Goal: Task Accomplishment & Management: Complete application form

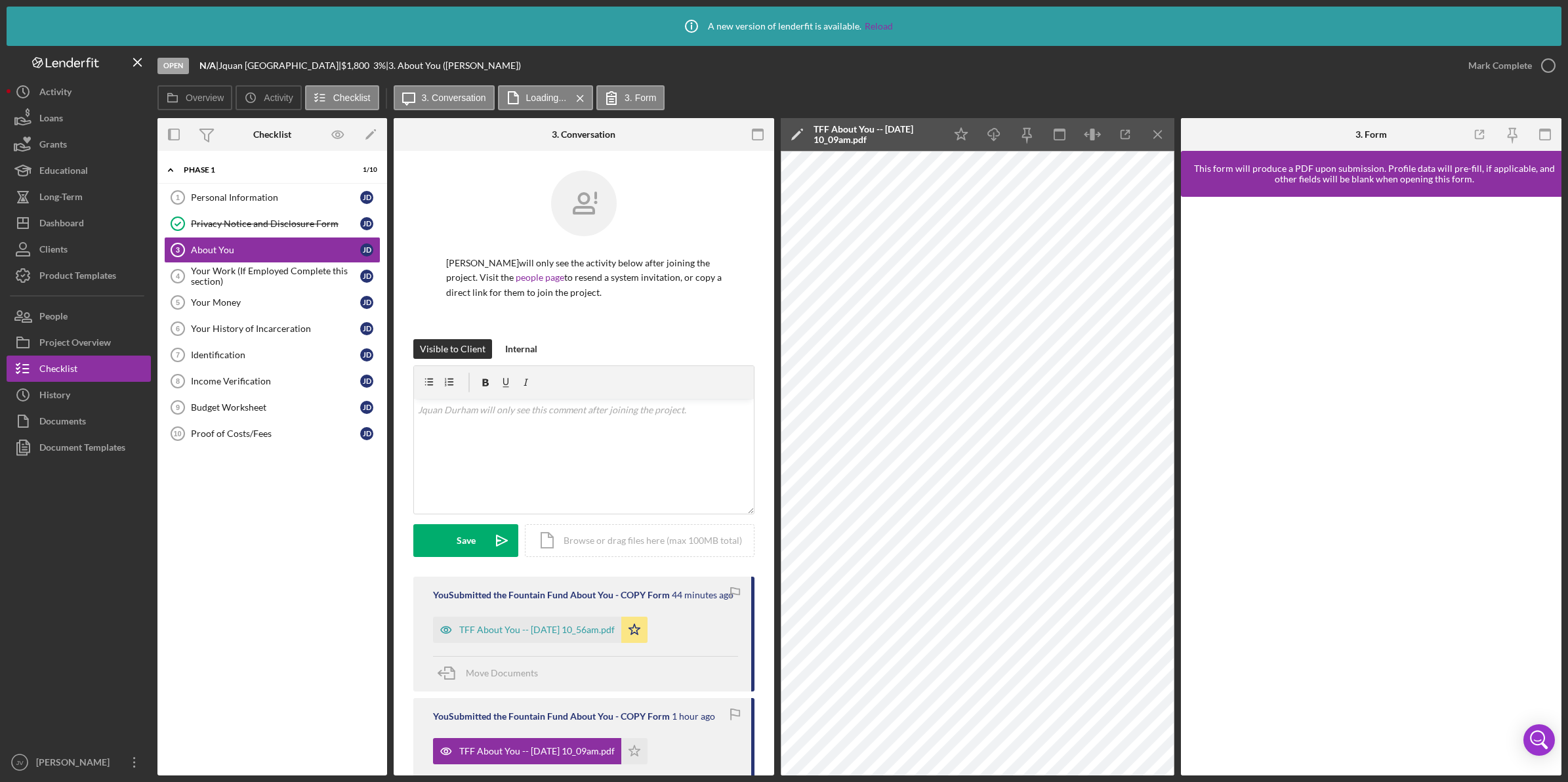
scroll to position [82, 0]
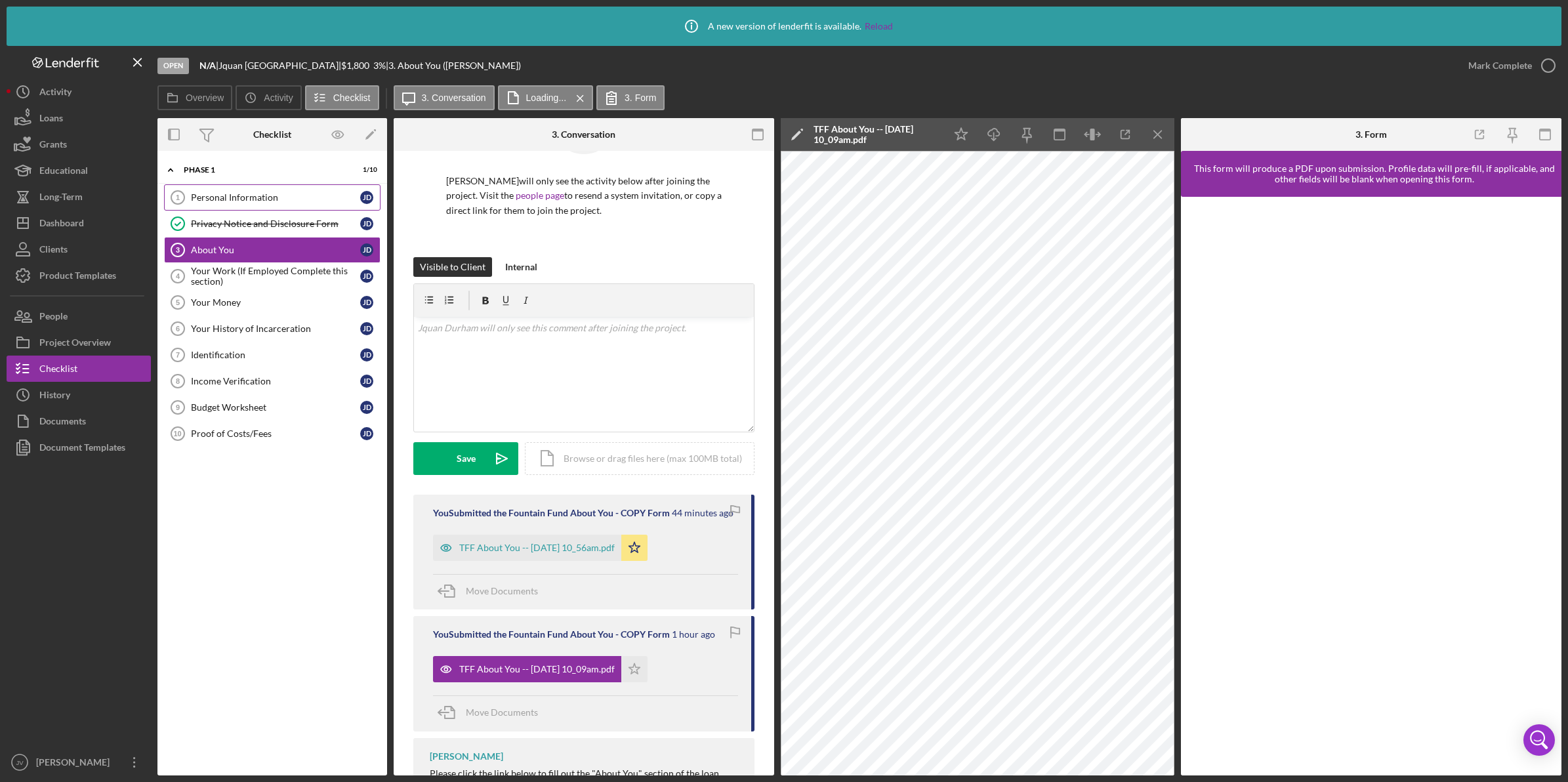
click at [273, 195] on div "Personal Information" at bounding box center [276, 198] width 169 height 11
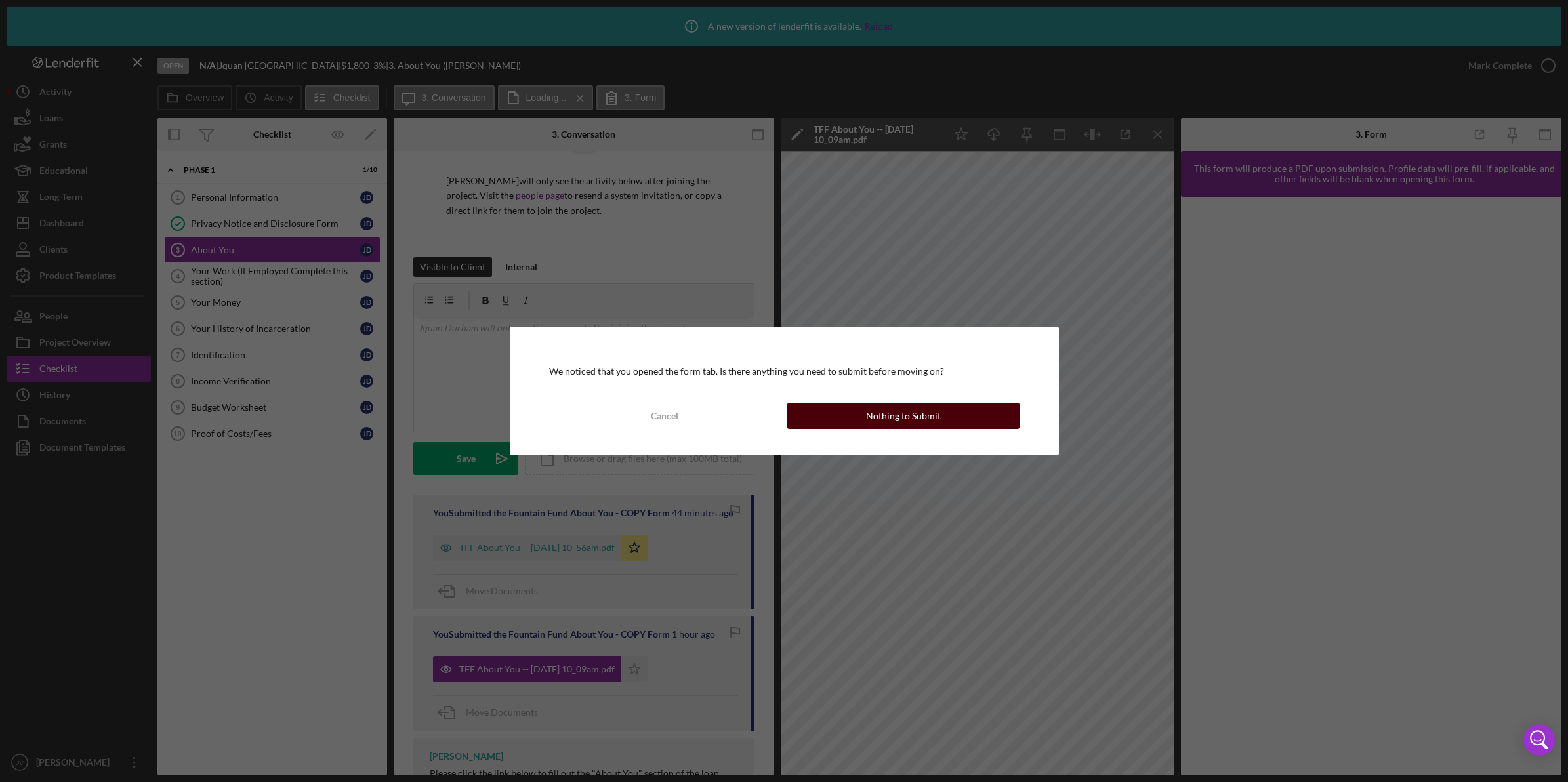
click at [923, 423] on div "Nothing to Submit" at bounding box center [903, 416] width 75 height 26
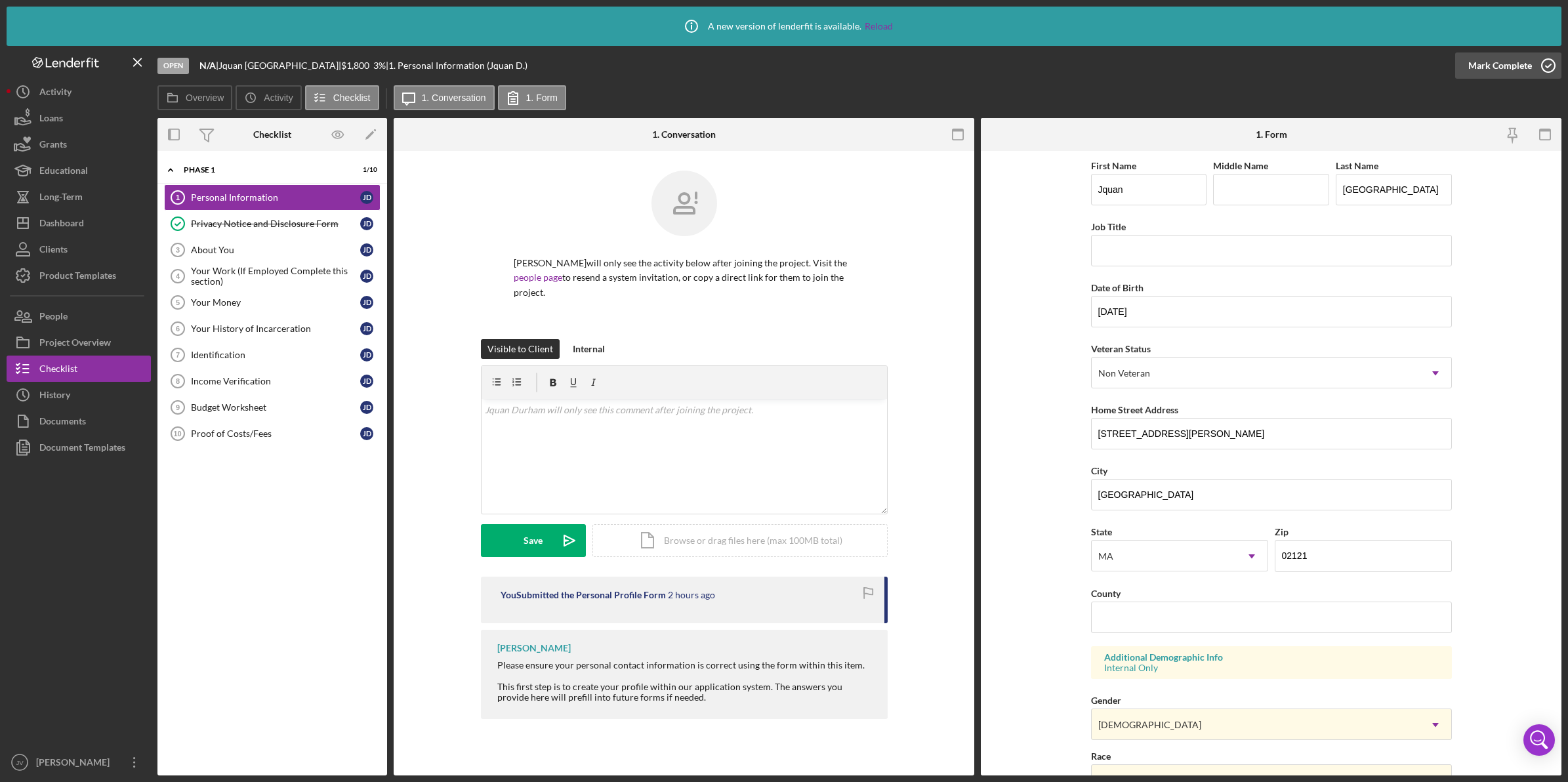
click at [1537, 66] on icon "button" at bounding box center [1548, 65] width 32 height 32
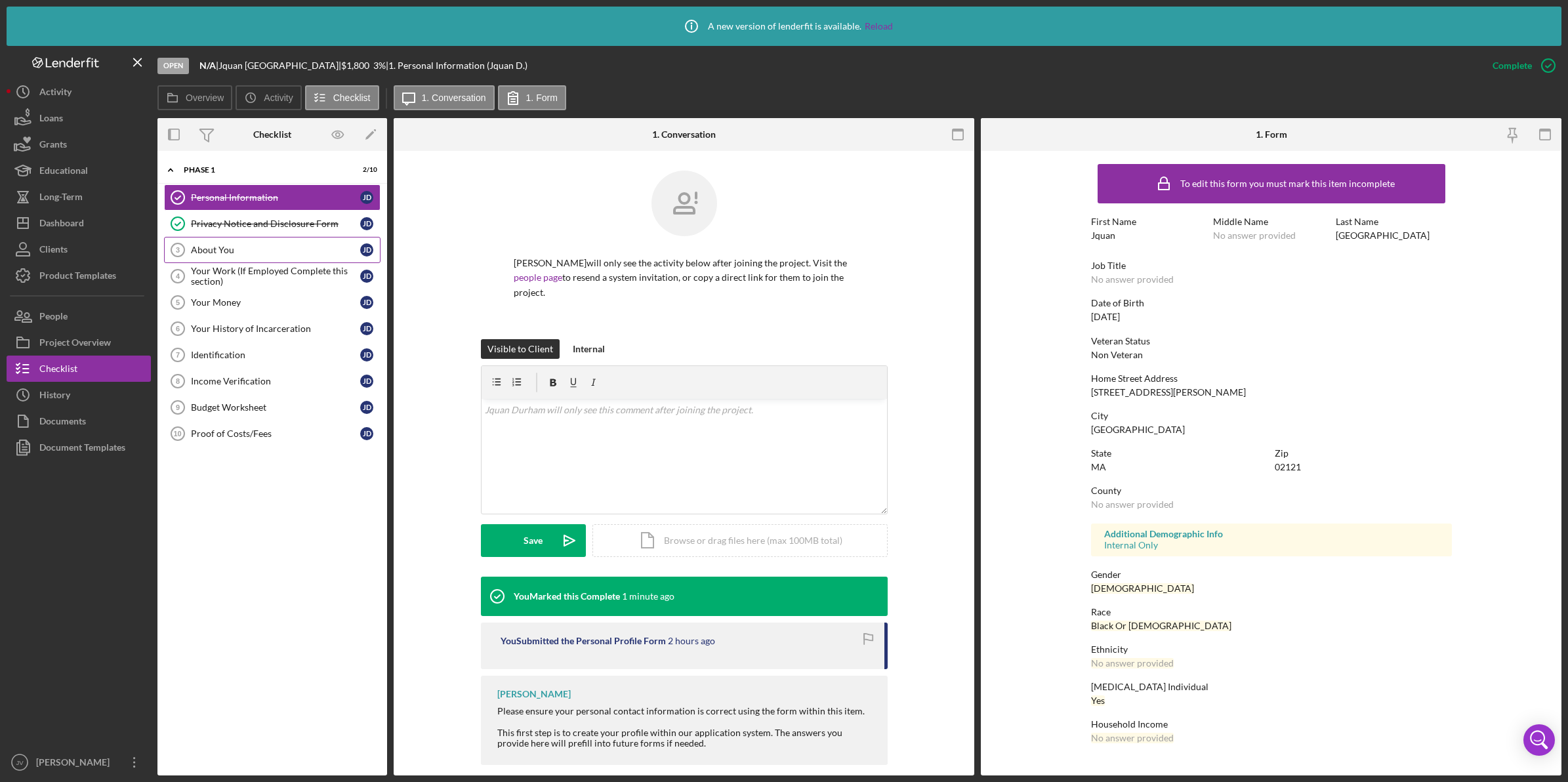
click at [284, 242] on link "About You 3 About You [PERSON_NAME]" at bounding box center [272, 250] width 217 height 26
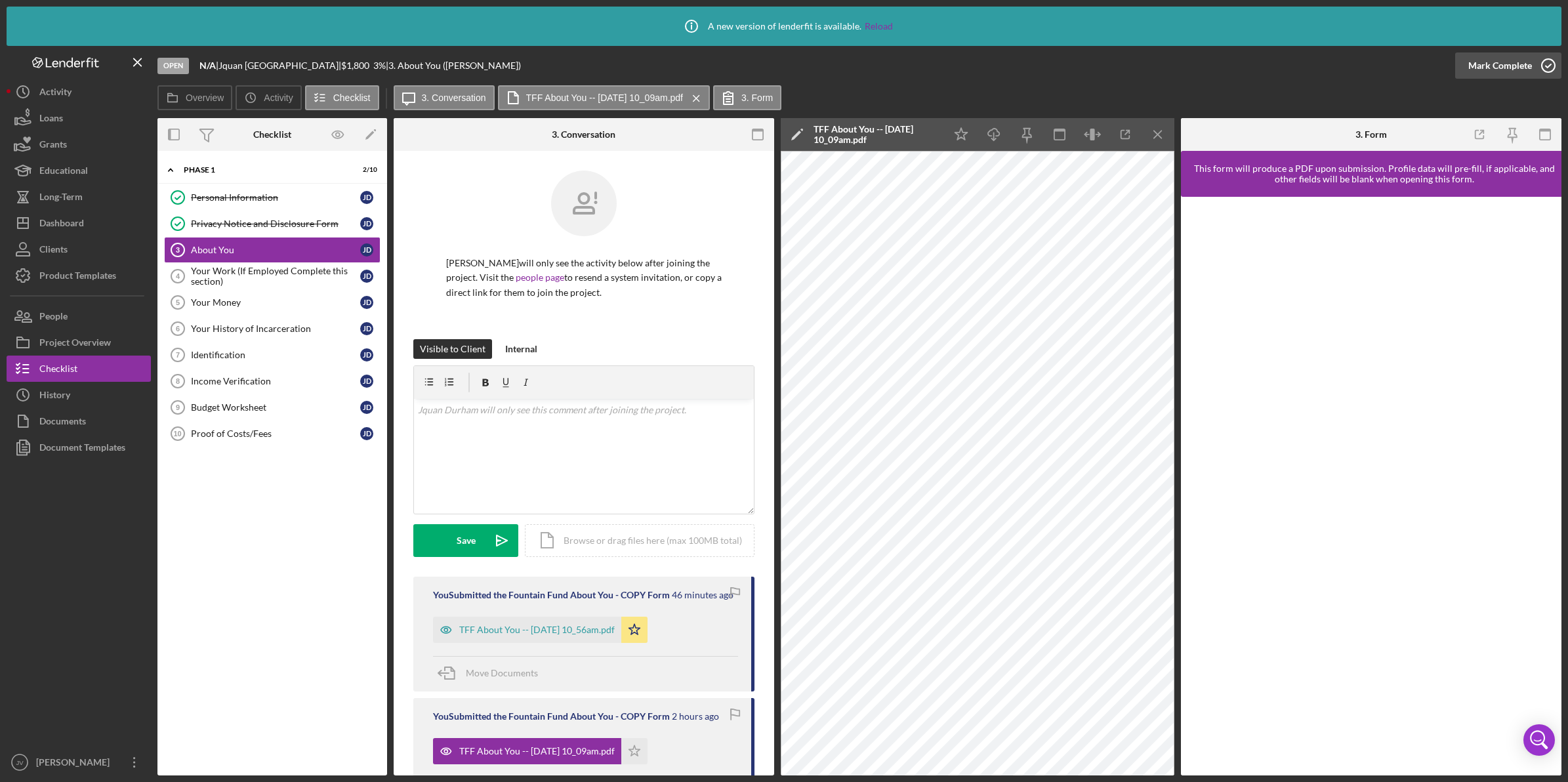
click at [1552, 66] on icon "button" at bounding box center [1548, 65] width 32 height 32
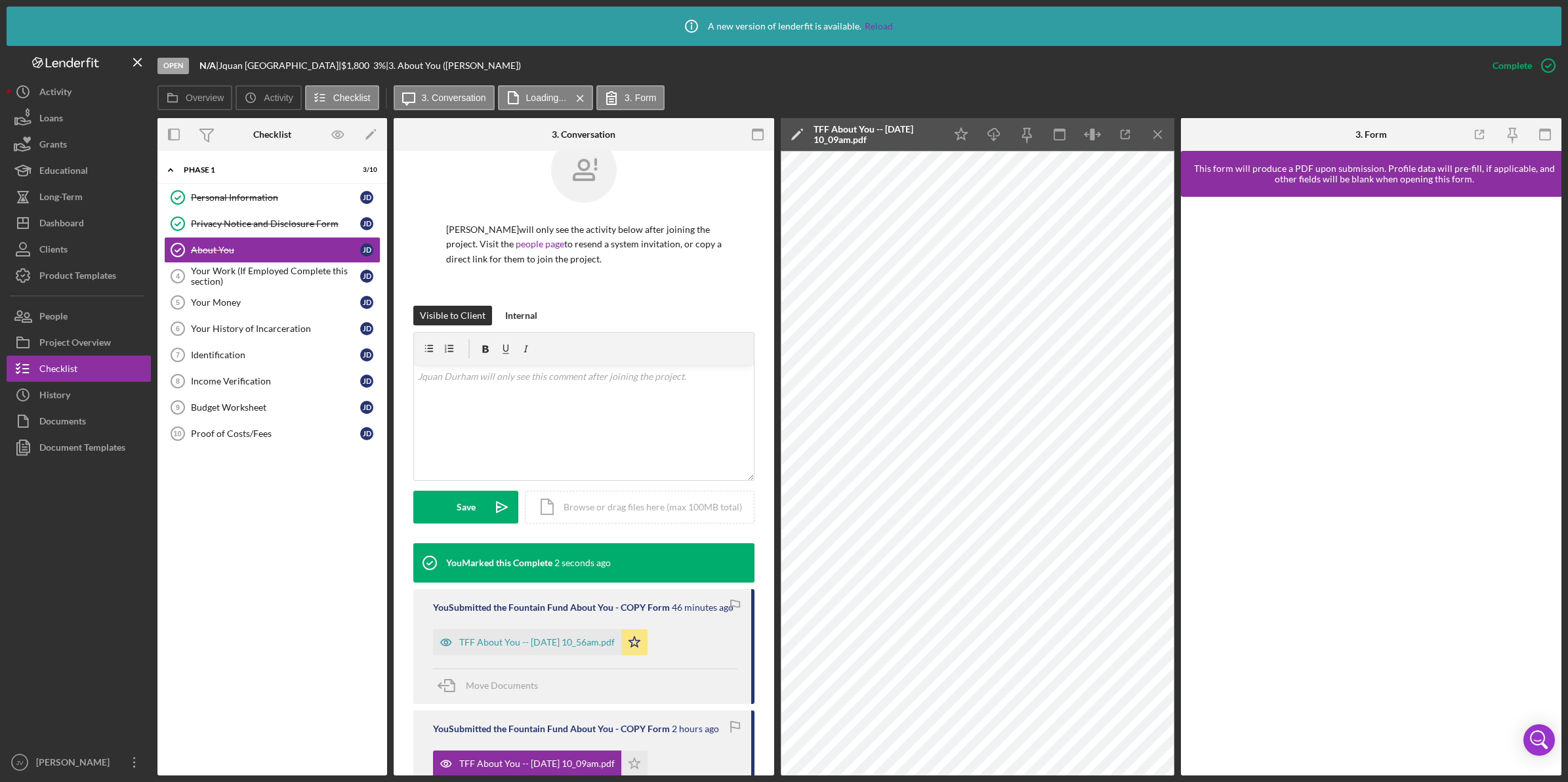
scroll to position [82, 0]
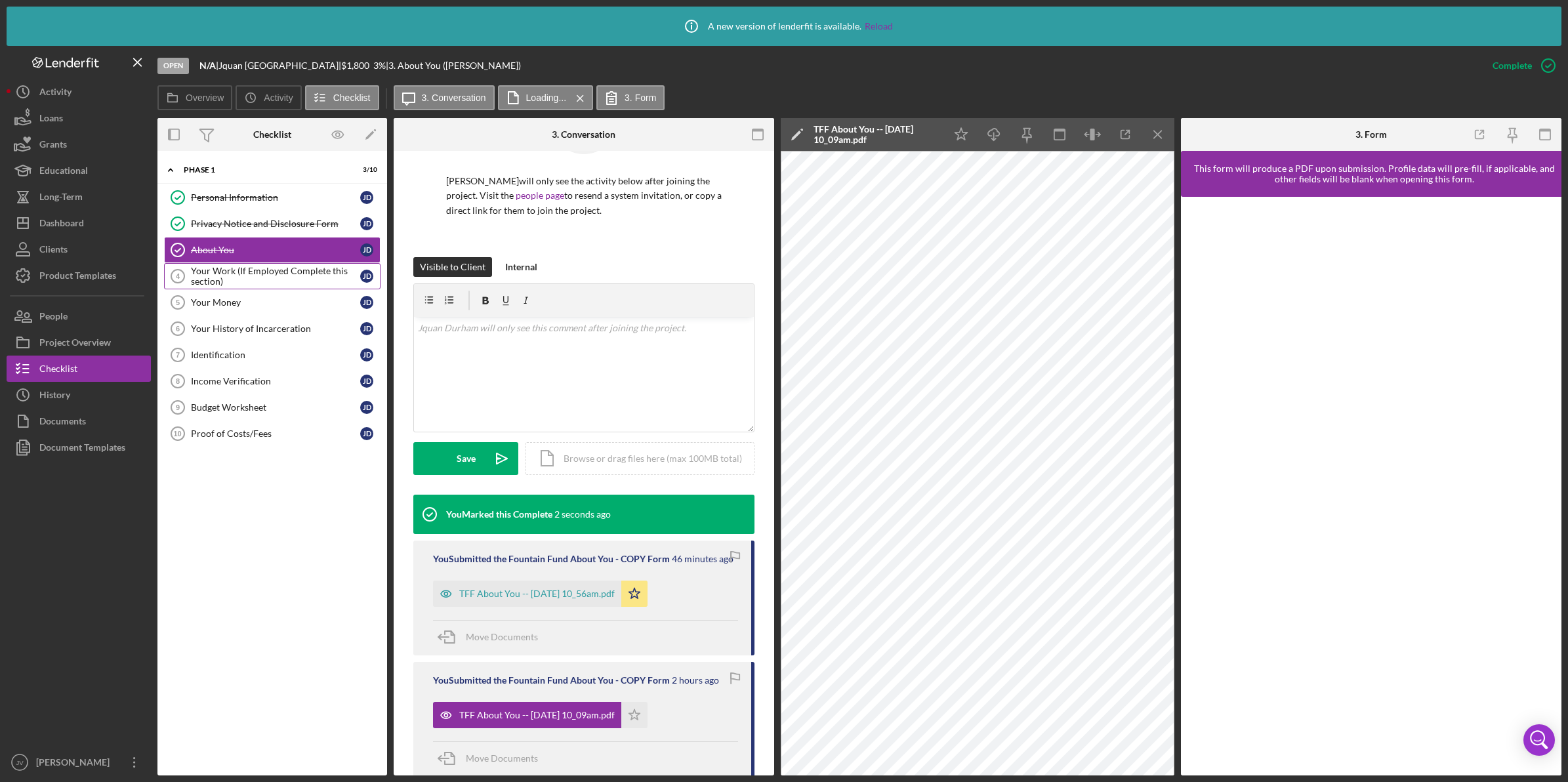
click at [325, 276] on div "Your Work (If Employed Complete this section)" at bounding box center [276, 276] width 169 height 21
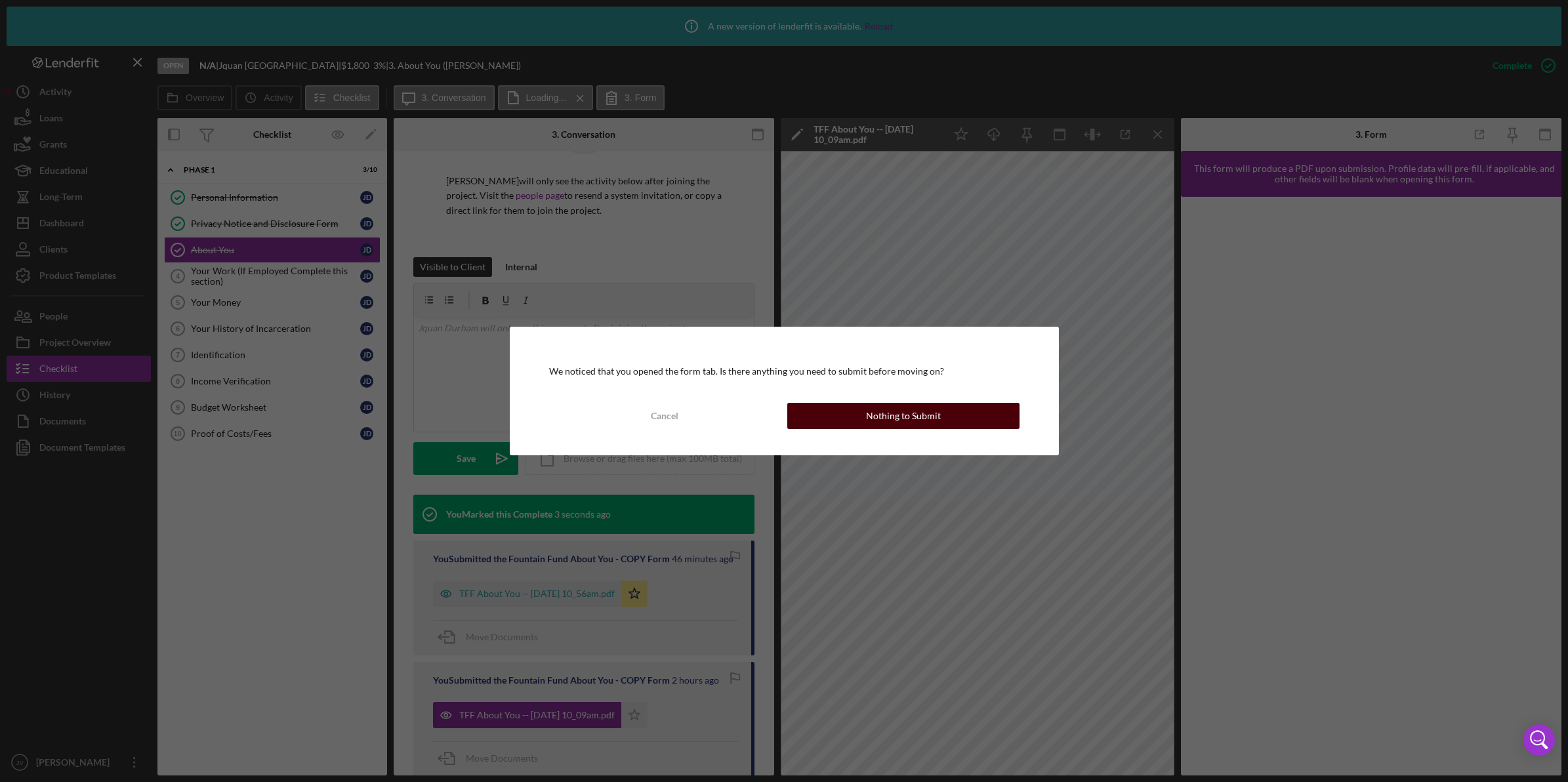
click at [972, 411] on button "Nothing to Submit" at bounding box center [904, 416] width 233 height 26
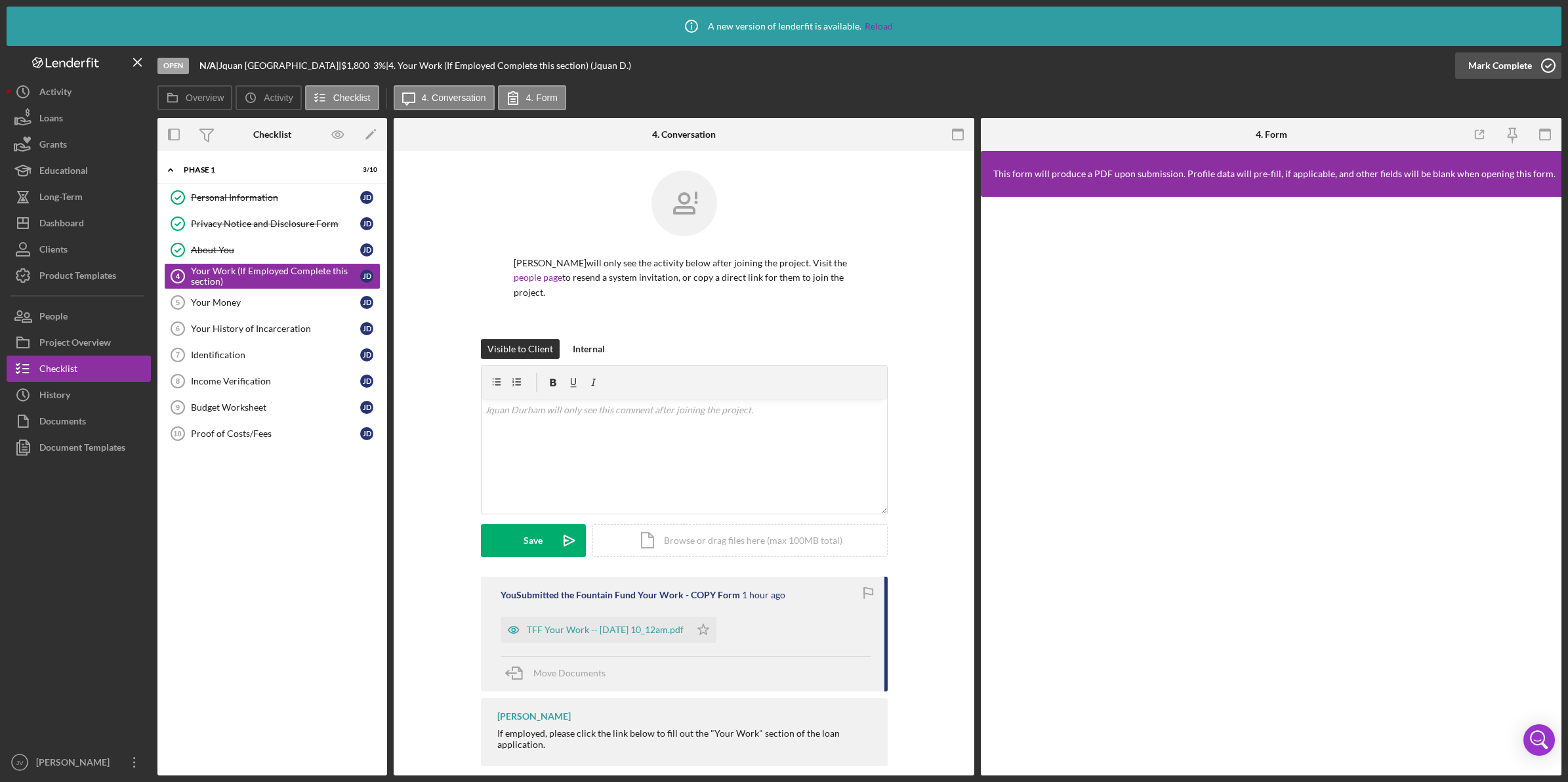
click at [1542, 61] on icon "button" at bounding box center [1548, 65] width 32 height 32
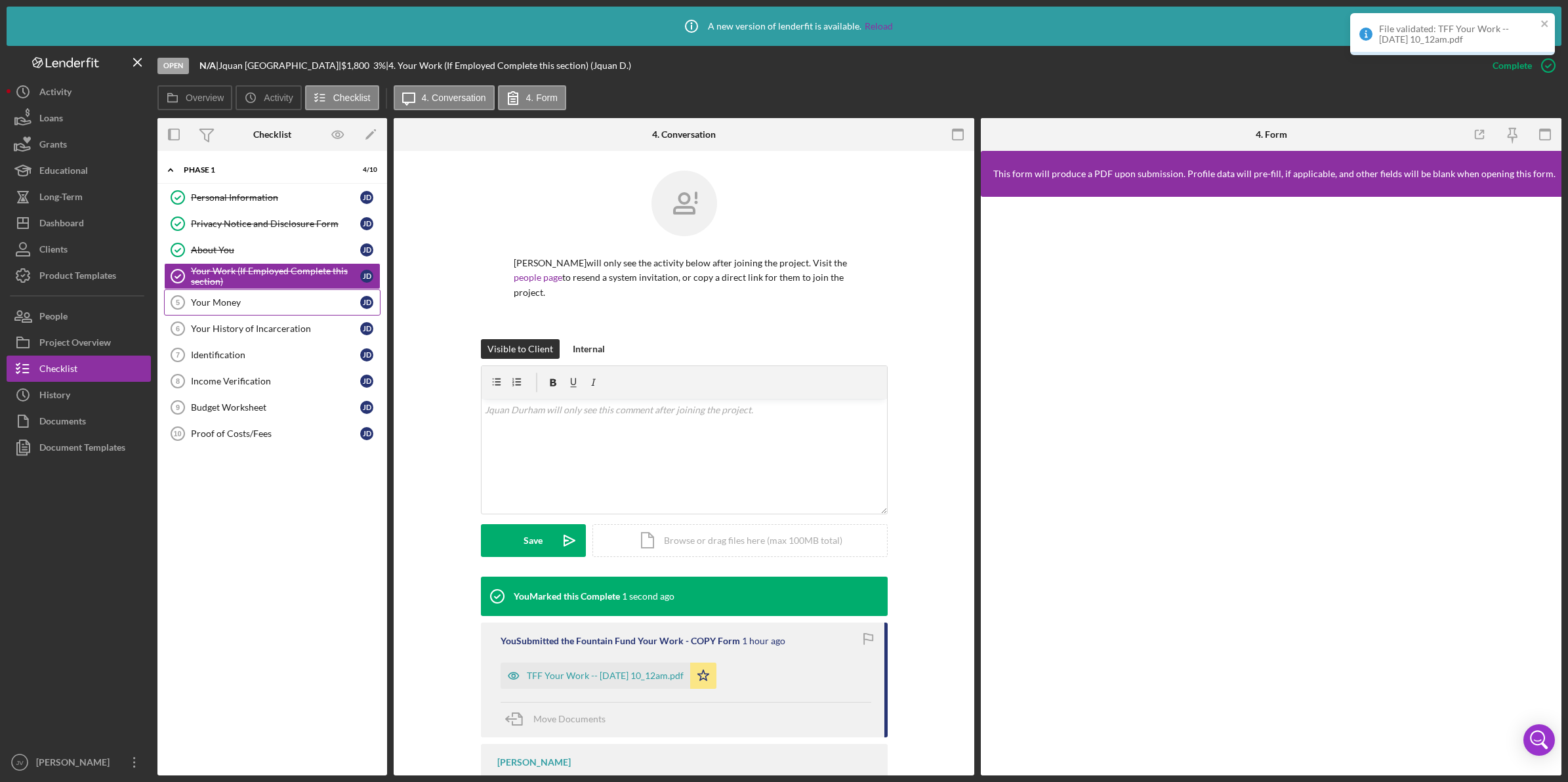
click at [287, 300] on div "Your Money" at bounding box center [276, 303] width 169 height 11
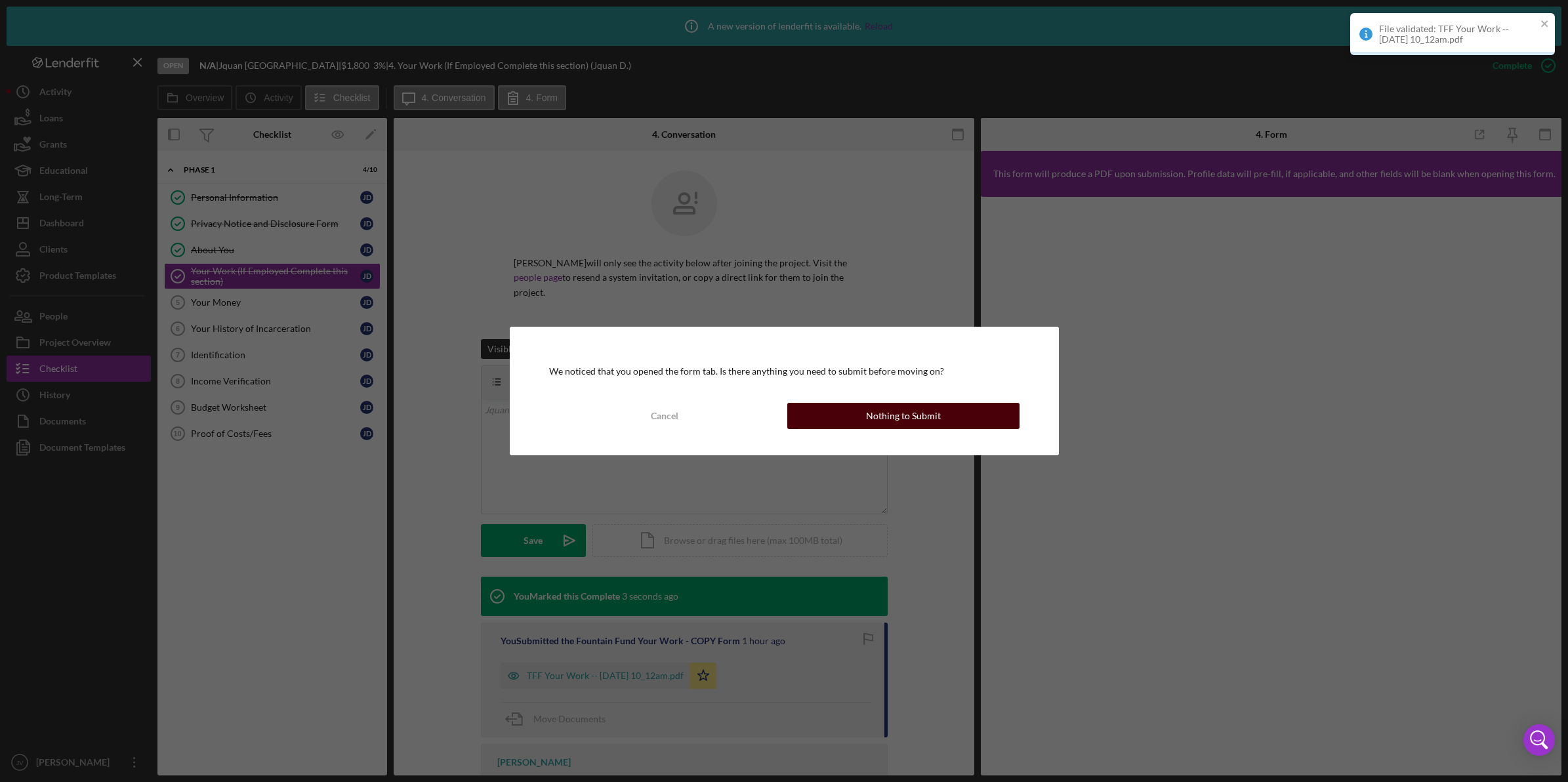
click at [883, 408] on div "Nothing to Submit" at bounding box center [903, 416] width 75 height 26
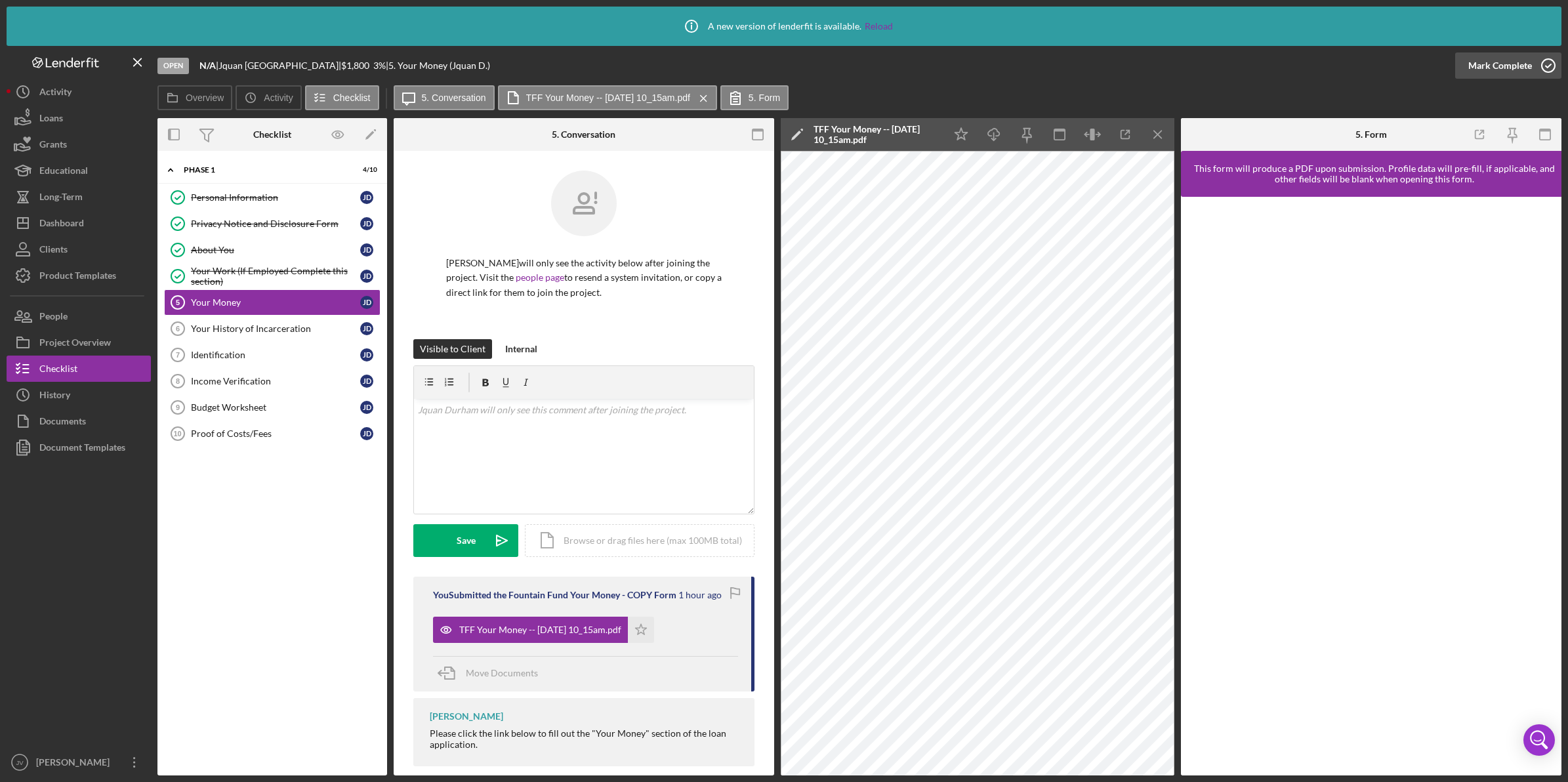
click at [1534, 69] on icon "button" at bounding box center [1548, 65] width 32 height 32
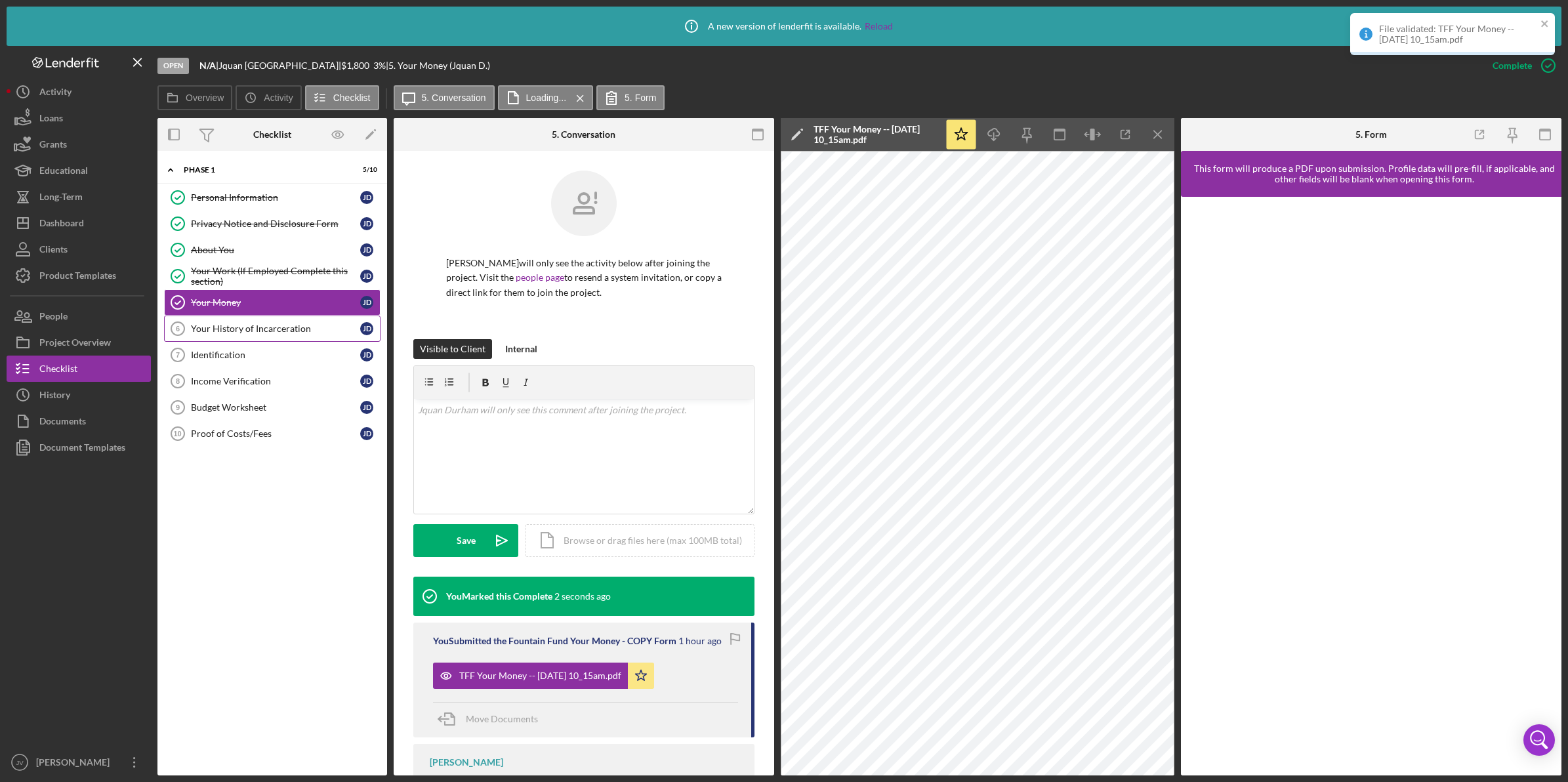
click at [300, 325] on div "Your History of Incarceration" at bounding box center [276, 329] width 169 height 11
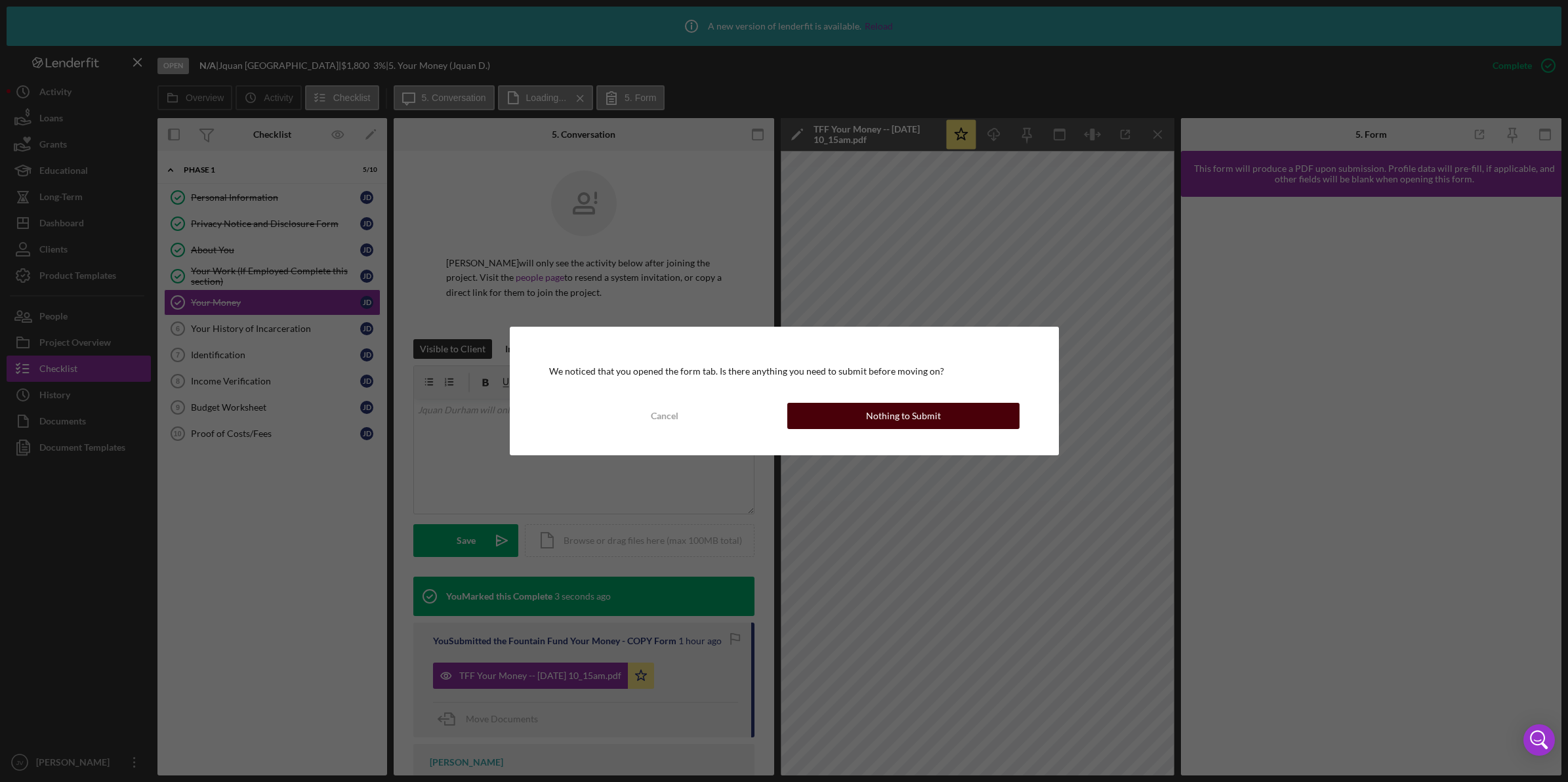
click at [950, 423] on button "Nothing to Submit" at bounding box center [904, 416] width 233 height 26
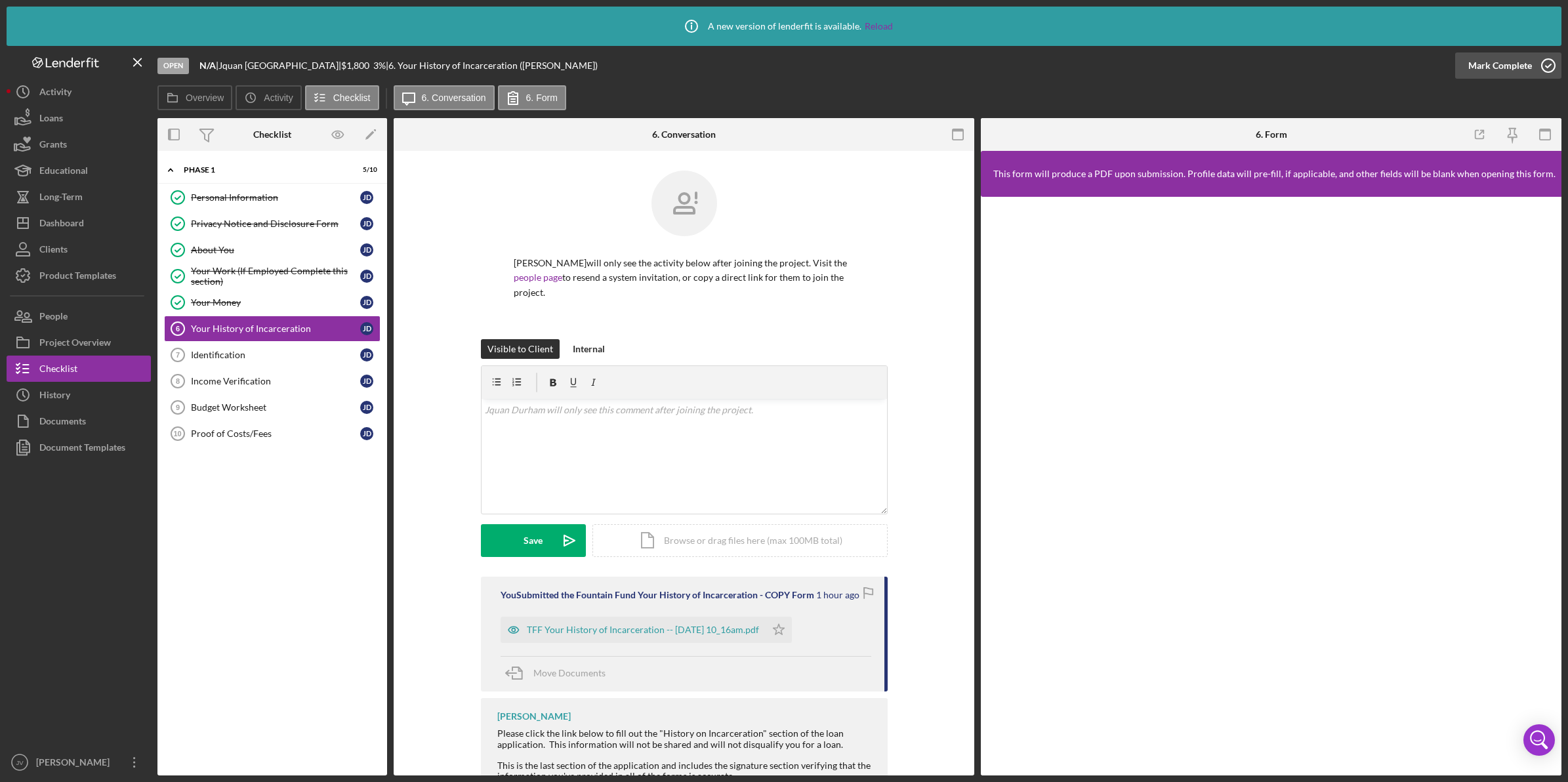
click at [1523, 61] on div "Mark Complete" at bounding box center [1500, 66] width 63 height 26
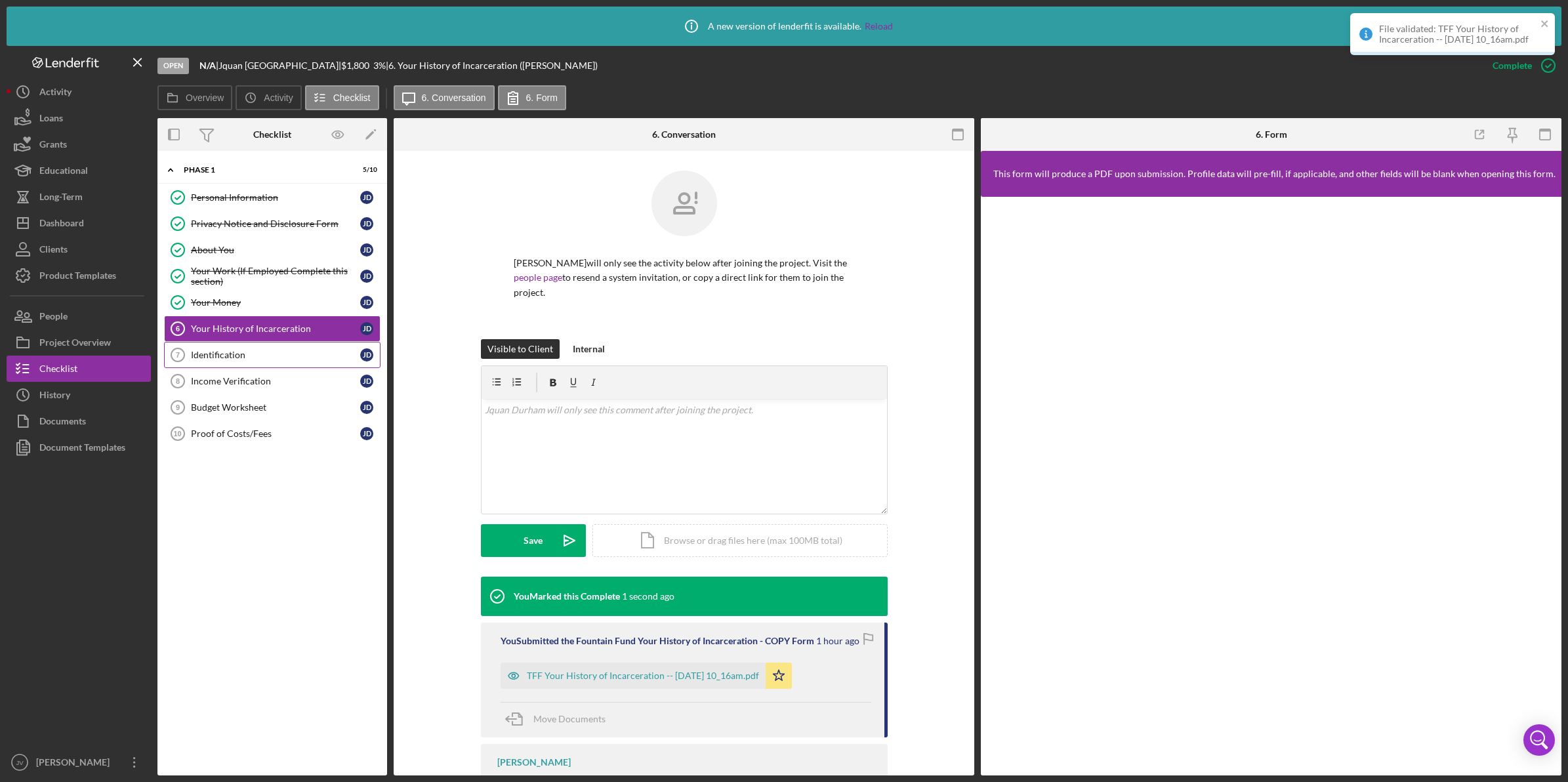
click at [283, 356] on div "Identification" at bounding box center [276, 355] width 169 height 11
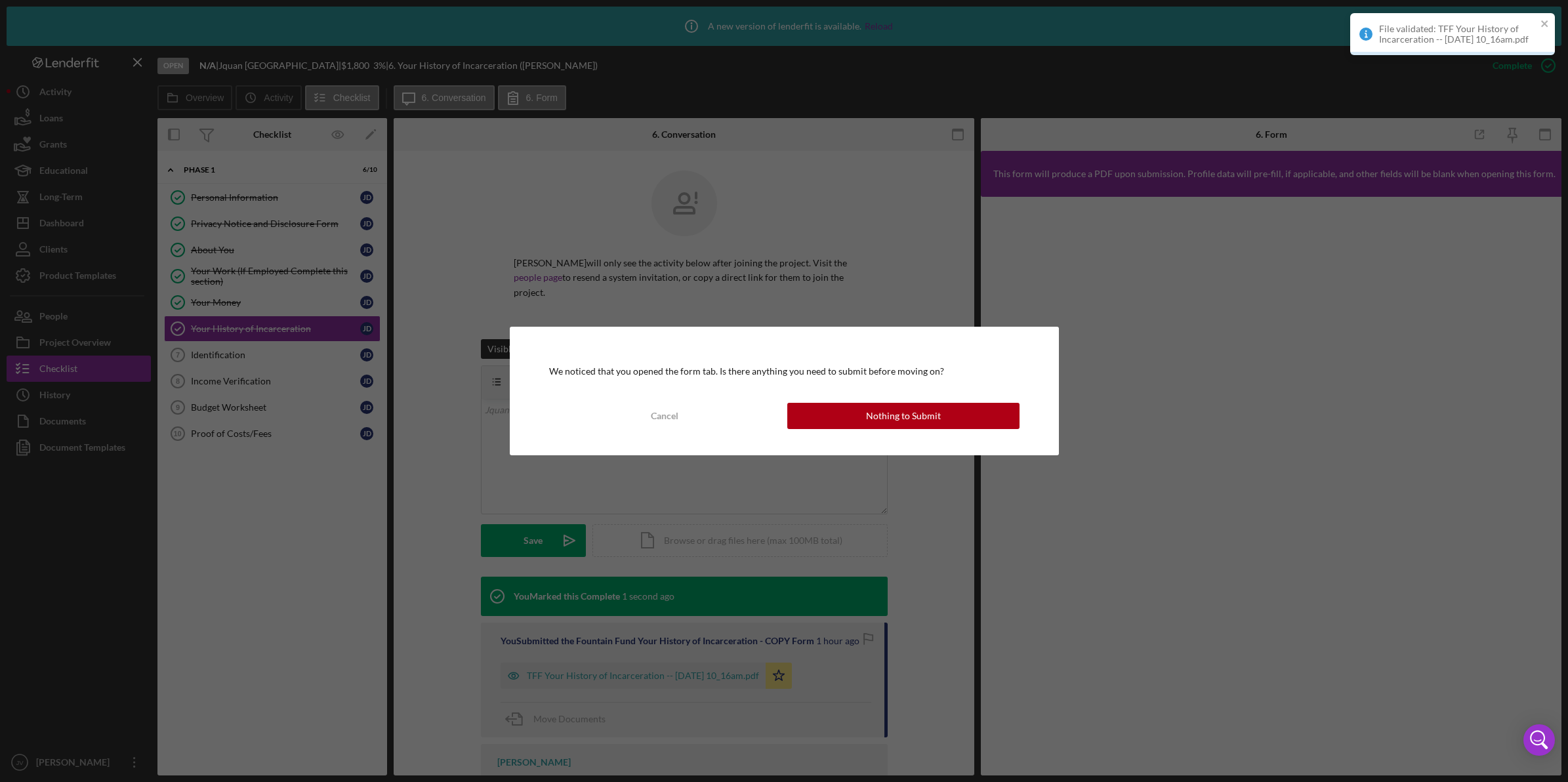
click at [856, 402] on div "We noticed that you opened the form tab. Is there anything you need to submit b…" at bounding box center [784, 391] width 549 height 128
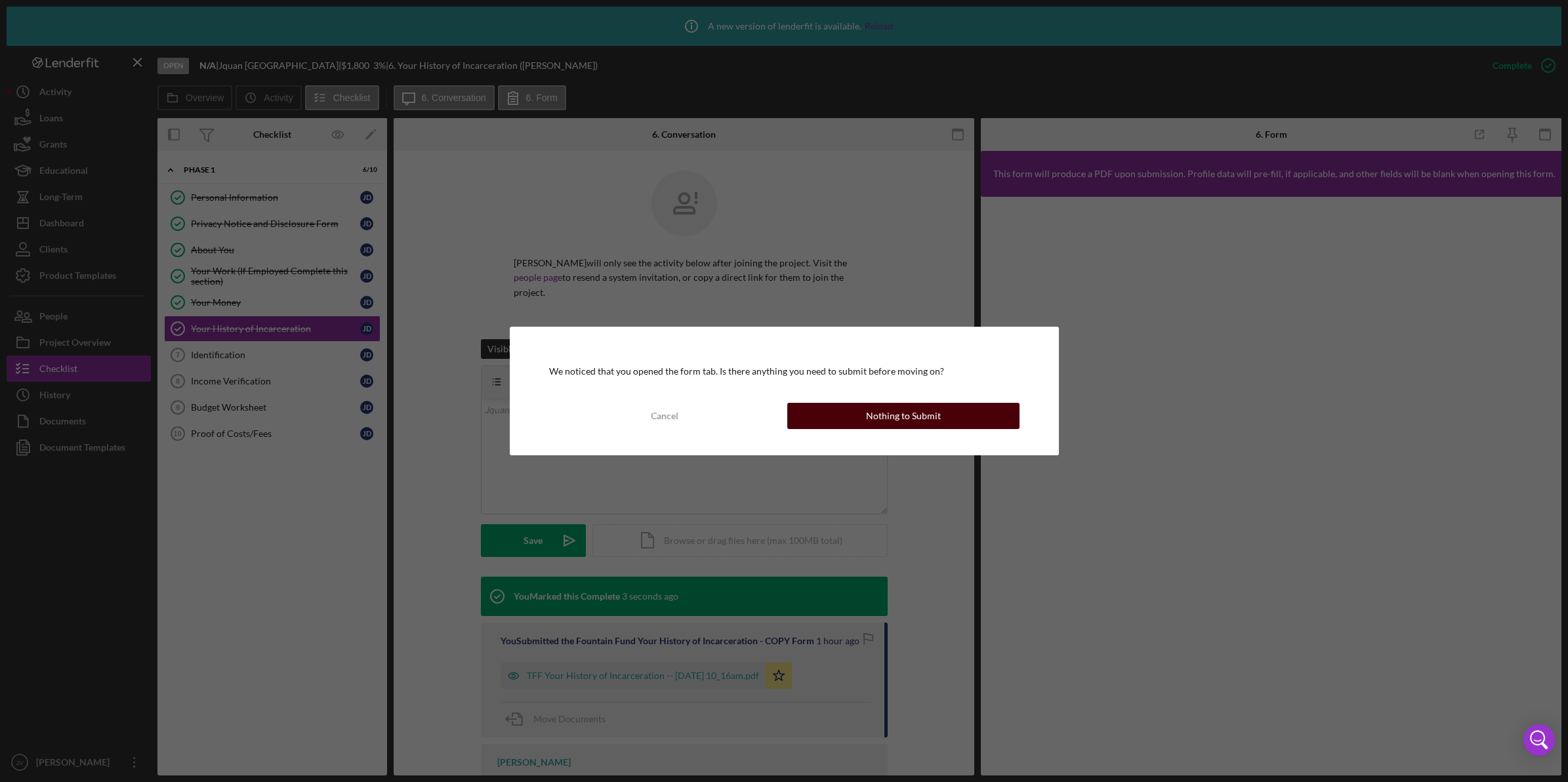
click at [856, 408] on button "Nothing to Submit" at bounding box center [904, 416] width 233 height 26
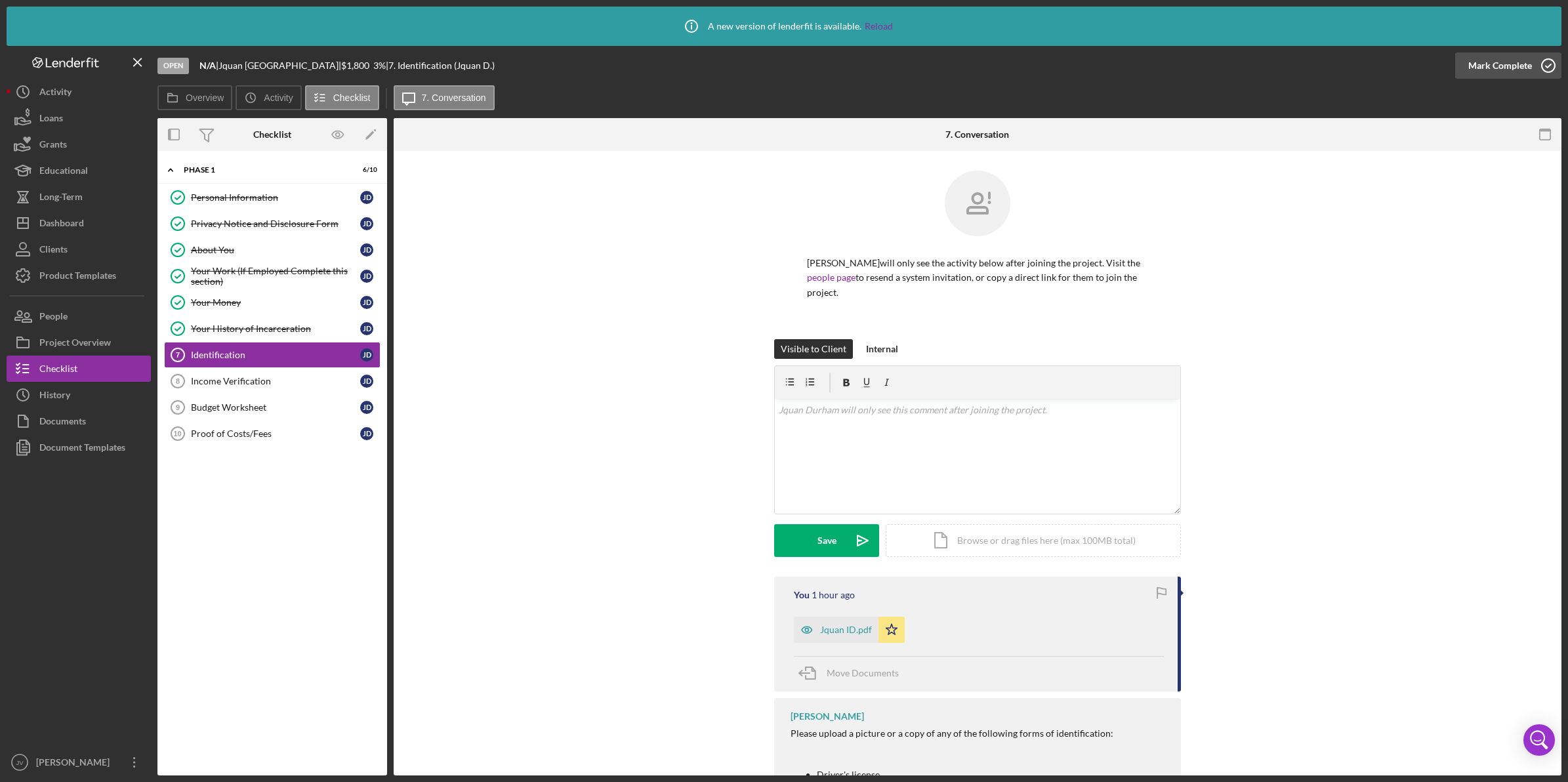
click at [1517, 72] on div "Mark Complete" at bounding box center [1500, 66] width 63 height 26
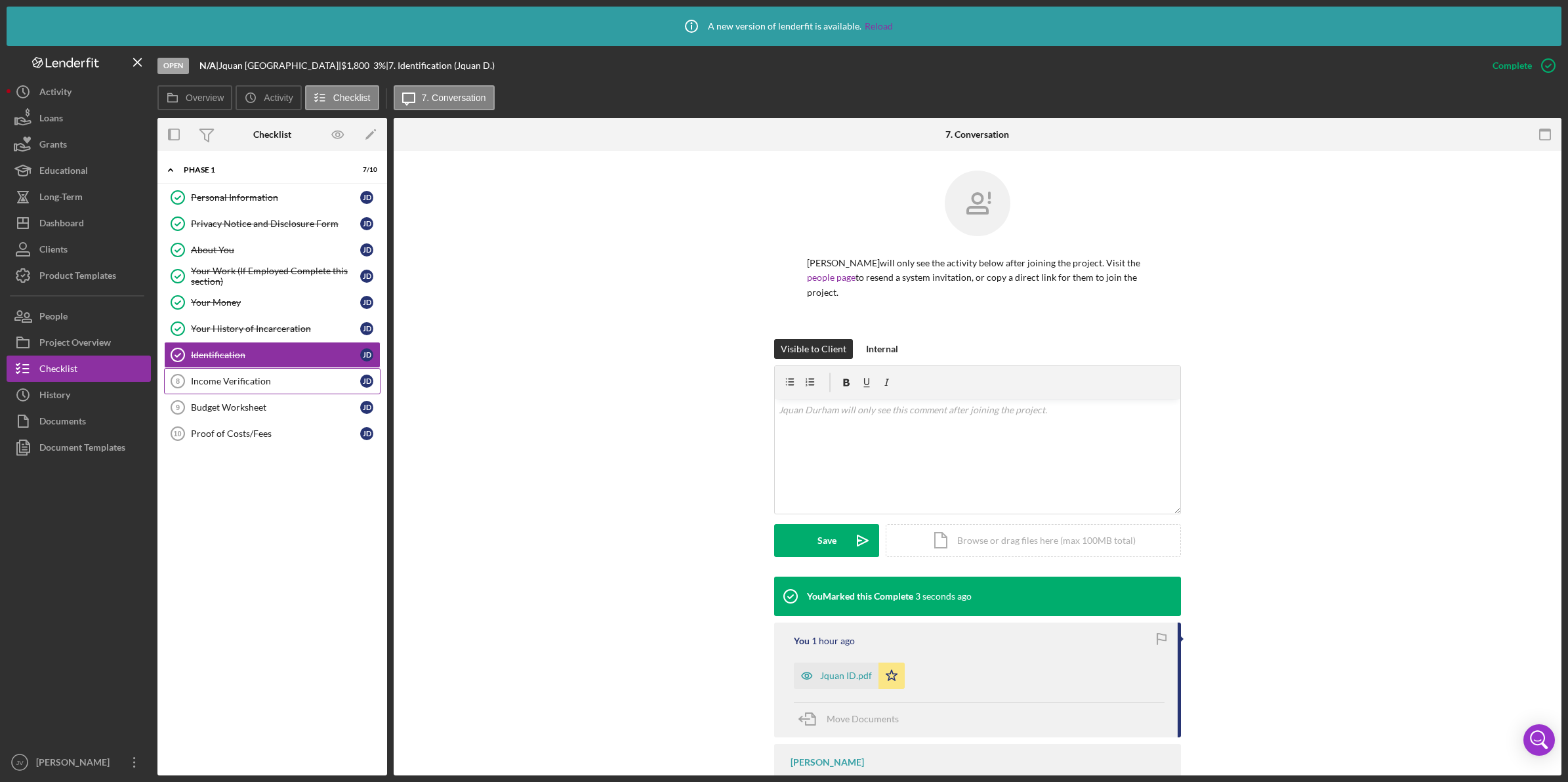
click at [290, 385] on div "Income Verification" at bounding box center [276, 381] width 169 height 11
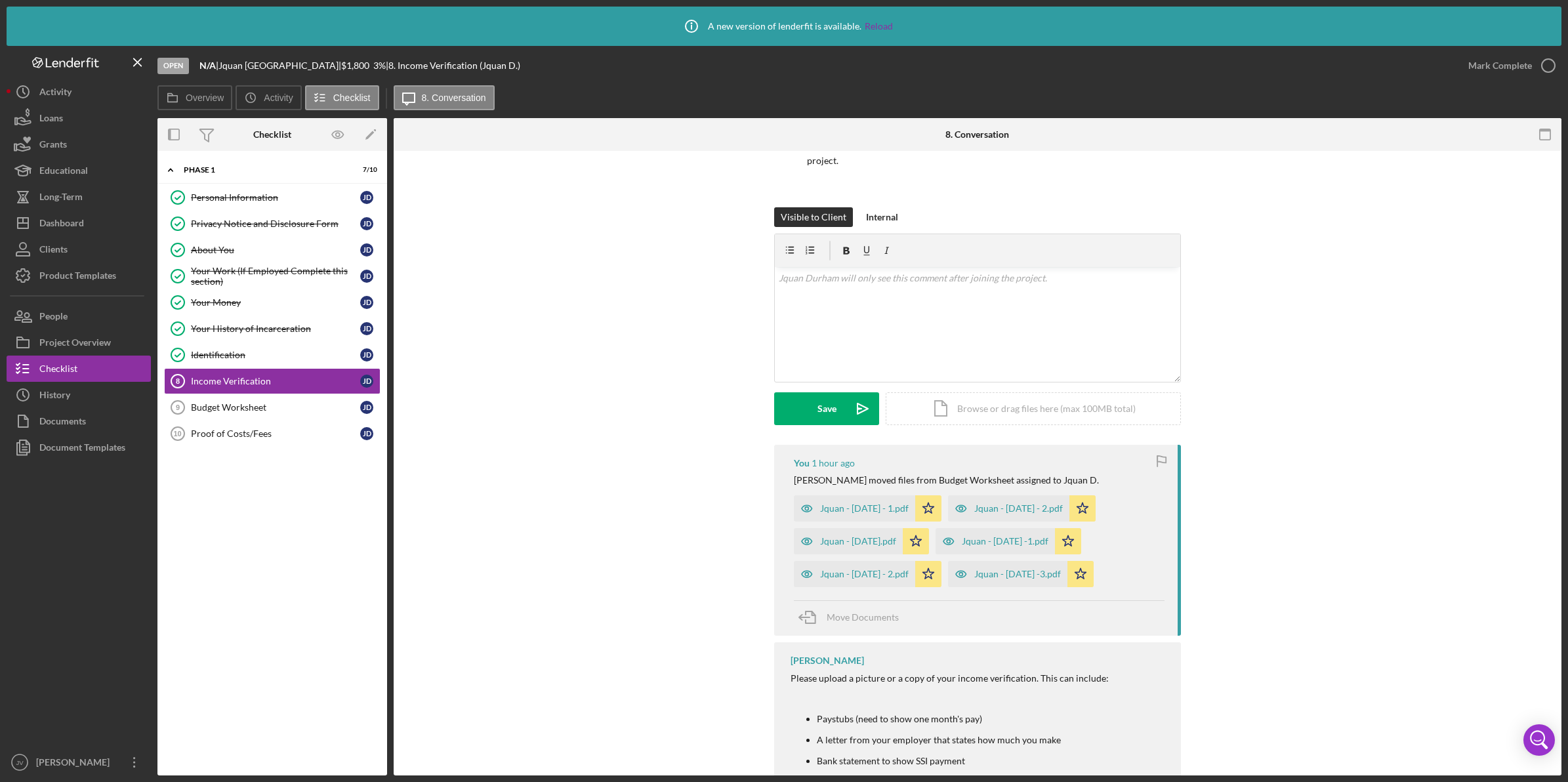
scroll to position [164, 0]
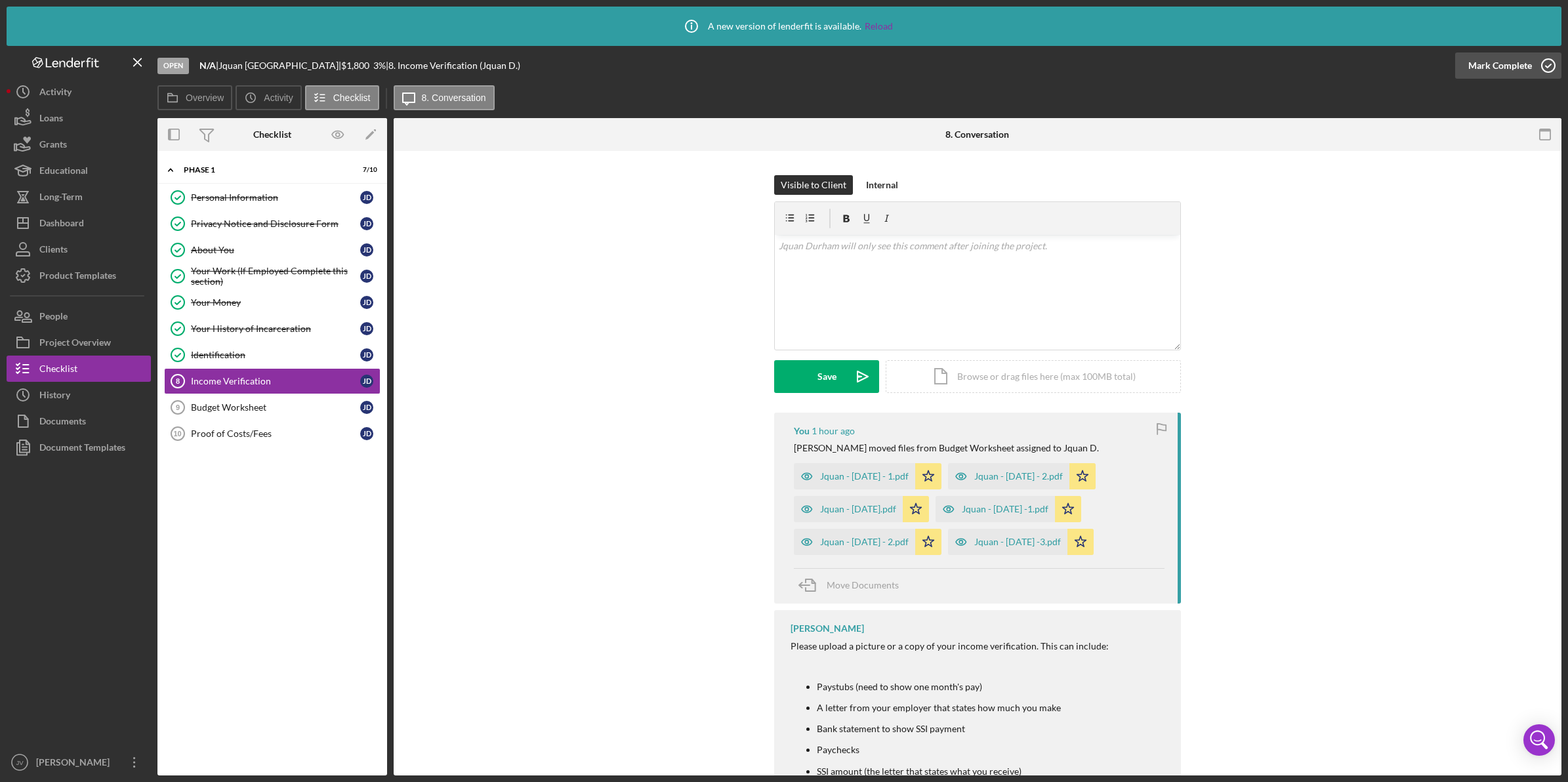
click at [1533, 75] on button "Mark Complete" at bounding box center [1508, 66] width 106 height 26
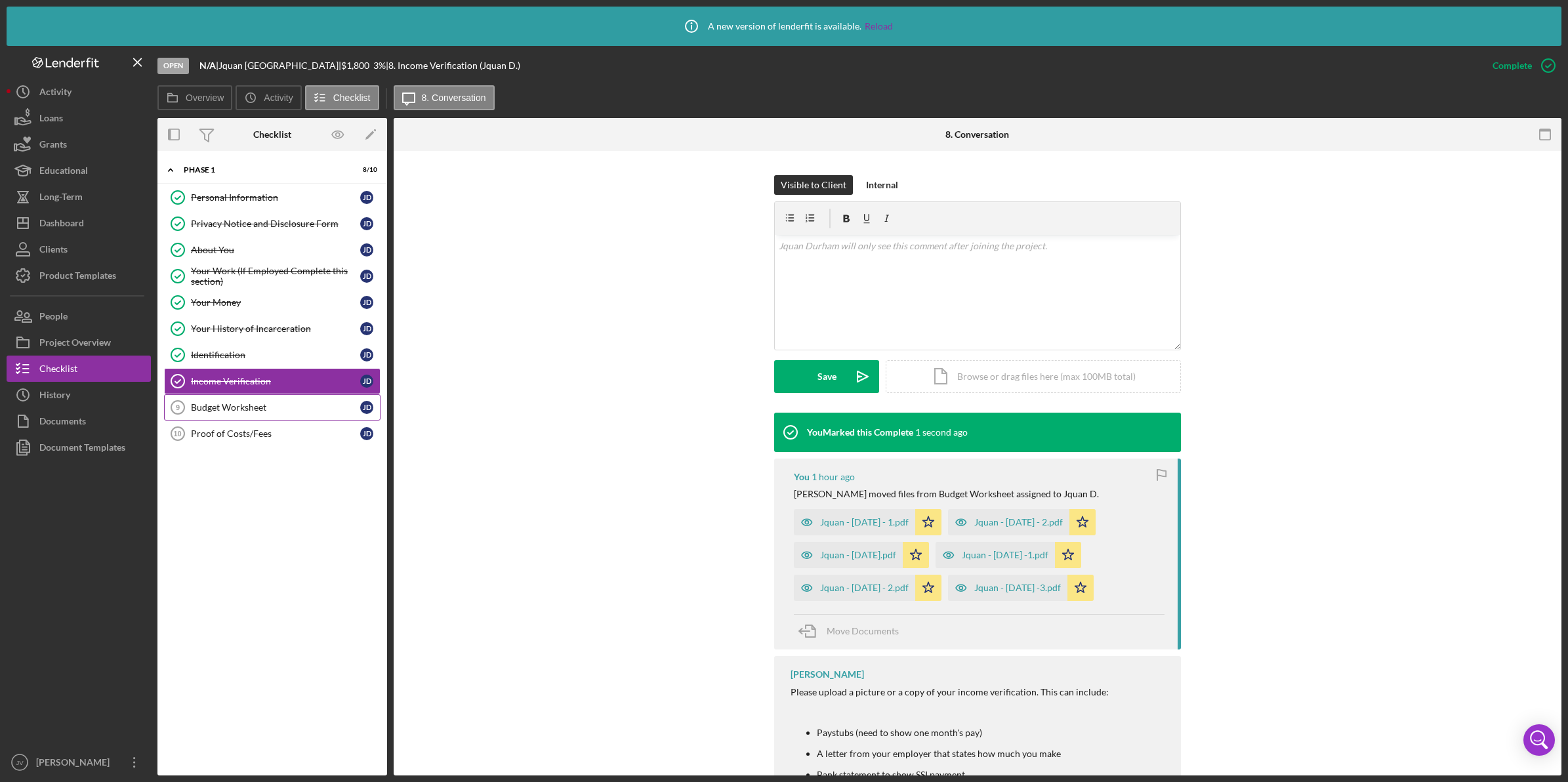
click at [257, 413] on div "Budget Worksheet" at bounding box center [276, 408] width 169 height 11
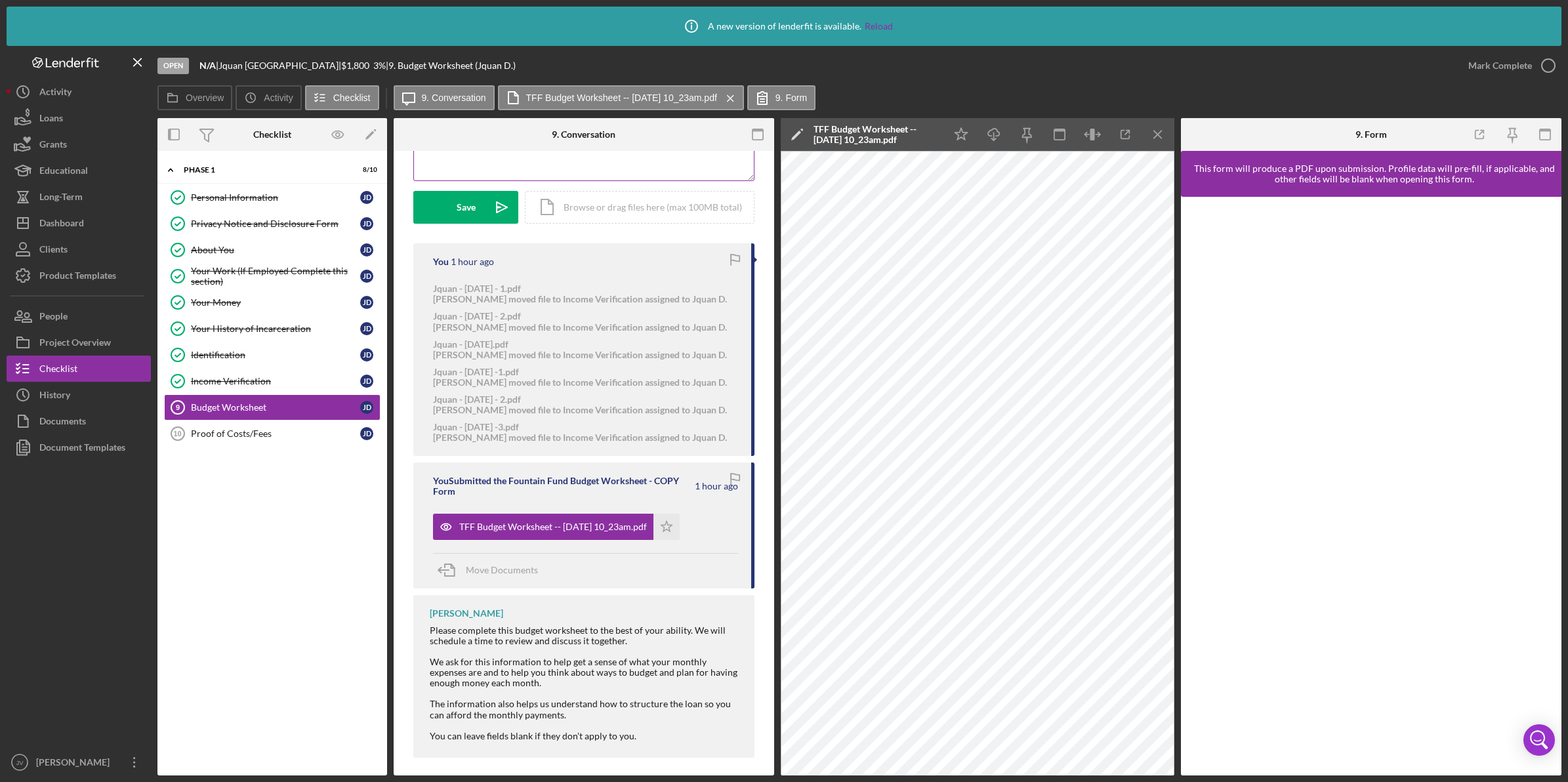
scroll to position [343, 0]
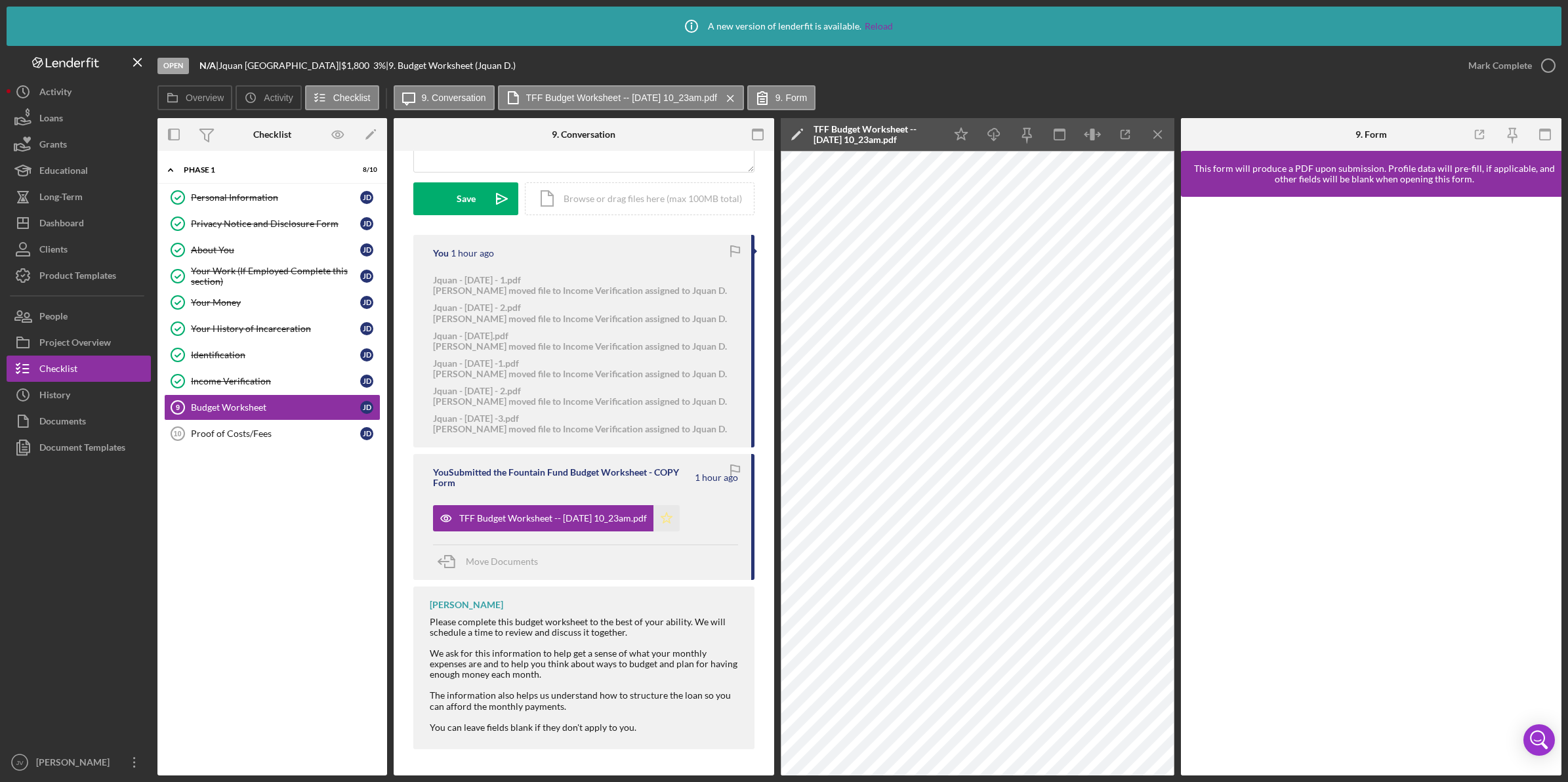
click at [679, 519] on icon "Icon/Star" at bounding box center [667, 518] width 26 height 26
click at [1483, 63] on div "Mark Complete" at bounding box center [1500, 66] width 63 height 26
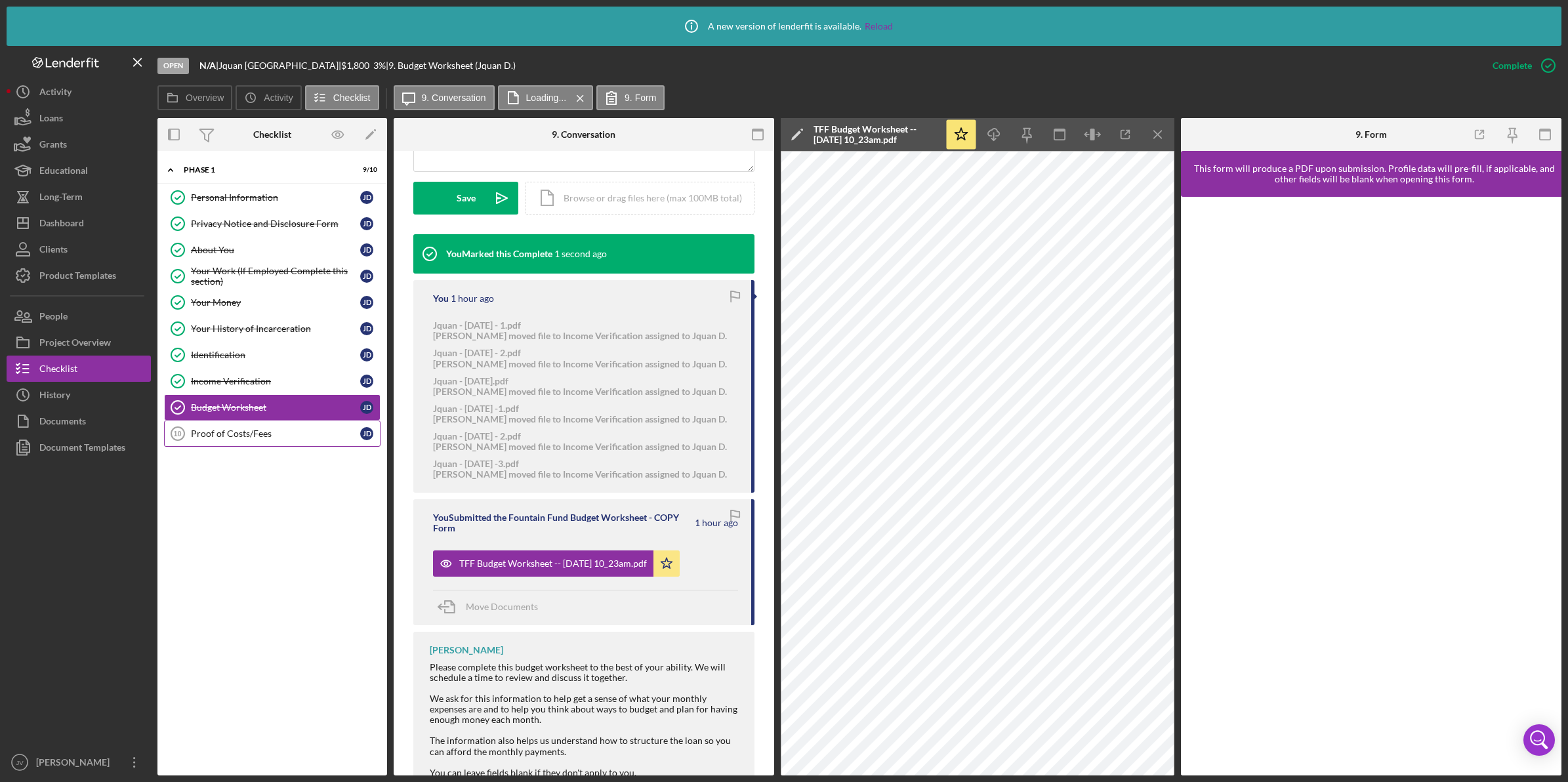
click at [281, 447] on link "Proof of Costs/Fees 10 Proof of Costs/Fees [PERSON_NAME]" at bounding box center [272, 433] width 217 height 26
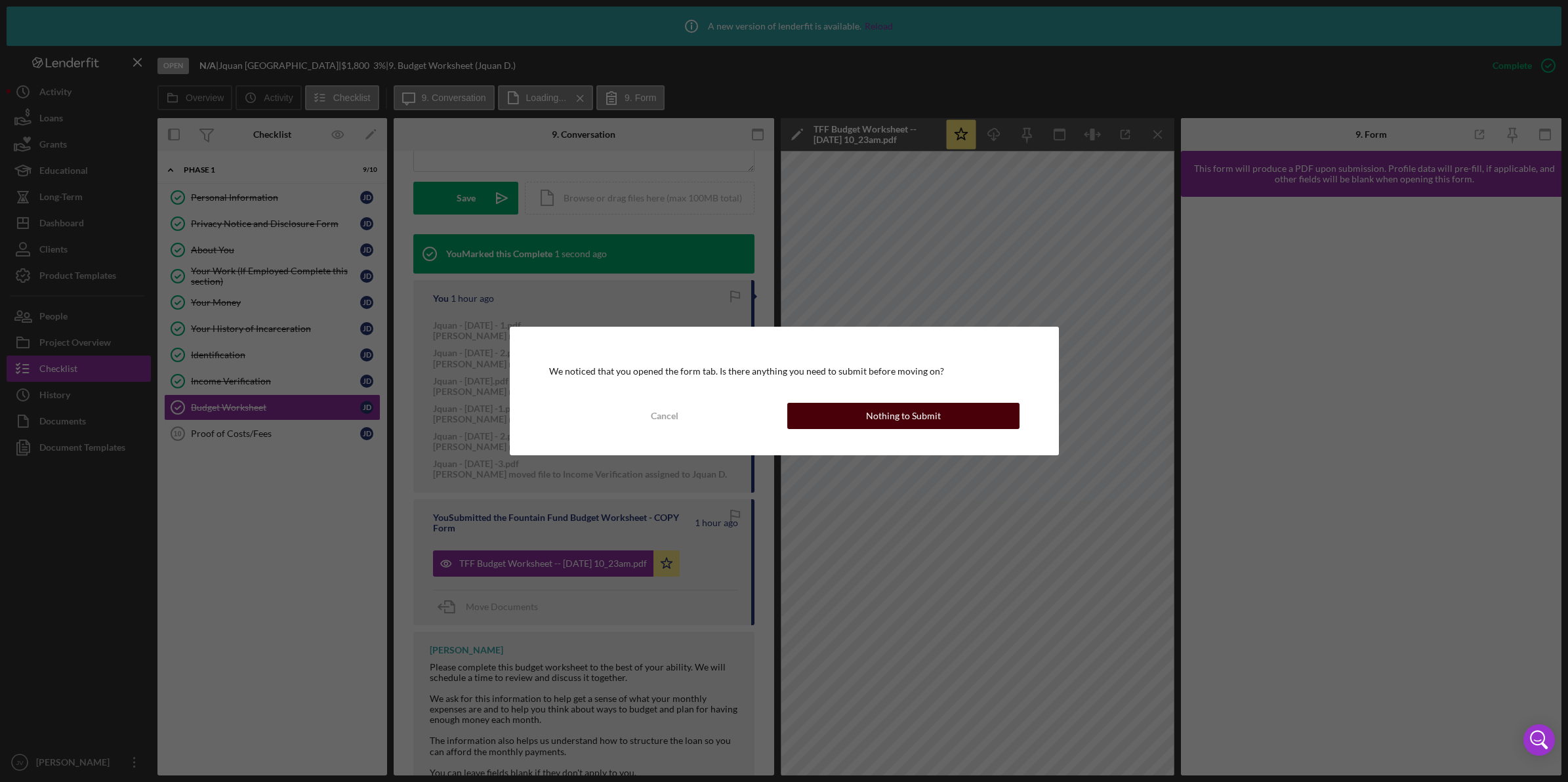
click at [867, 424] on button "Nothing to Submit" at bounding box center [904, 416] width 233 height 26
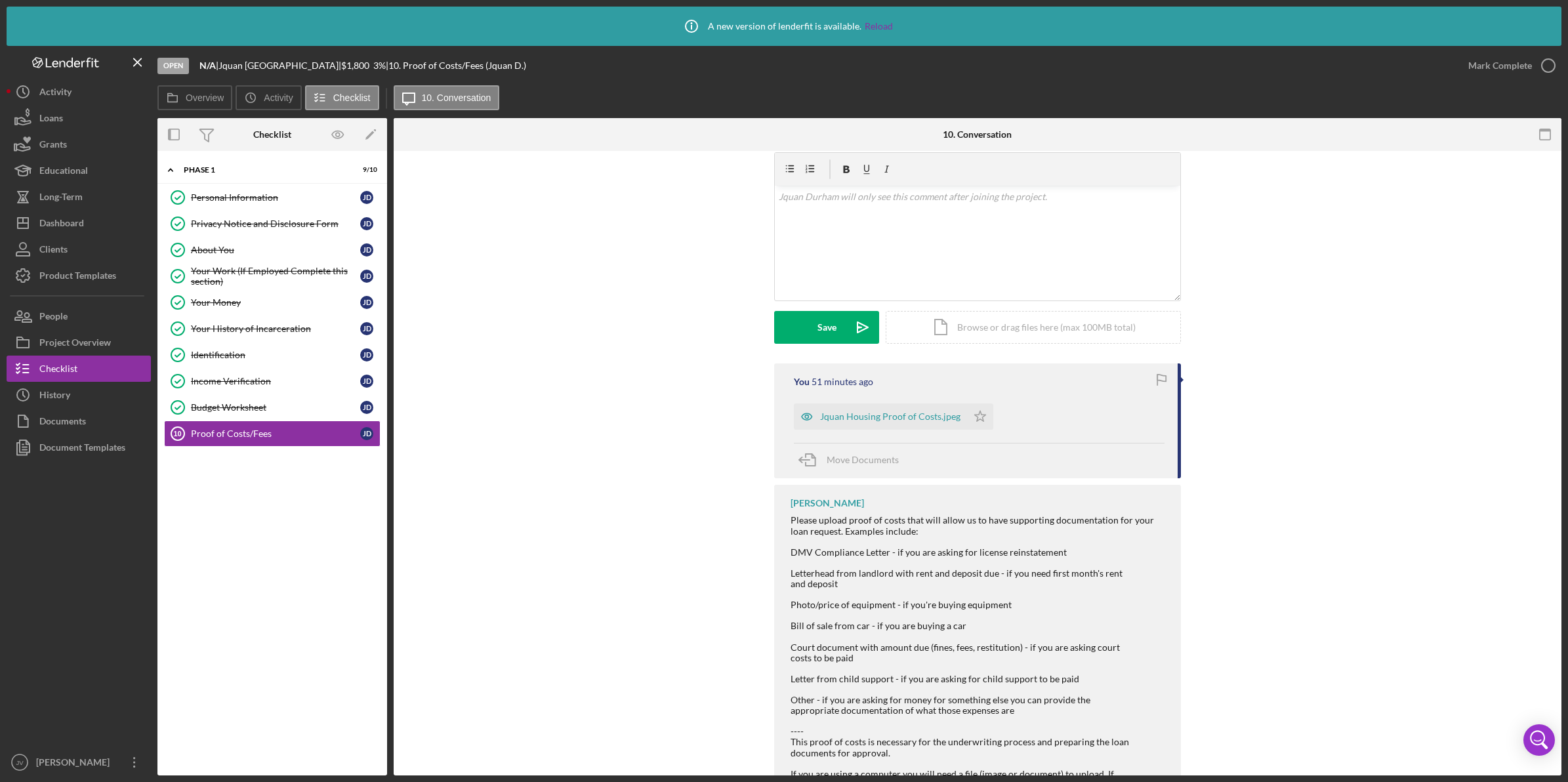
scroll to position [246, 0]
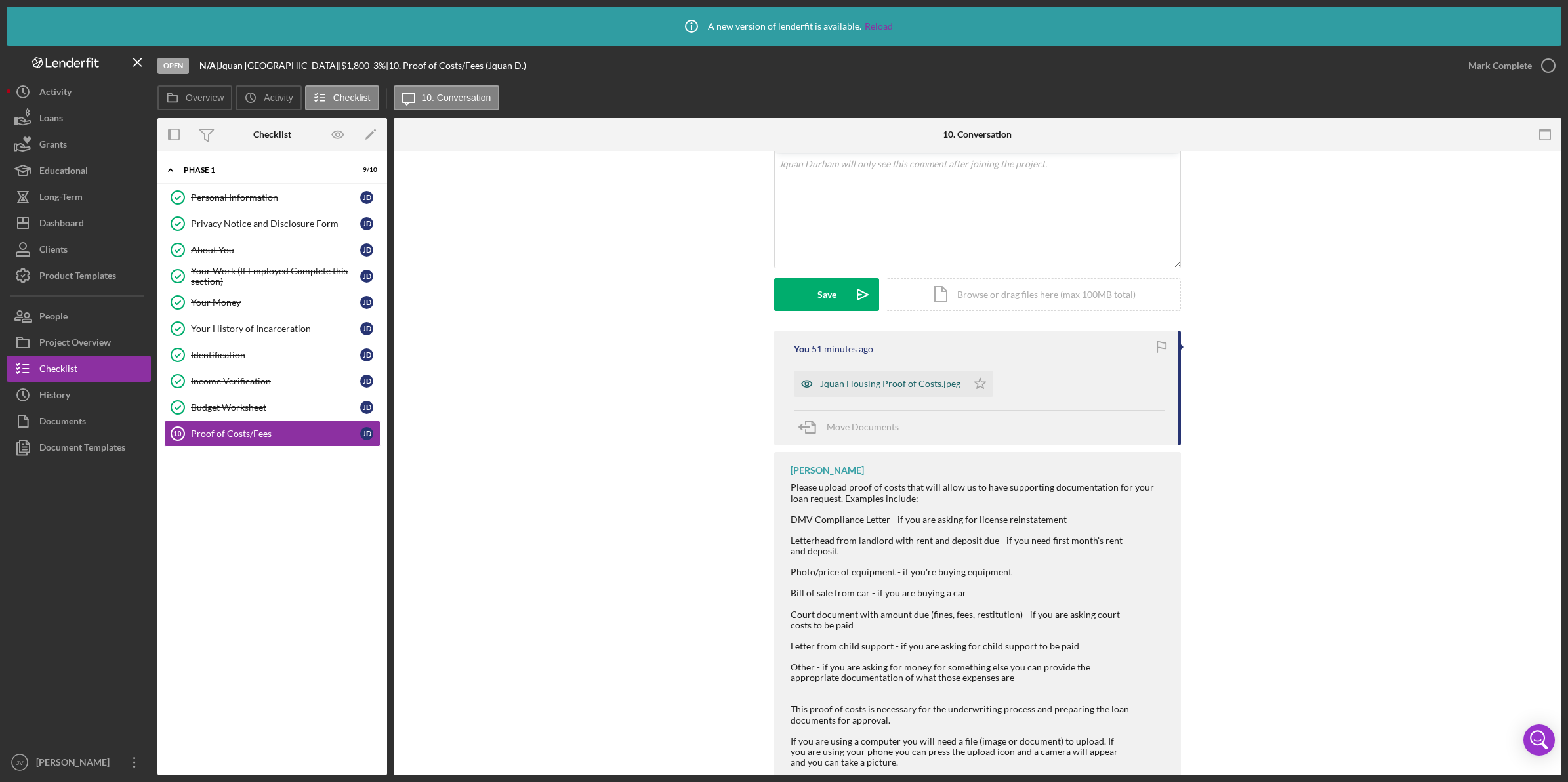
click at [897, 390] on div "Jquan Housing Proof of Costs.jpeg" at bounding box center [880, 383] width 173 height 26
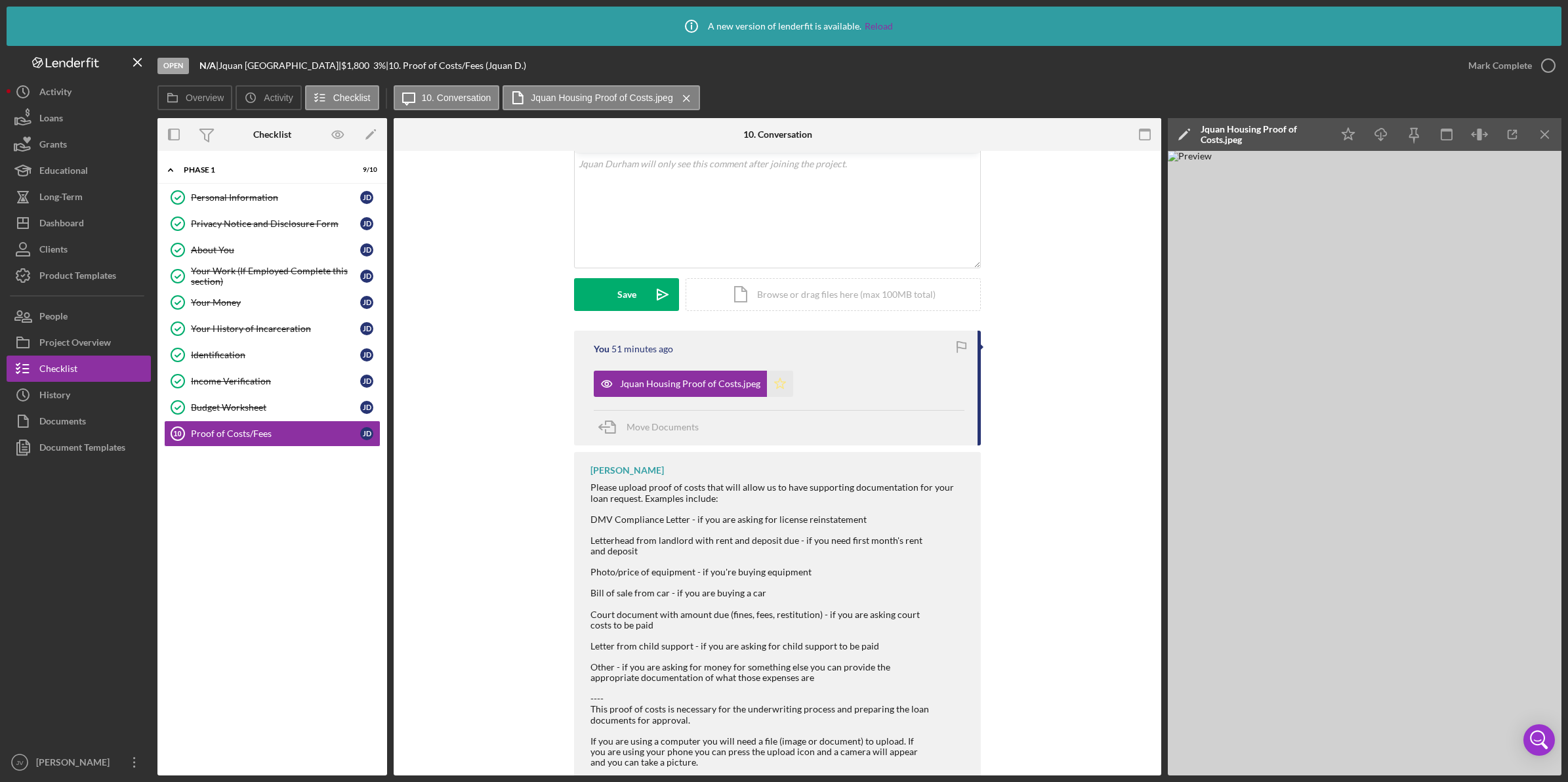
click at [782, 395] on icon "Icon/Star" at bounding box center [780, 383] width 26 height 26
click at [1494, 66] on div "Mark Complete" at bounding box center [1500, 66] width 63 height 26
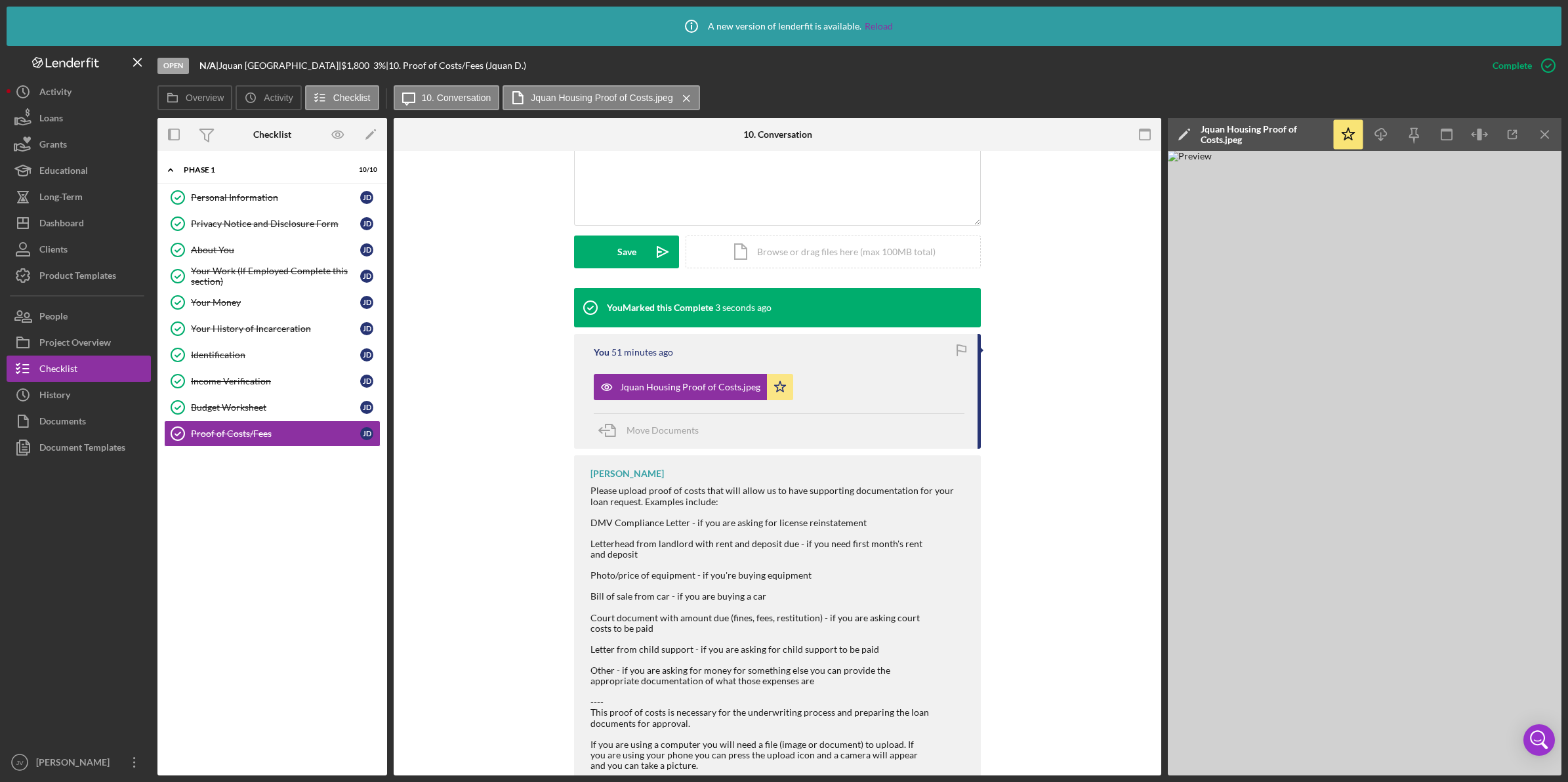
scroll to position [327, 0]
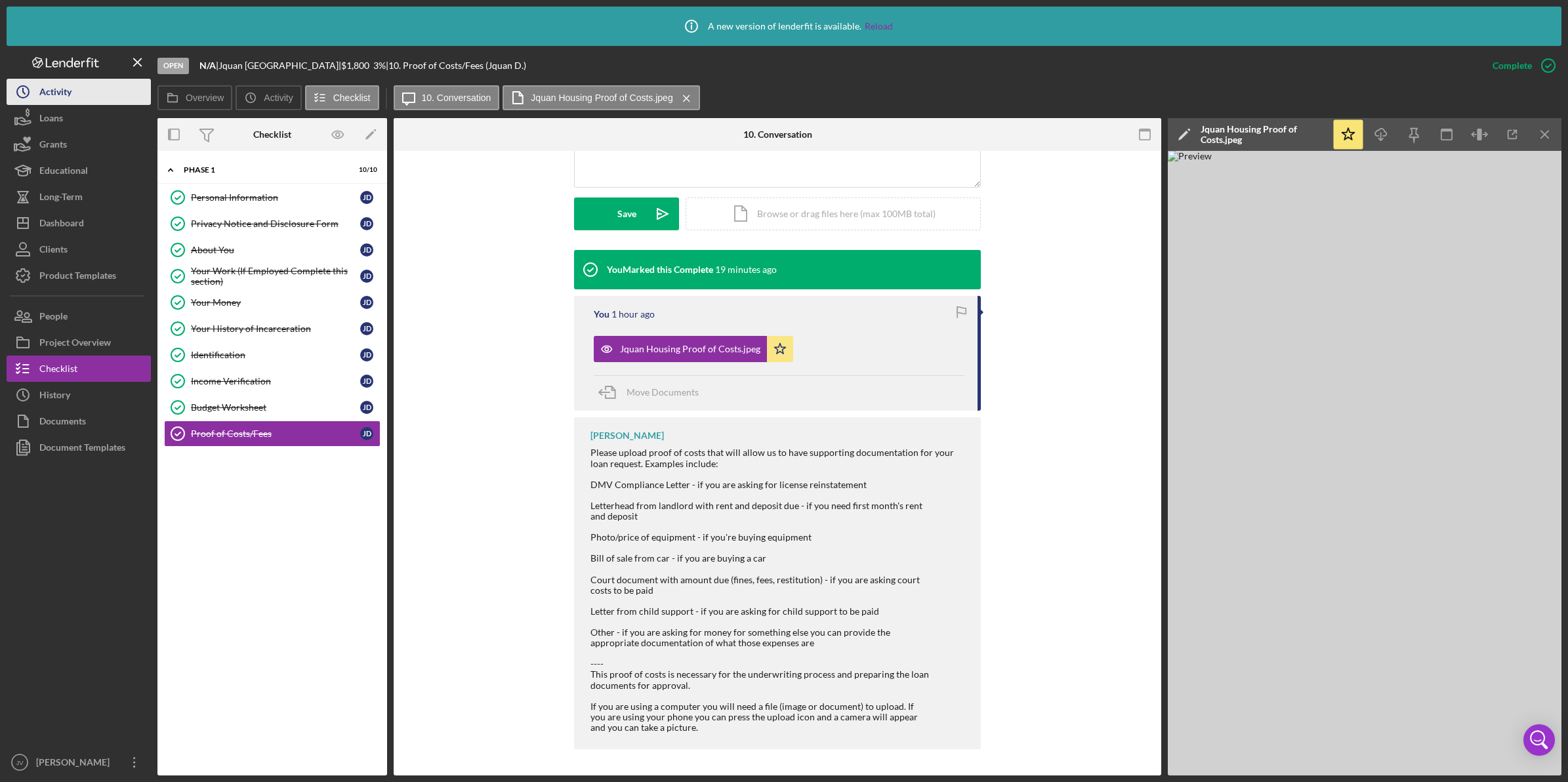
click at [110, 99] on button "Icon/History Activity" at bounding box center [79, 91] width 144 height 26
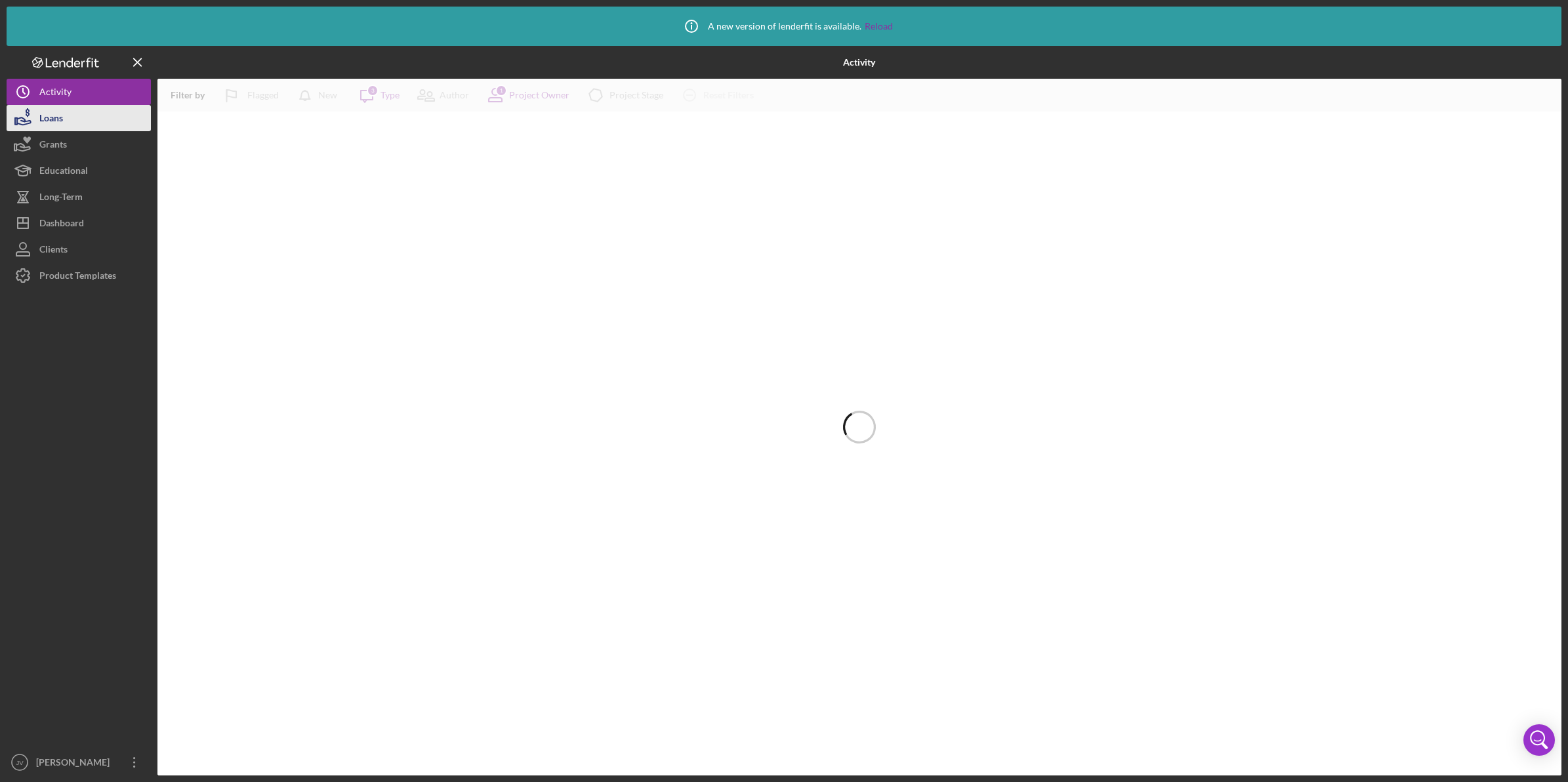
click at [92, 122] on button "Loans" at bounding box center [79, 118] width 144 height 26
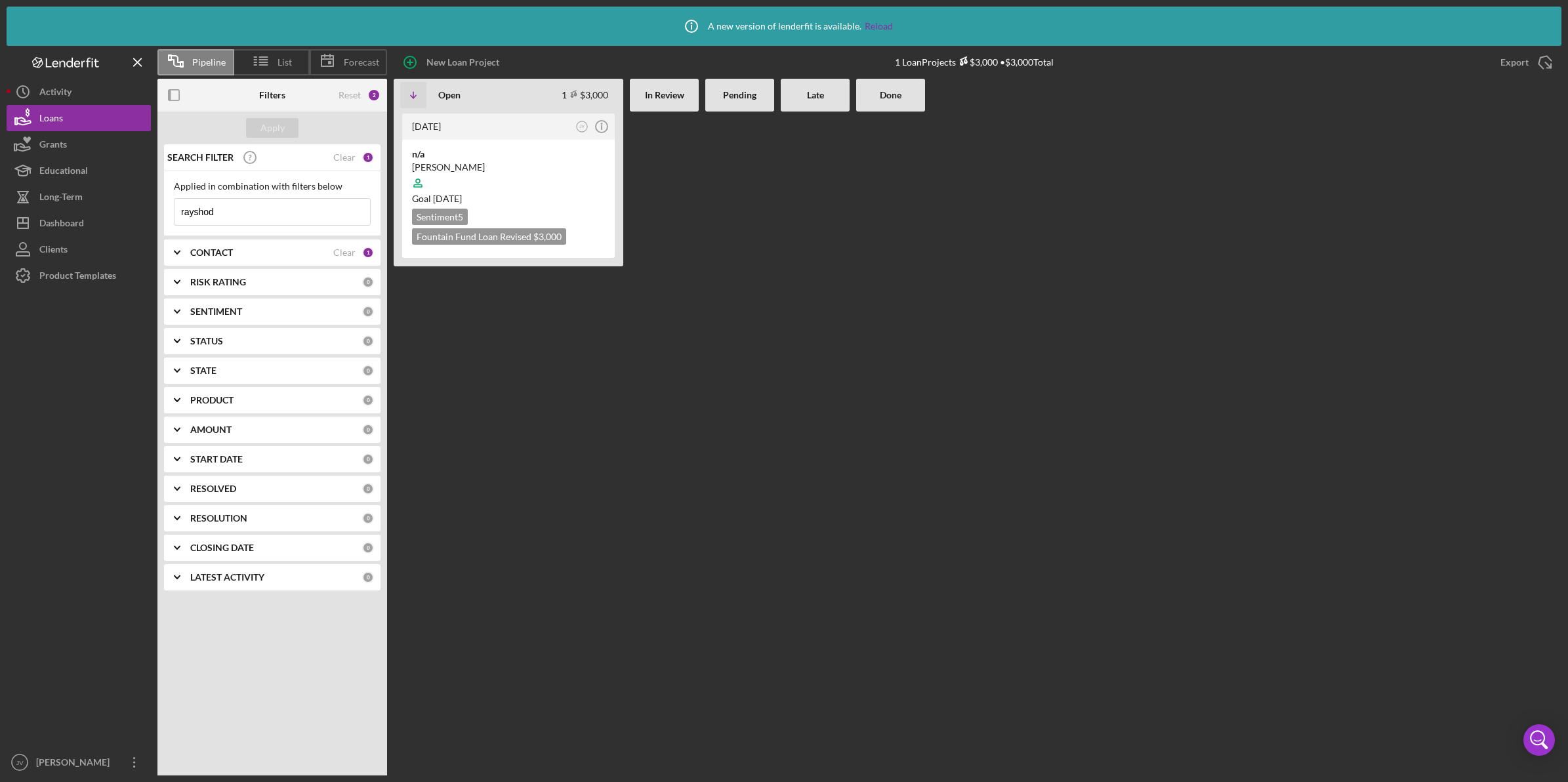
drag, startPoint x: 251, startPoint y: 214, endPoint x: 164, endPoint y: 211, distance: 87.1
click at [164, 211] on div "Applied in combination with filters below rayshod Icon/Menu Close" at bounding box center [272, 204] width 217 height 65
click at [253, 129] on button "Apply" at bounding box center [273, 128] width 53 height 20
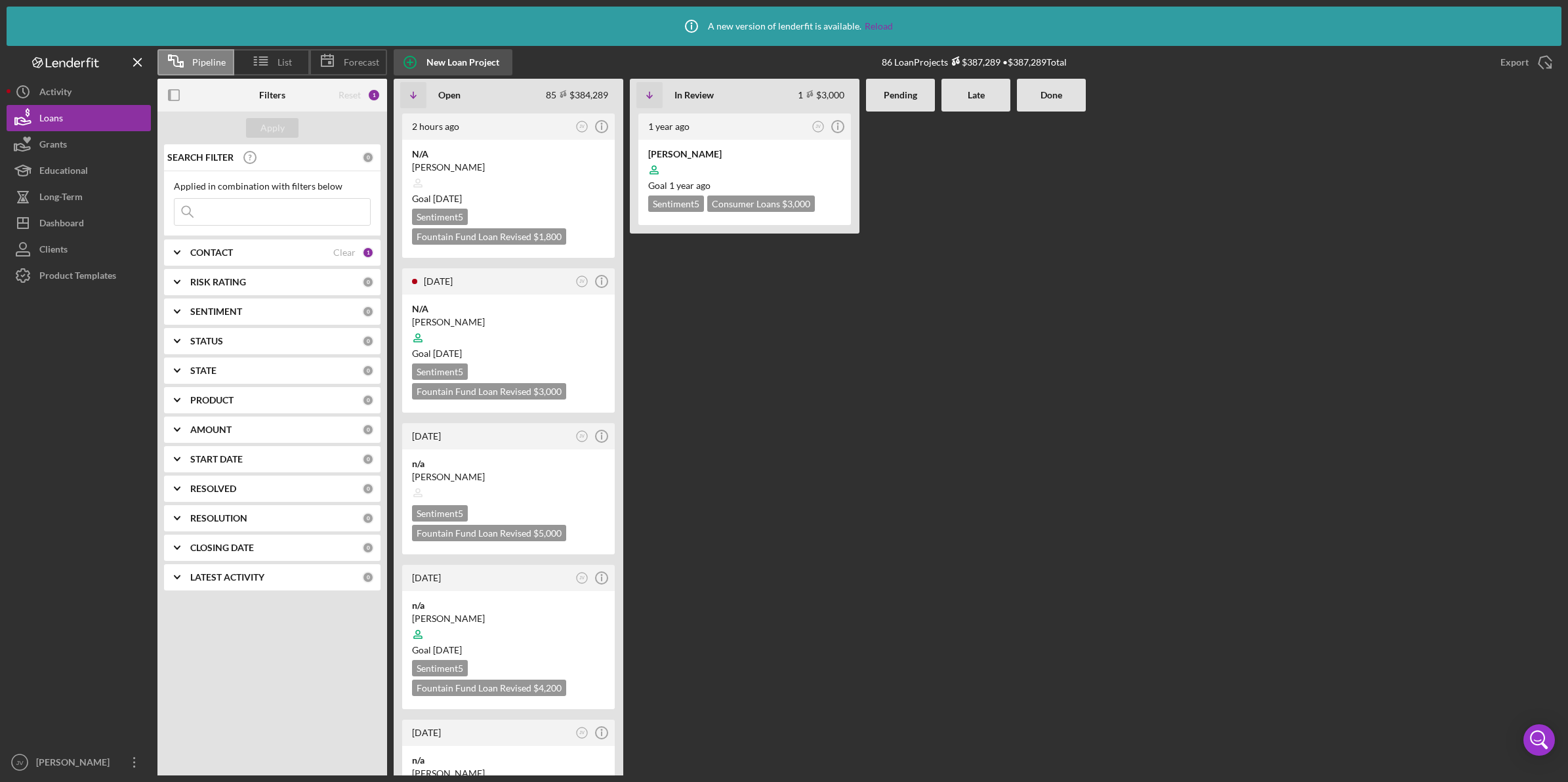
click at [440, 69] on div "New Loan Project" at bounding box center [463, 62] width 72 height 26
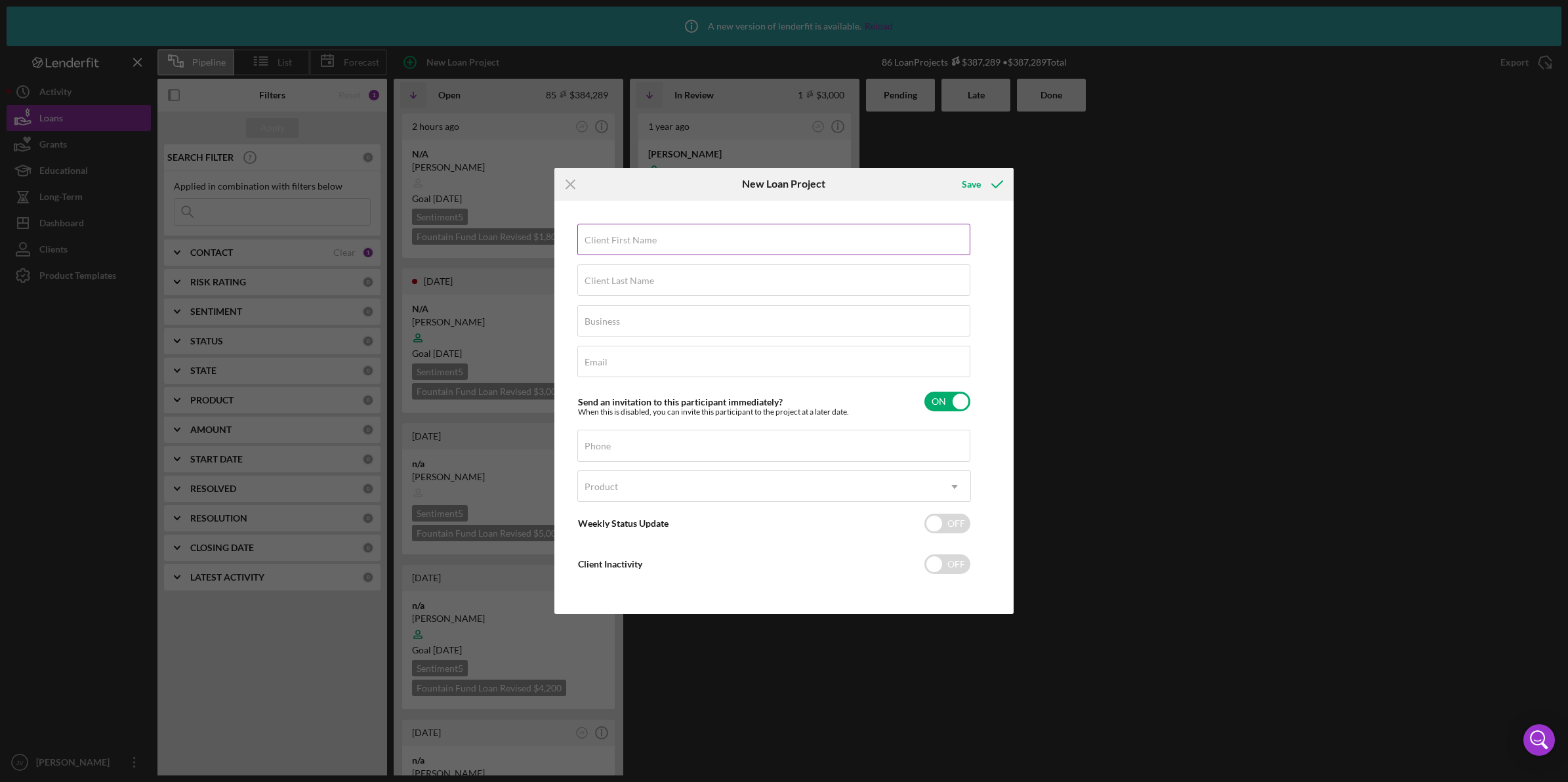
click at [699, 244] on div "Client First Name Required" at bounding box center [775, 239] width 394 height 32
type input "Takisa"
type input "[PERSON_NAME]"
type input "n/a"
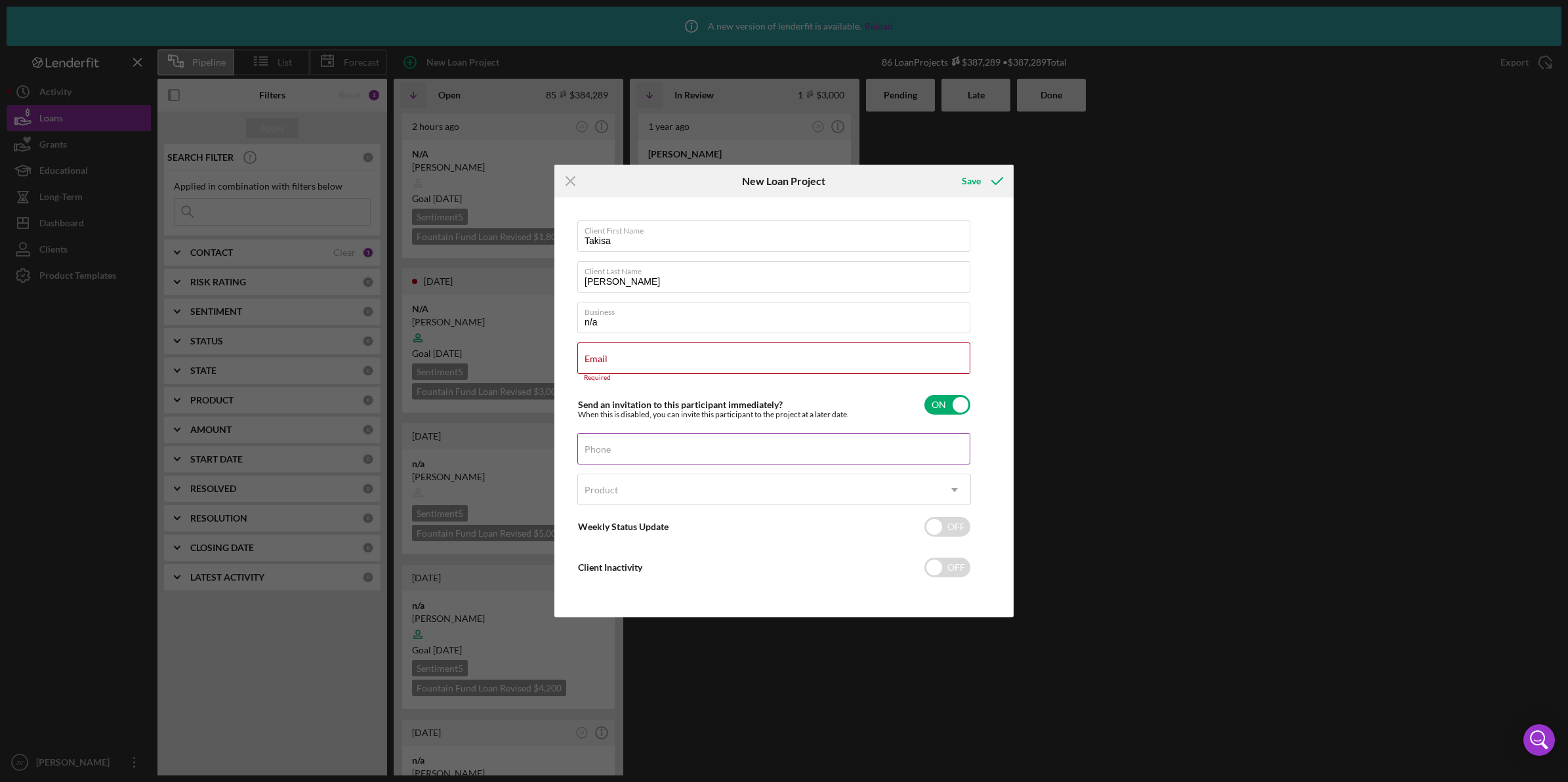
click at [627, 444] on div "Phone" at bounding box center [775, 449] width 394 height 32
paste input "(161) 742-9739"
drag, startPoint x: 559, startPoint y: 449, endPoint x: 534, endPoint y: 449, distance: 25.0
click at [534, 449] on div "Icon/Menu Close New Loan Project Save Client First Name [PERSON_NAME] Client La…" at bounding box center [784, 391] width 1568 height 782
type input "(617) ###-####"
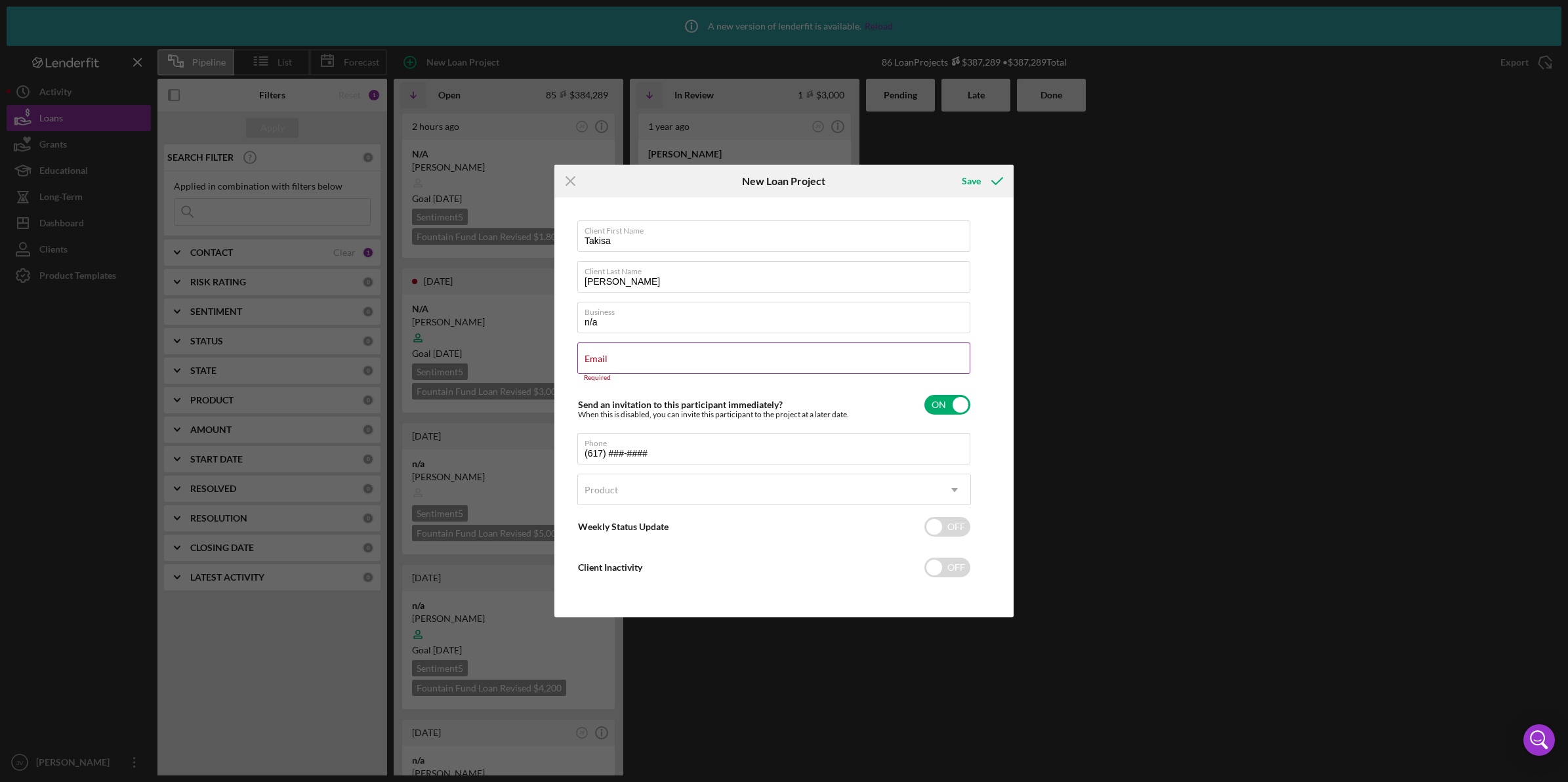
click at [686, 364] on input "Email" at bounding box center [774, 359] width 393 height 32
paste input "[EMAIL_ADDRESS][DOMAIN_NAME]"
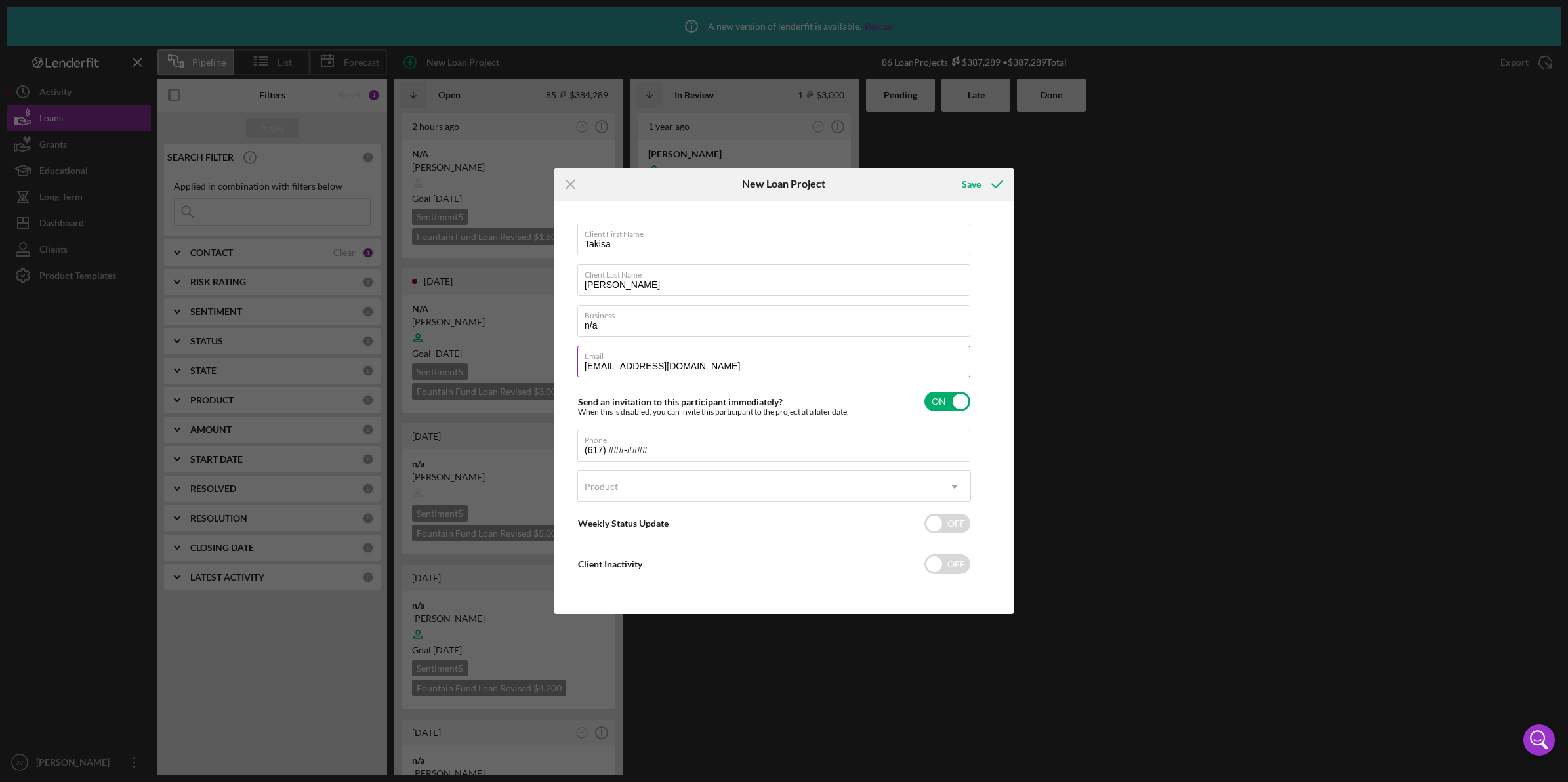
type input "[EMAIL_ADDRESS][DOMAIN_NAME]"
click at [959, 346] on label "Email" at bounding box center [777, 353] width 386 height 14
click at [959, 346] on input "[EMAIL_ADDRESS][DOMAIN_NAME]" at bounding box center [774, 362] width 393 height 32
click at [696, 445] on input "(617) ###-####" at bounding box center [774, 445] width 393 height 32
click at [695, 447] on input "(617) ###-####" at bounding box center [774, 445] width 393 height 32
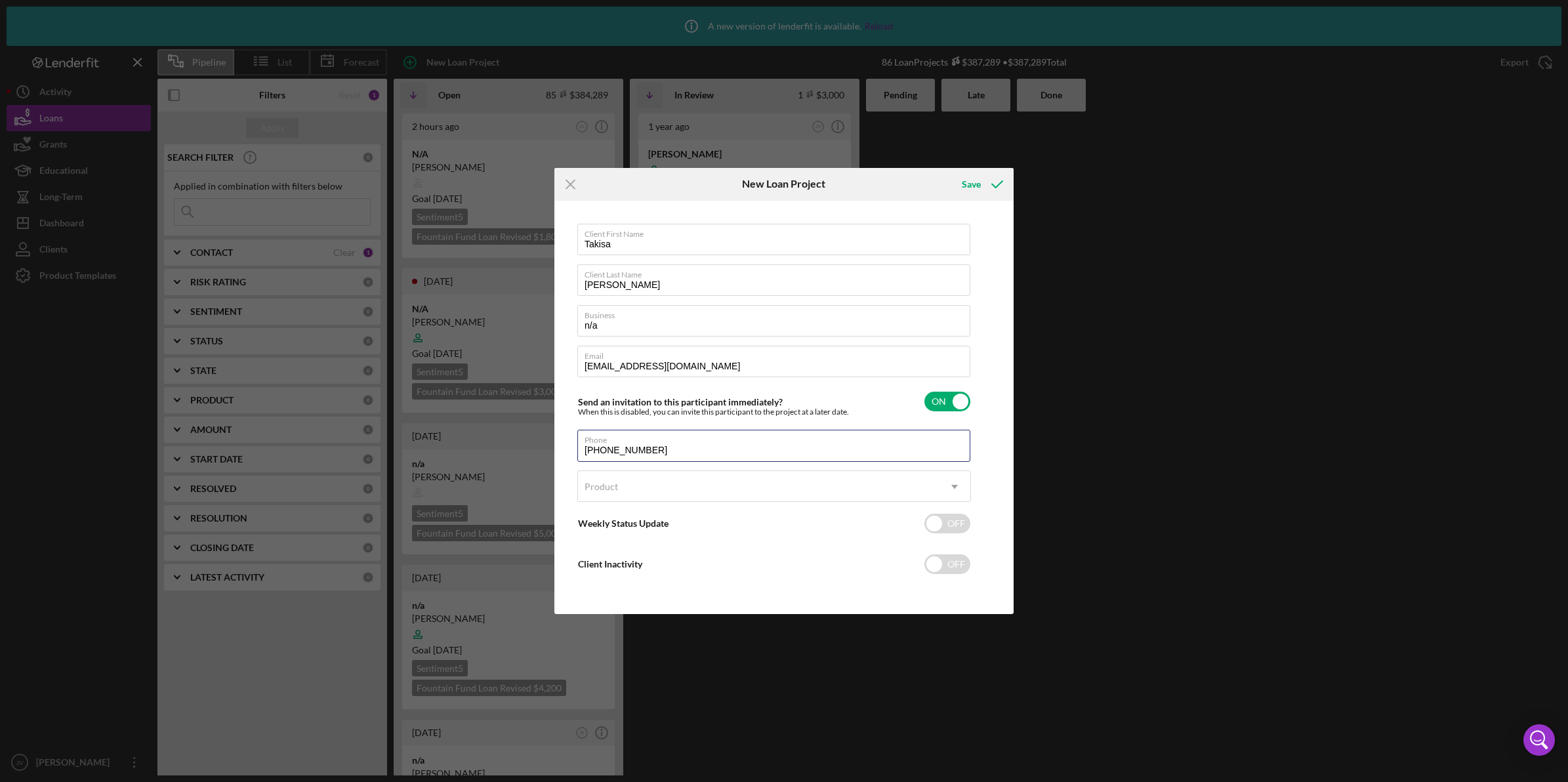
type input "[PHONE_NUMBER]"
click at [791, 418] on div "Client First Name [PERSON_NAME] Client Last Name [PERSON_NAME] Business n/a Ema…" at bounding box center [775, 408] width 394 height 368
click at [985, 185] on icon "submit" at bounding box center [997, 184] width 32 height 32
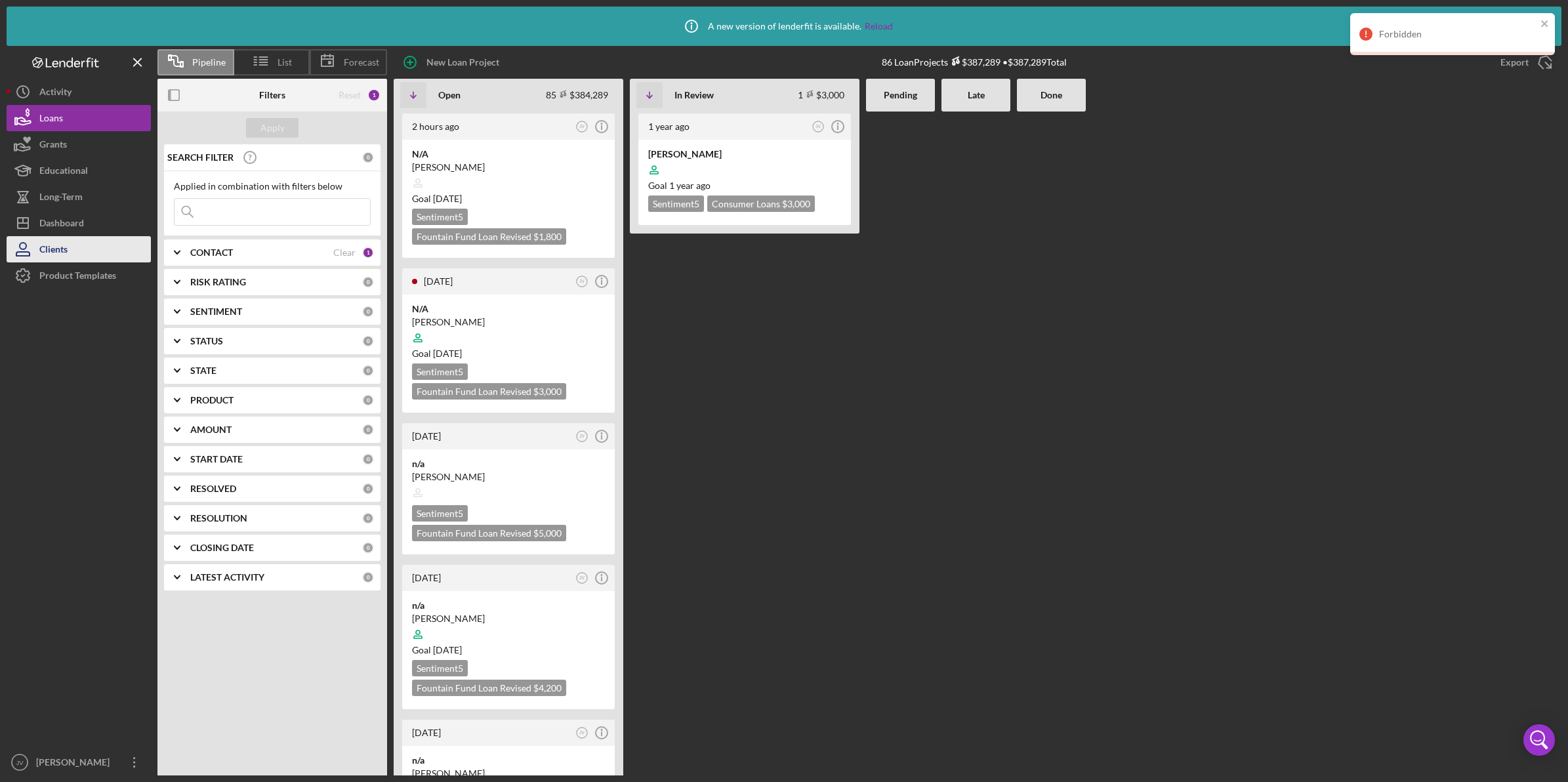
click at [81, 254] on button "Clients" at bounding box center [79, 249] width 144 height 26
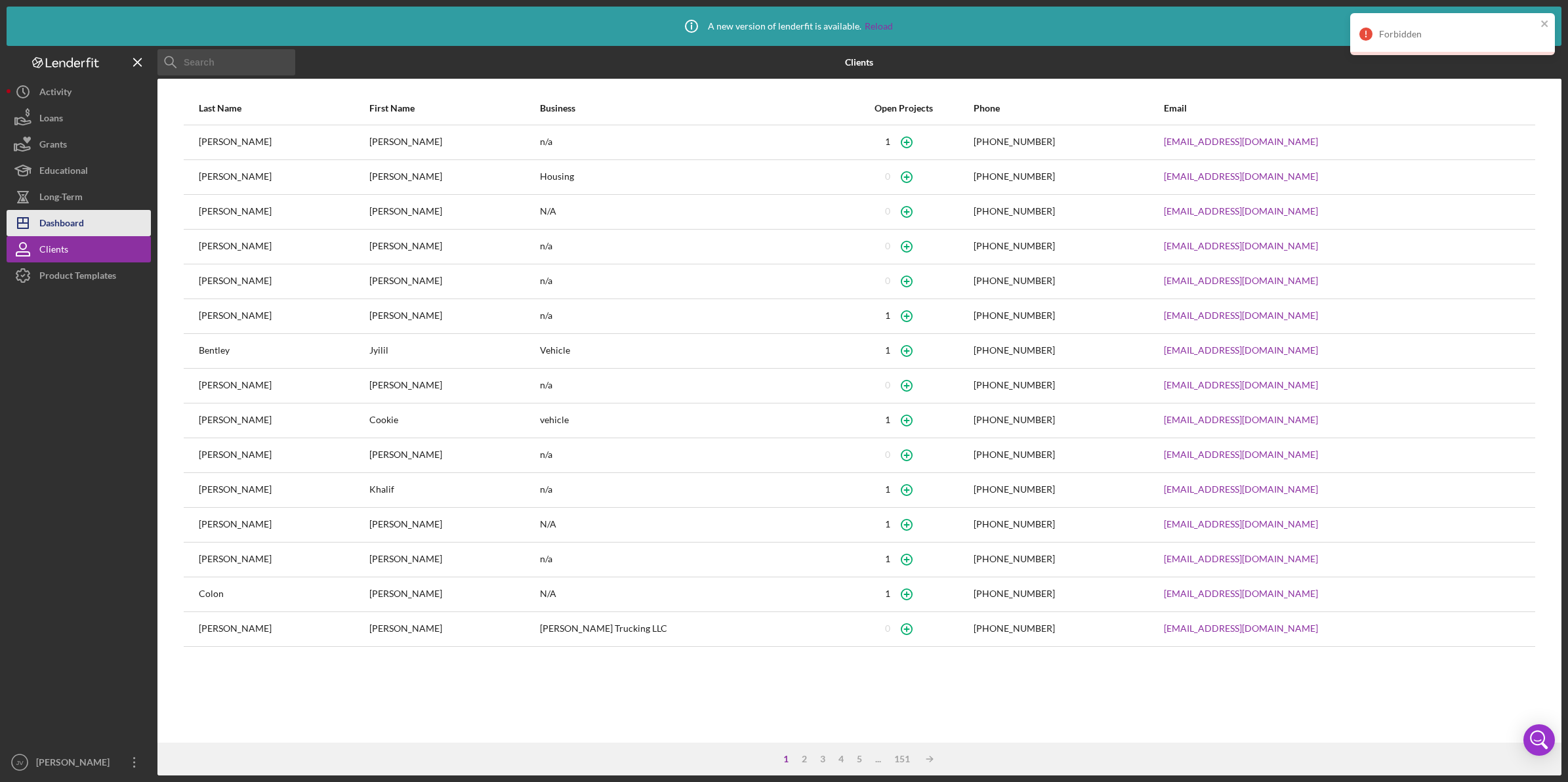
click at [87, 224] on button "Icon/Dashboard Dashboard" at bounding box center [79, 223] width 144 height 26
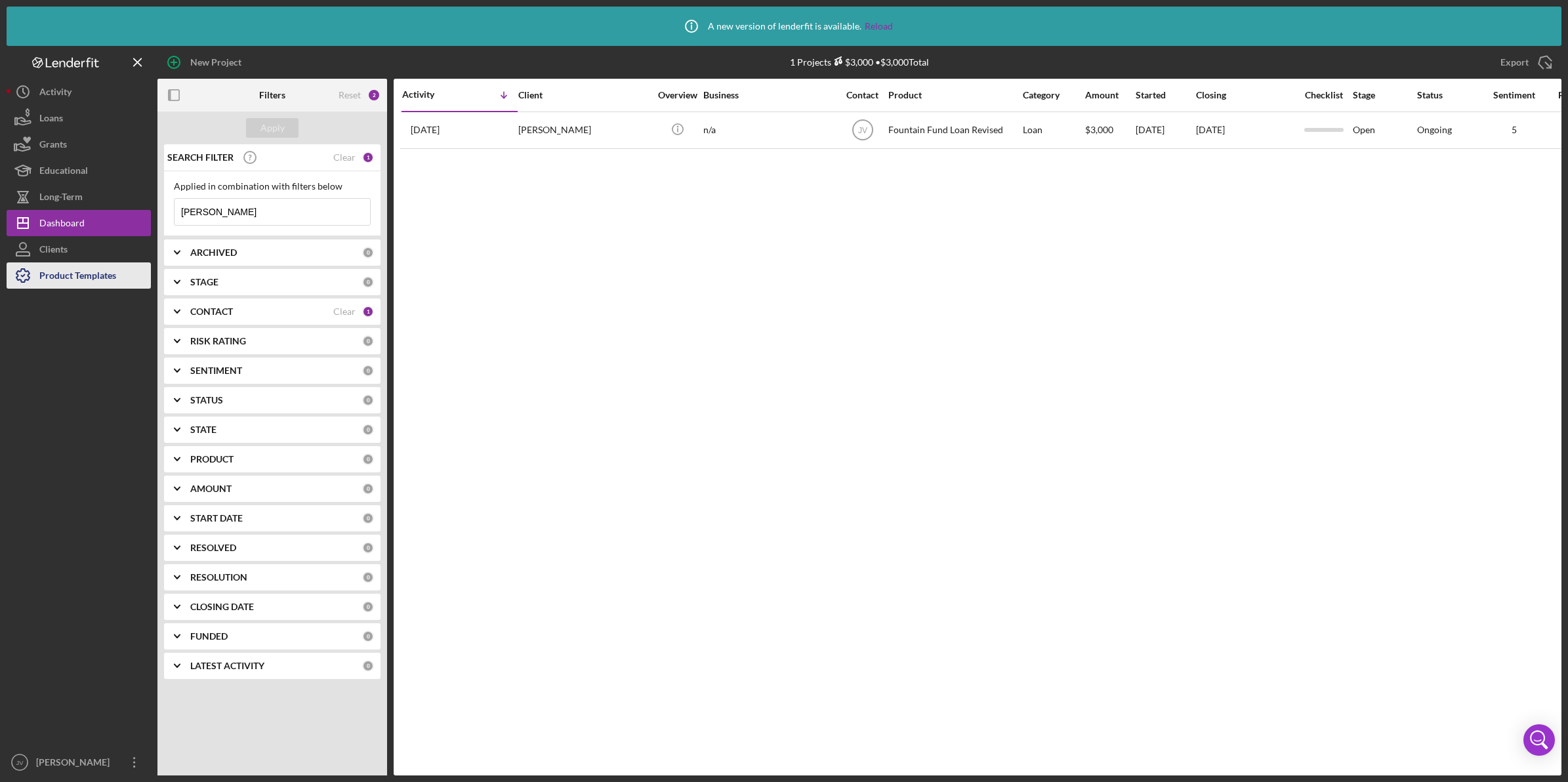
click at [87, 274] on div "Product Templates" at bounding box center [78, 277] width 77 height 29
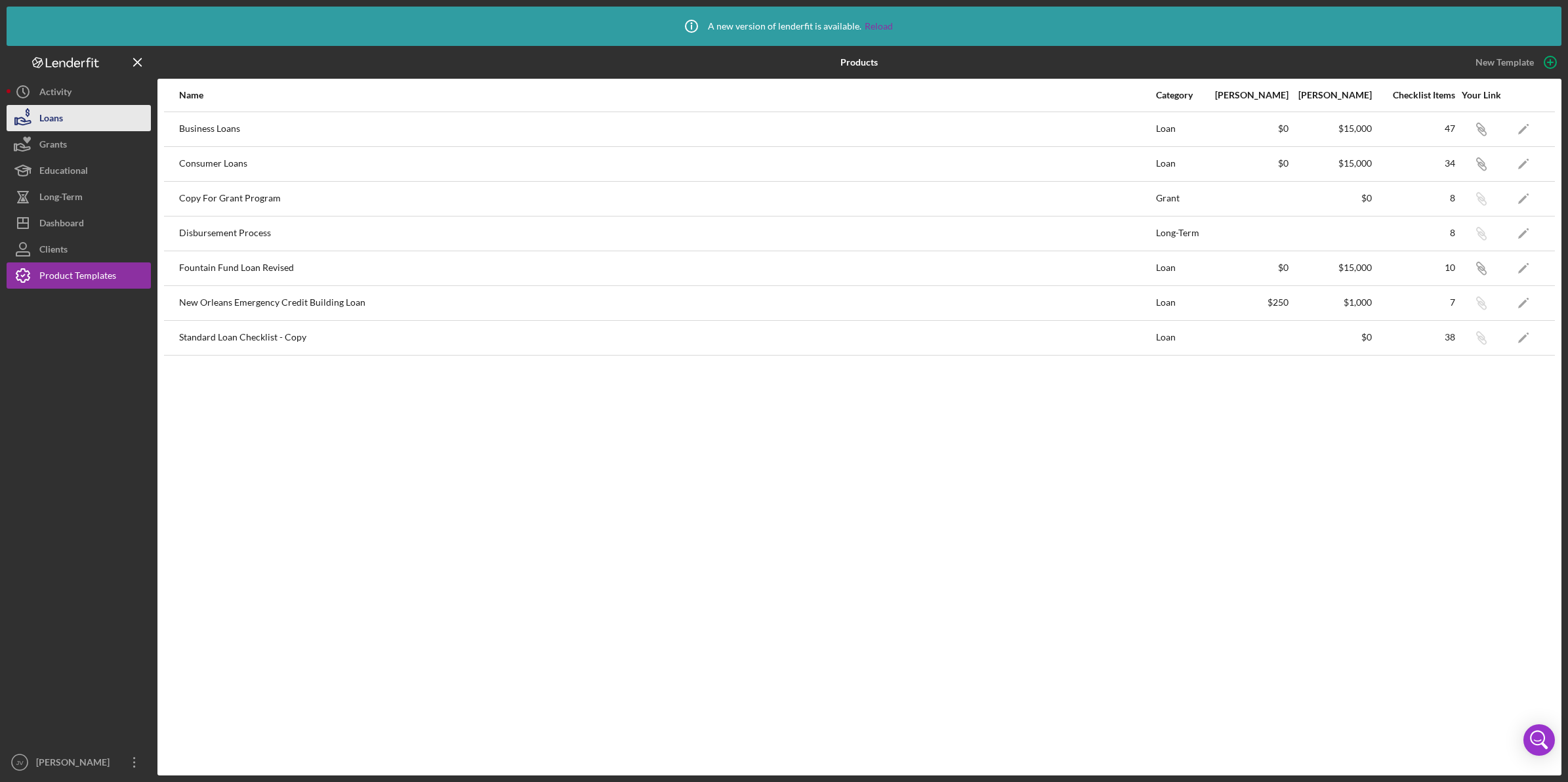
click at [98, 122] on button "Loans" at bounding box center [79, 118] width 144 height 26
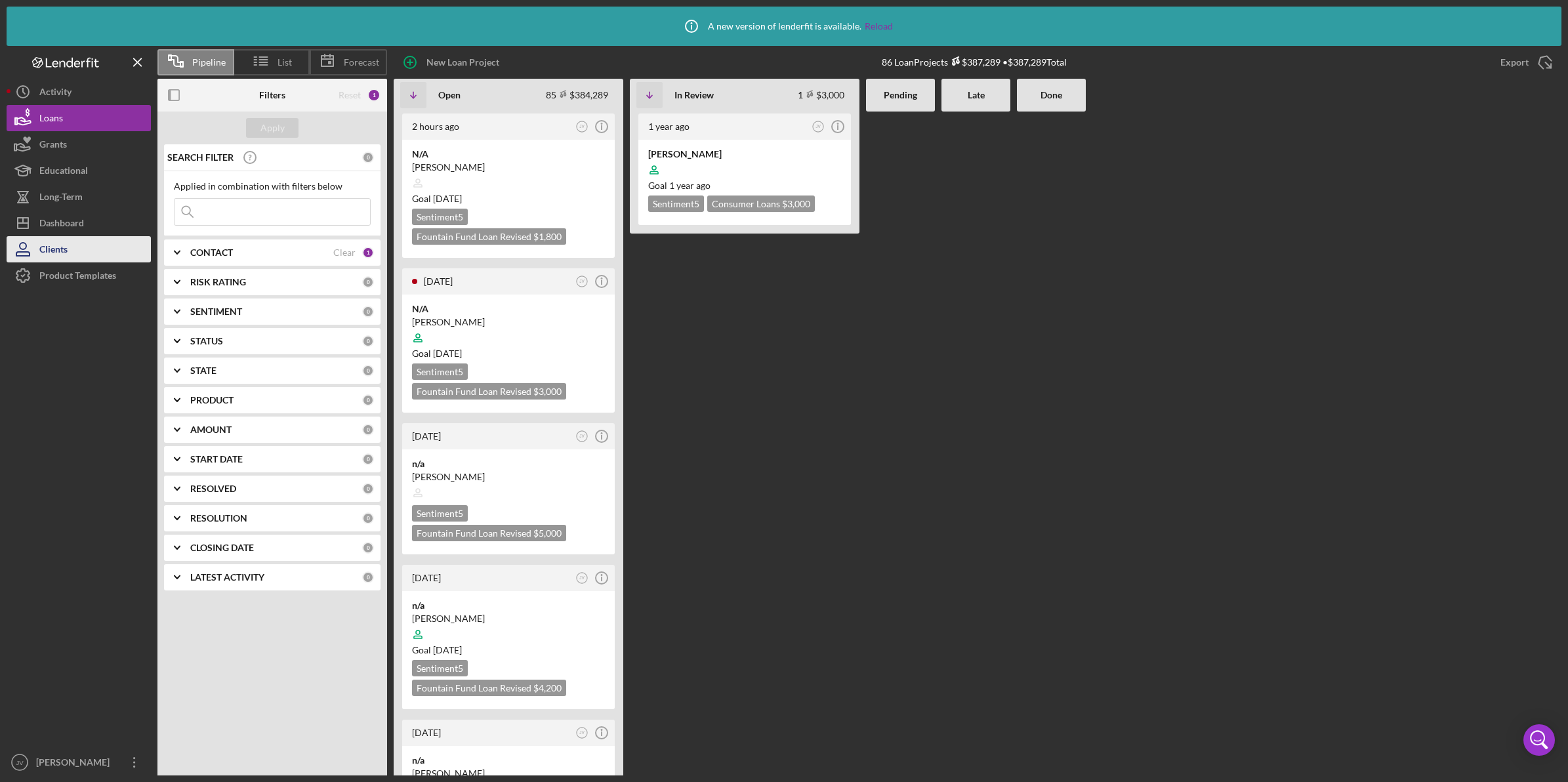
click at [89, 239] on button "Clients" at bounding box center [79, 249] width 144 height 26
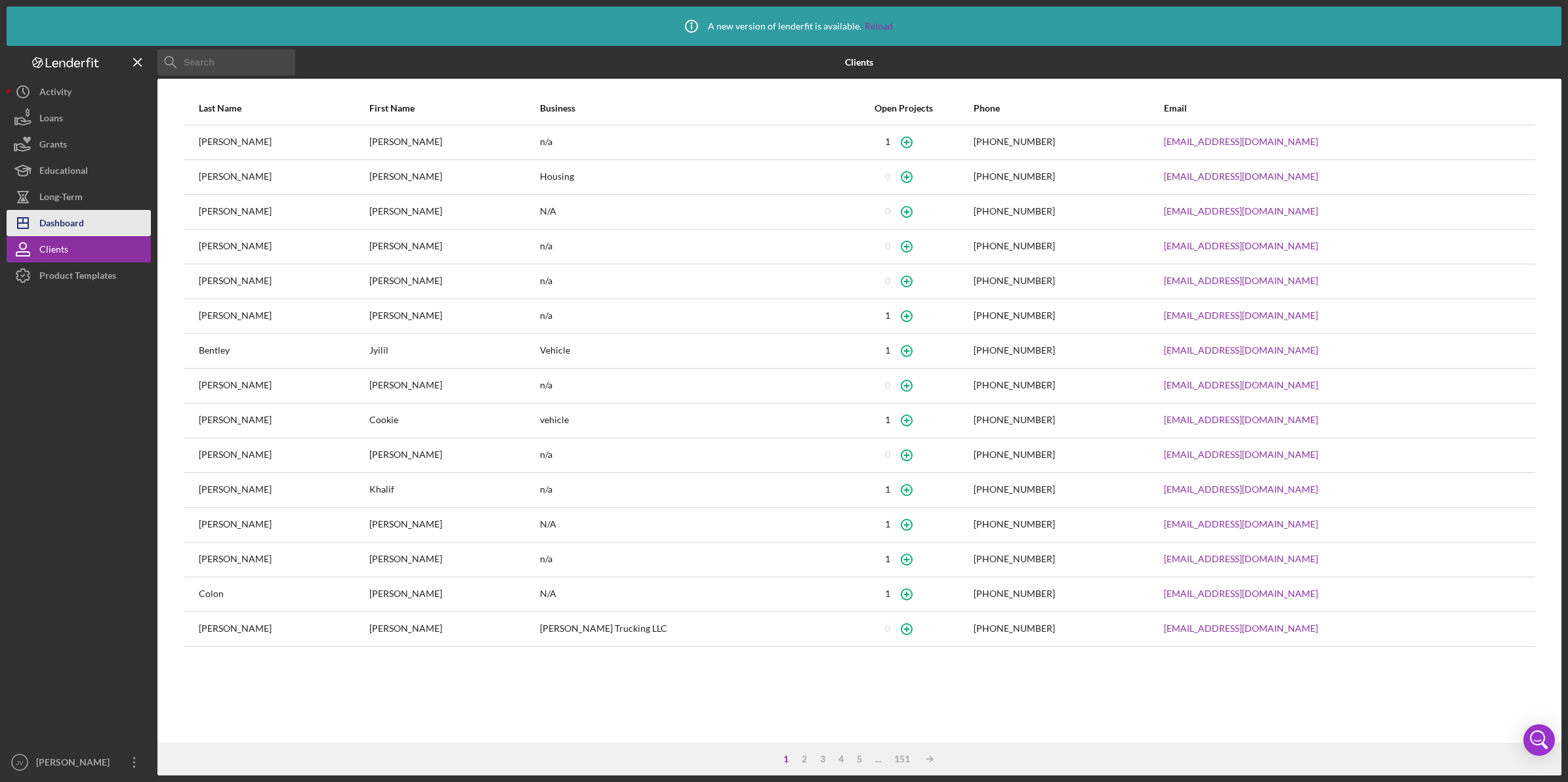
click at [93, 217] on button "Icon/Dashboard Dashboard" at bounding box center [79, 223] width 144 height 26
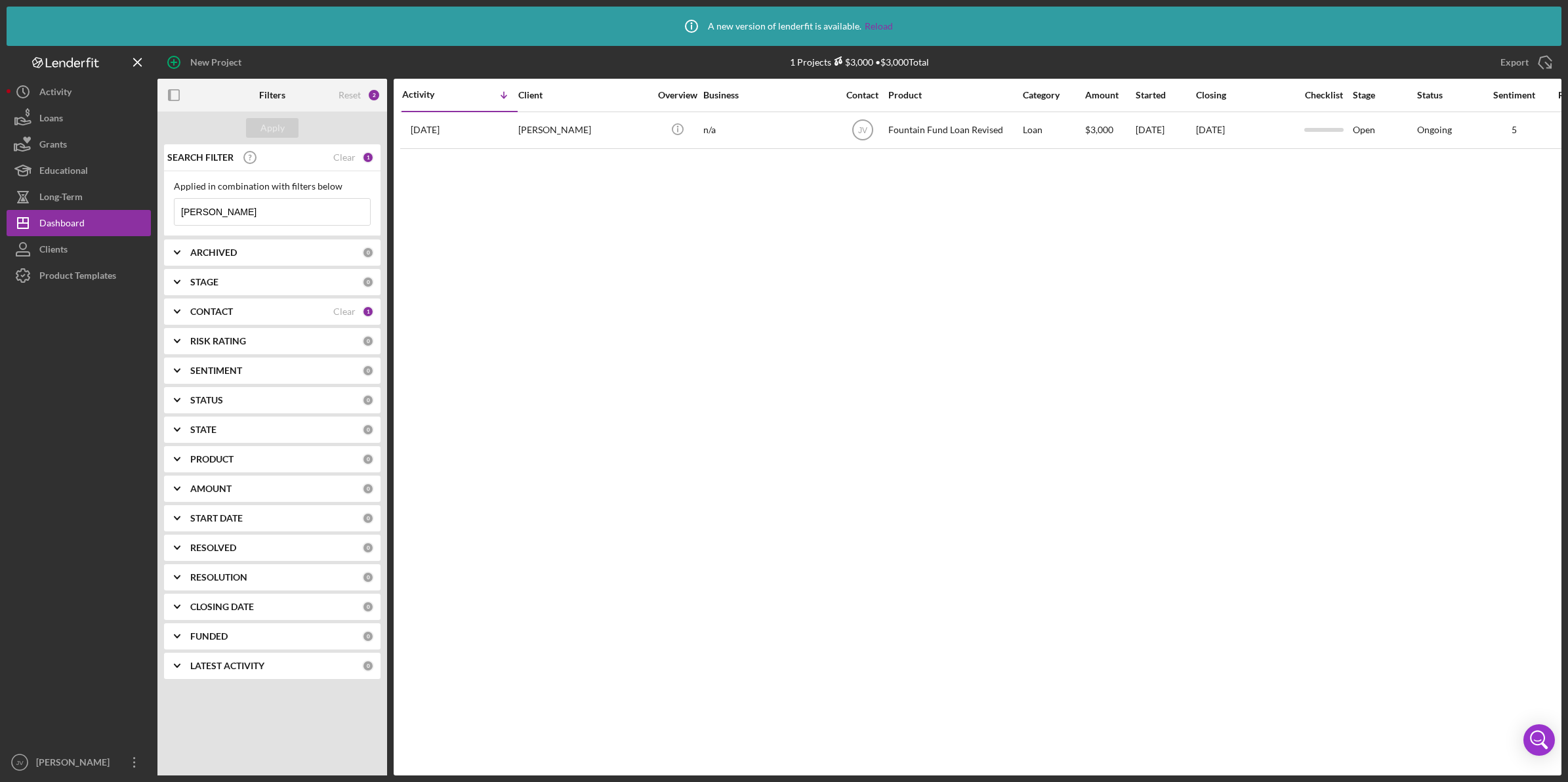
drag, startPoint x: 247, startPoint y: 217, endPoint x: 153, endPoint y: 214, distance: 94.0
click at [153, 214] on div "New Project 1 Projects $3,000 • $3,000 Total [PERSON_NAME] Export Icon/Export F…" at bounding box center [784, 411] width 1555 height 730
click at [140, 67] on icon "Icon/Menu Close" at bounding box center [137, 62] width 29 height 29
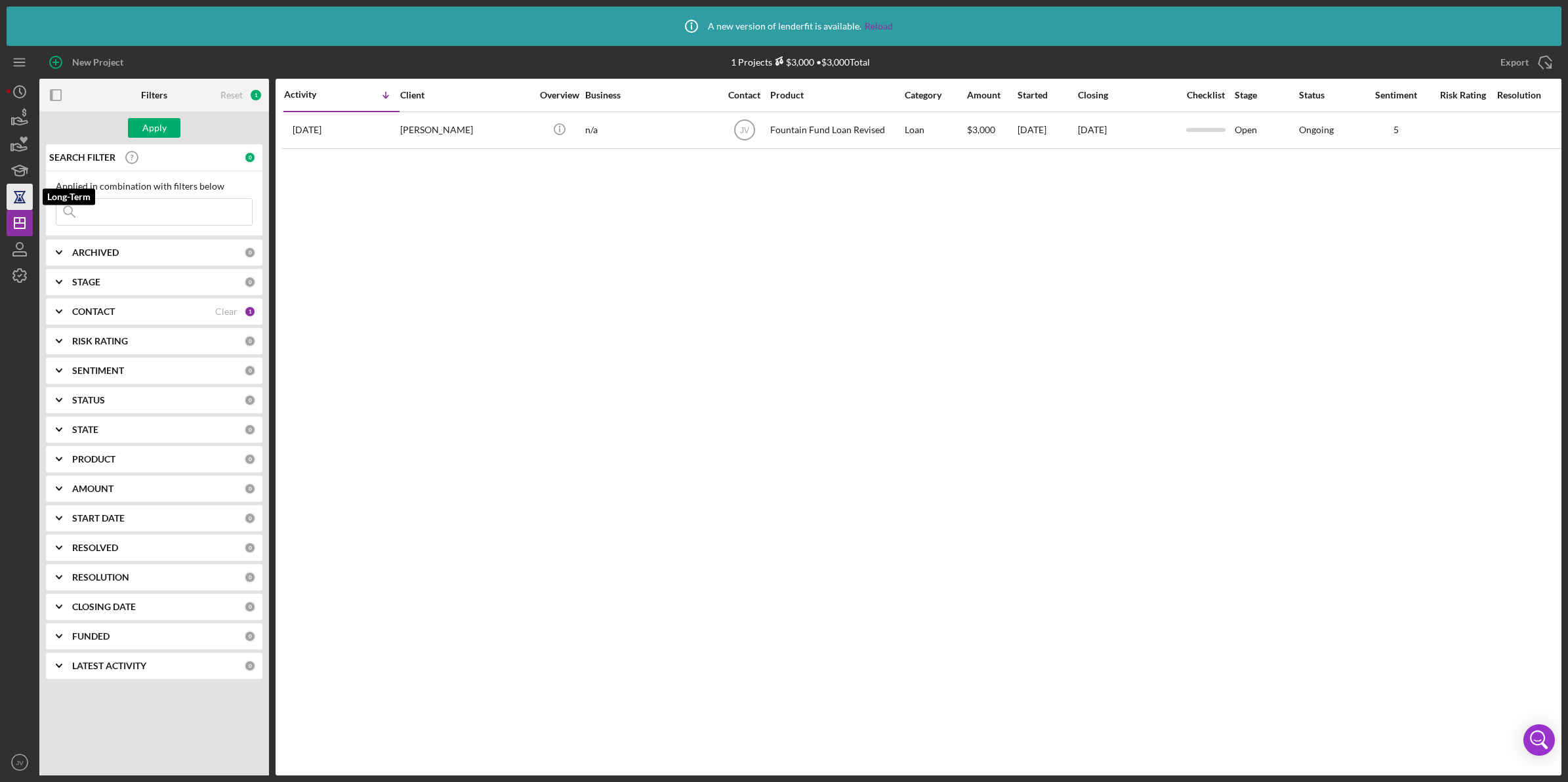
click at [20, 197] on icon "button" at bounding box center [20, 198] width 5 height 8
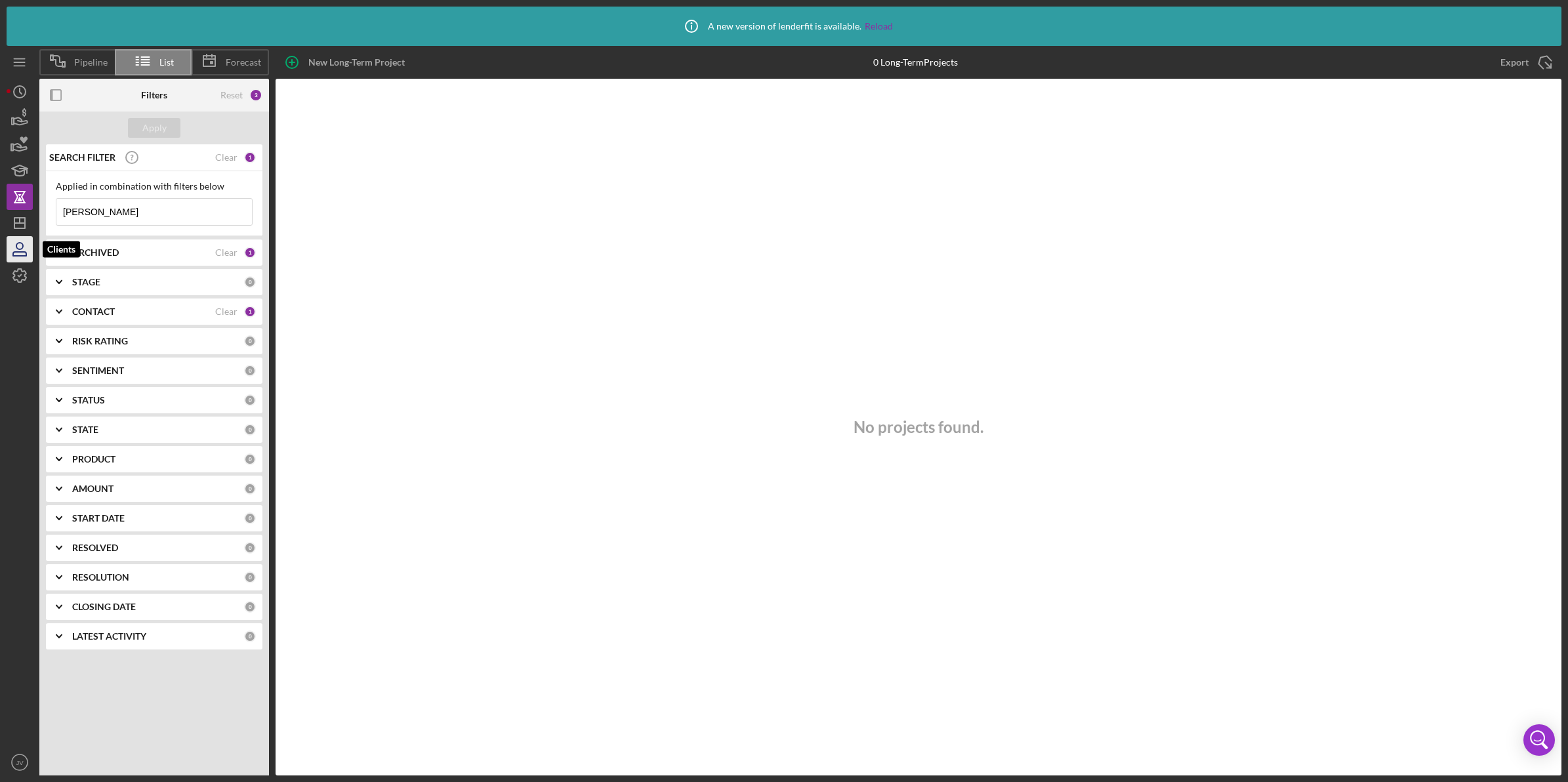
click at [26, 242] on icon "button" at bounding box center [19, 249] width 32 height 32
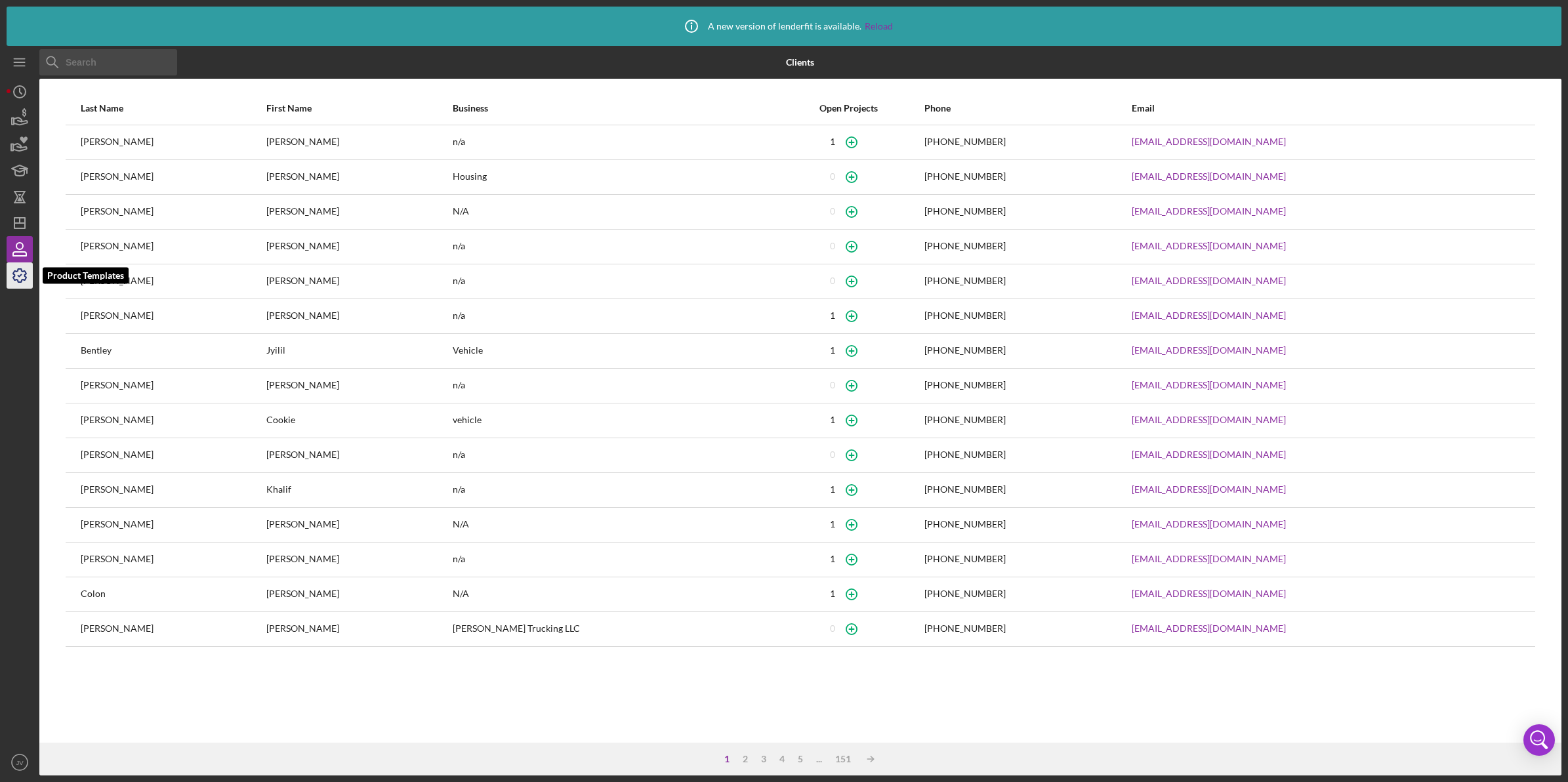
click at [26, 271] on icon "button" at bounding box center [19, 275] width 32 height 32
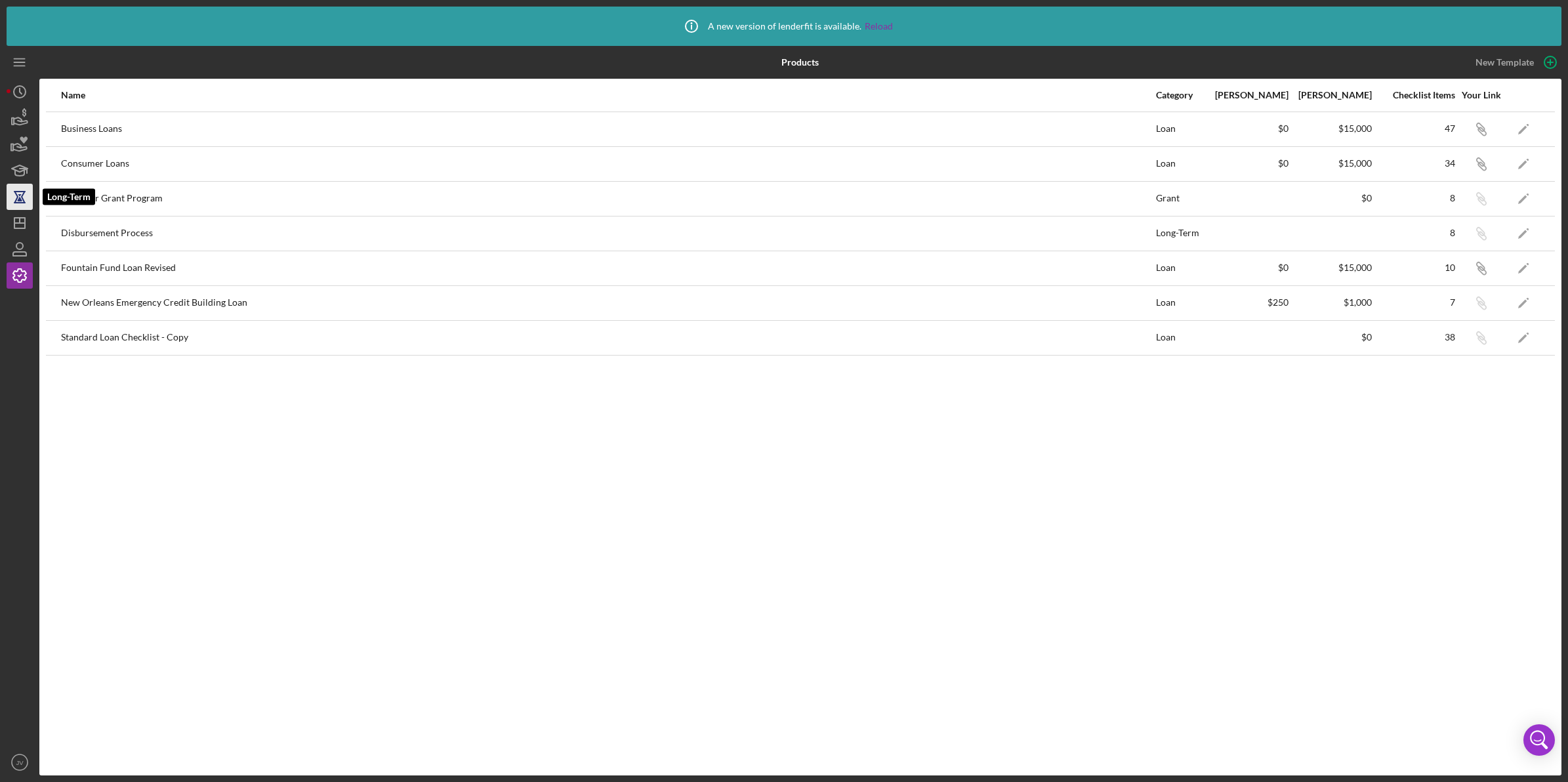
click at [21, 202] on icon "button" at bounding box center [19, 196] width 32 height 32
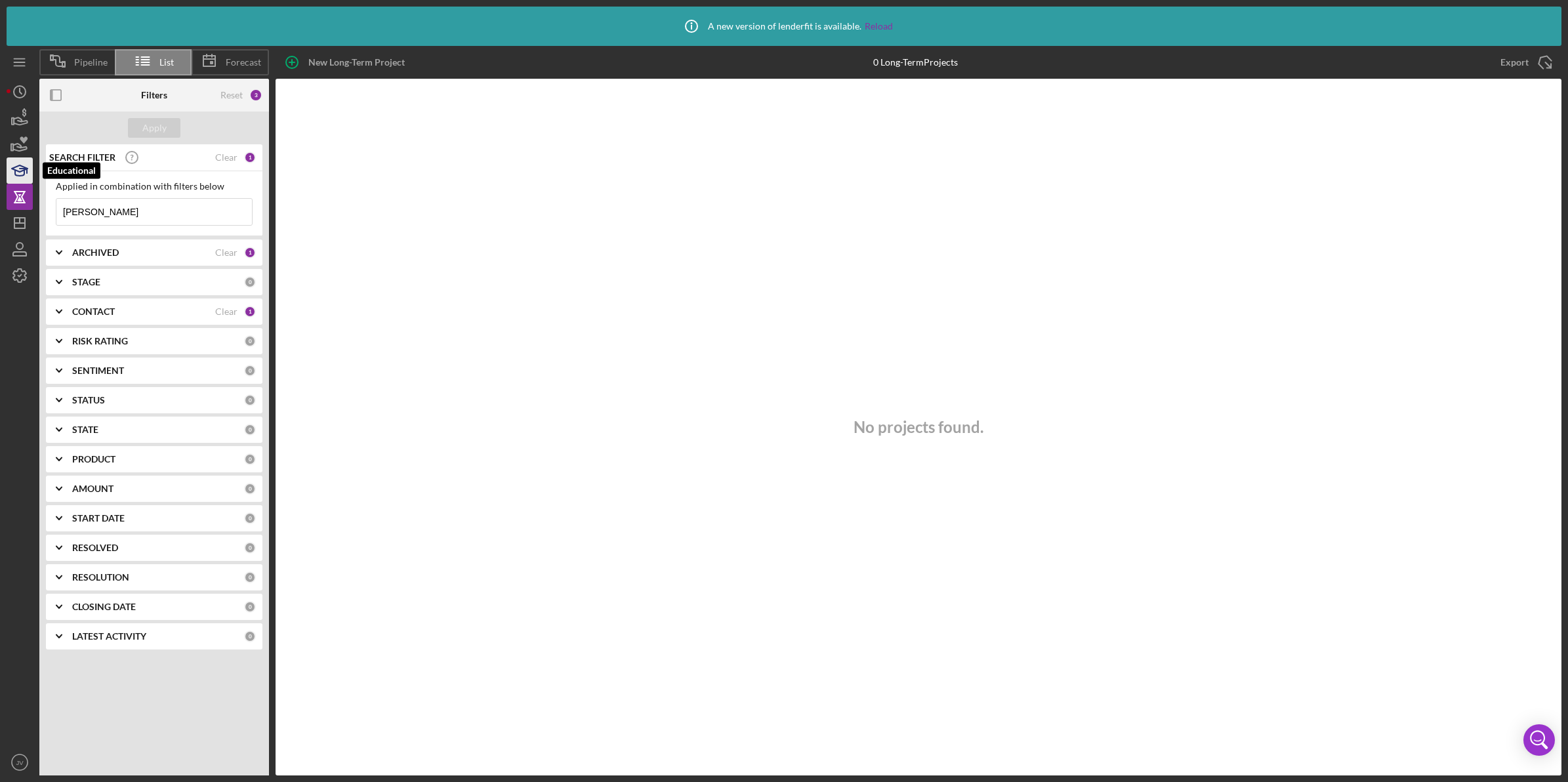
click at [20, 175] on icon "button" at bounding box center [20, 173] width 9 height 5
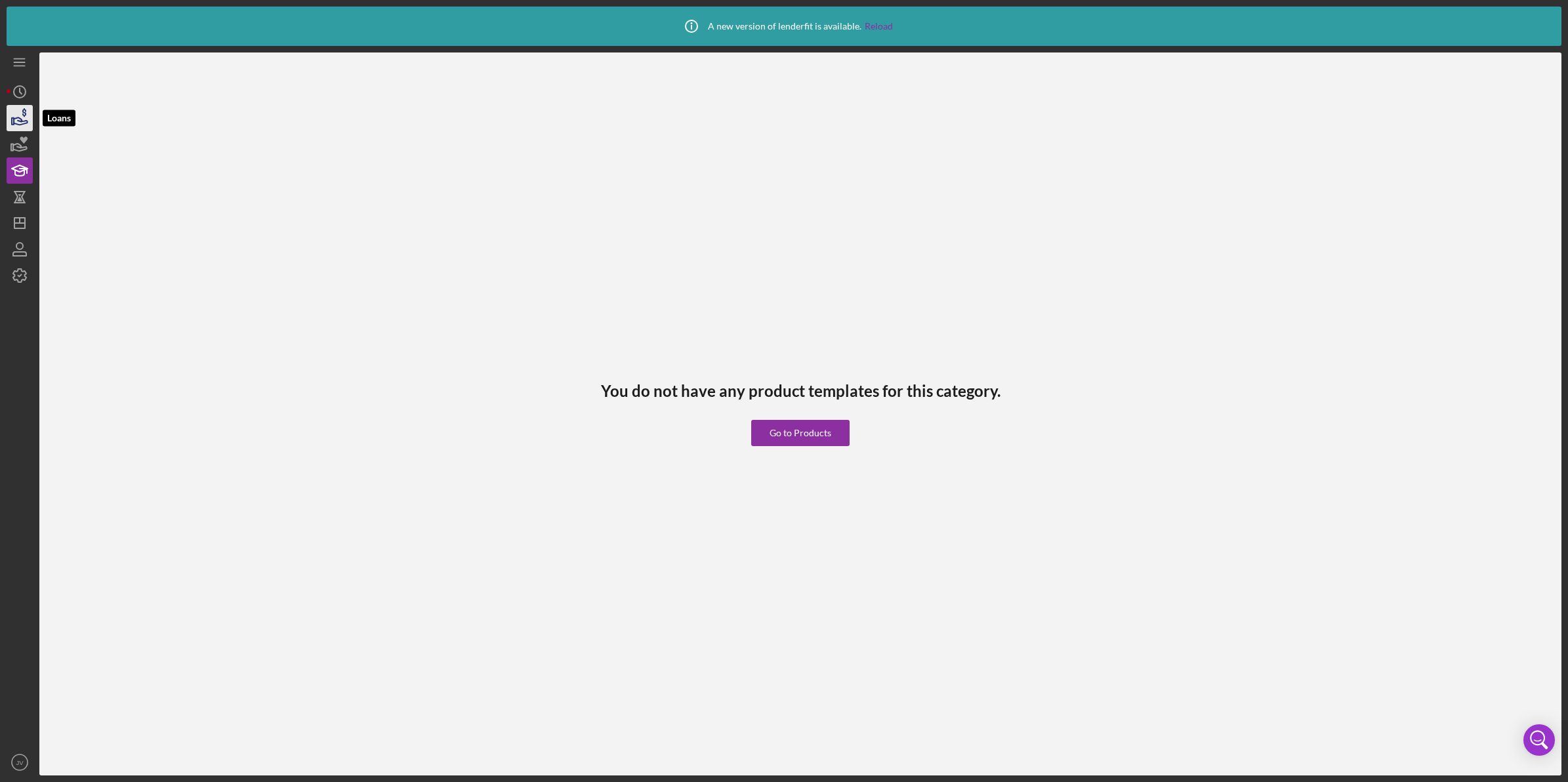
click at [20, 128] on icon "button" at bounding box center [19, 118] width 32 height 32
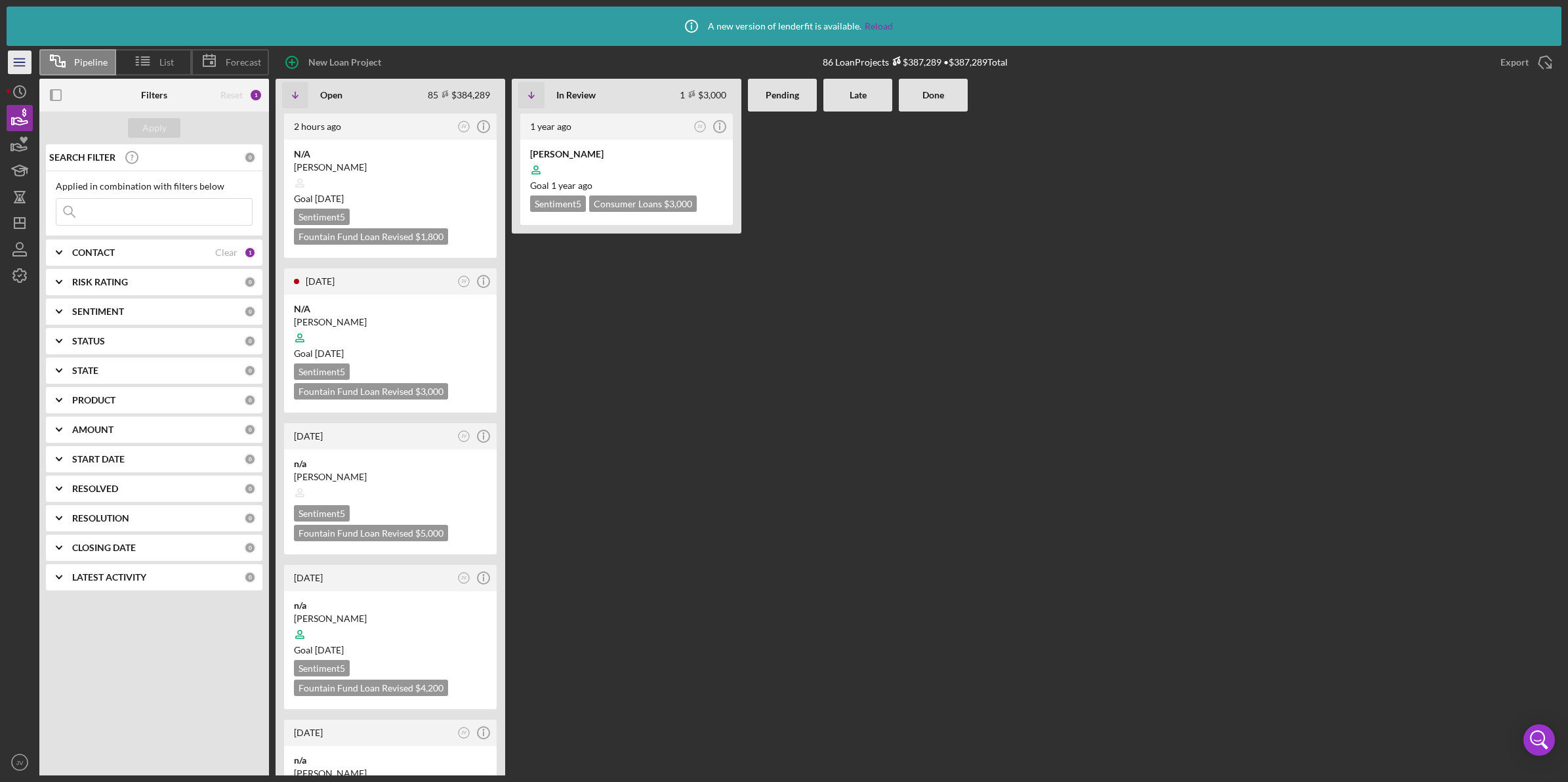
click at [18, 53] on icon "Icon/Menu" at bounding box center [20, 62] width 29 height 29
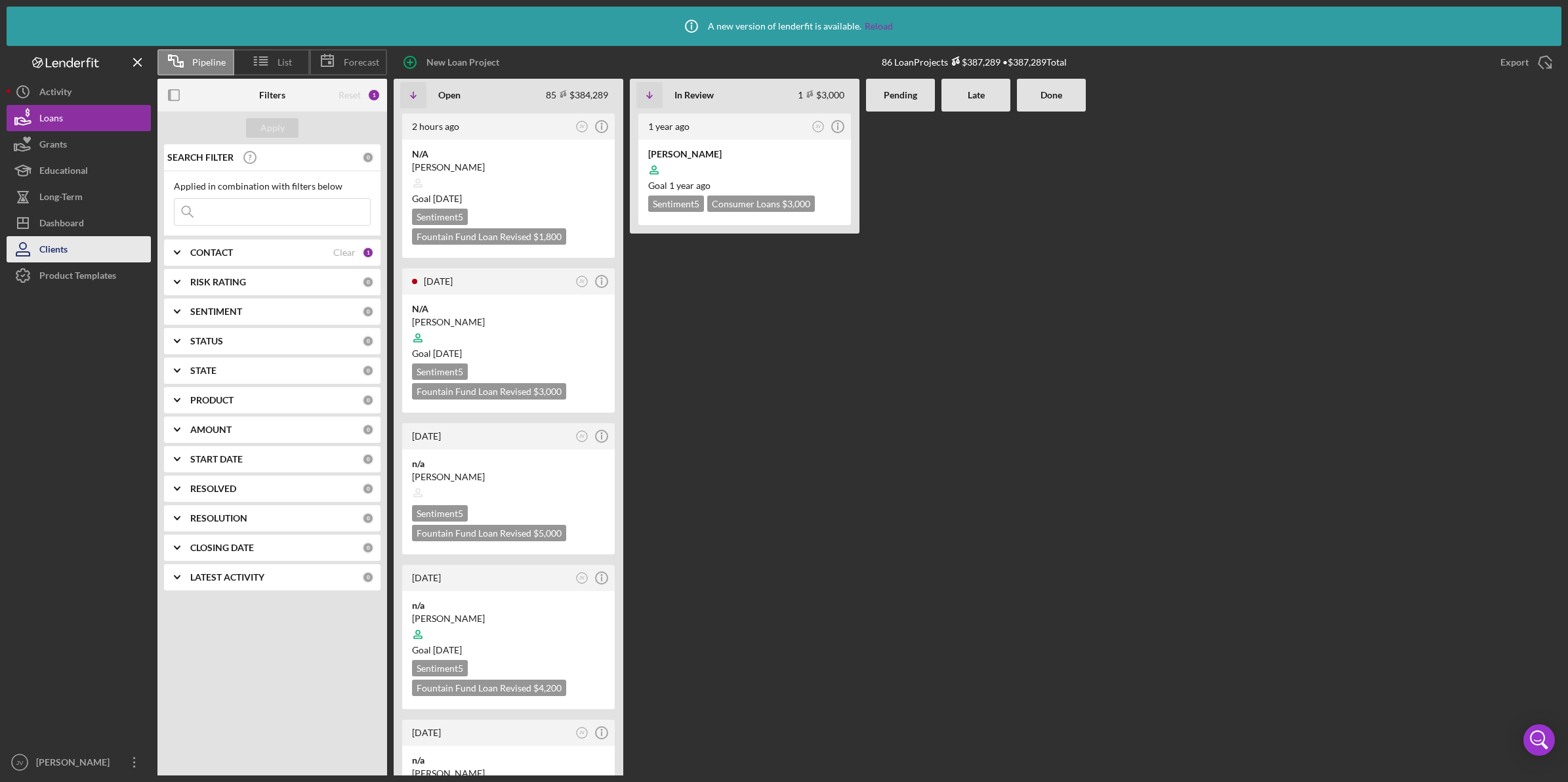
click at [60, 240] on div "Clients" at bounding box center [53, 251] width 28 height 29
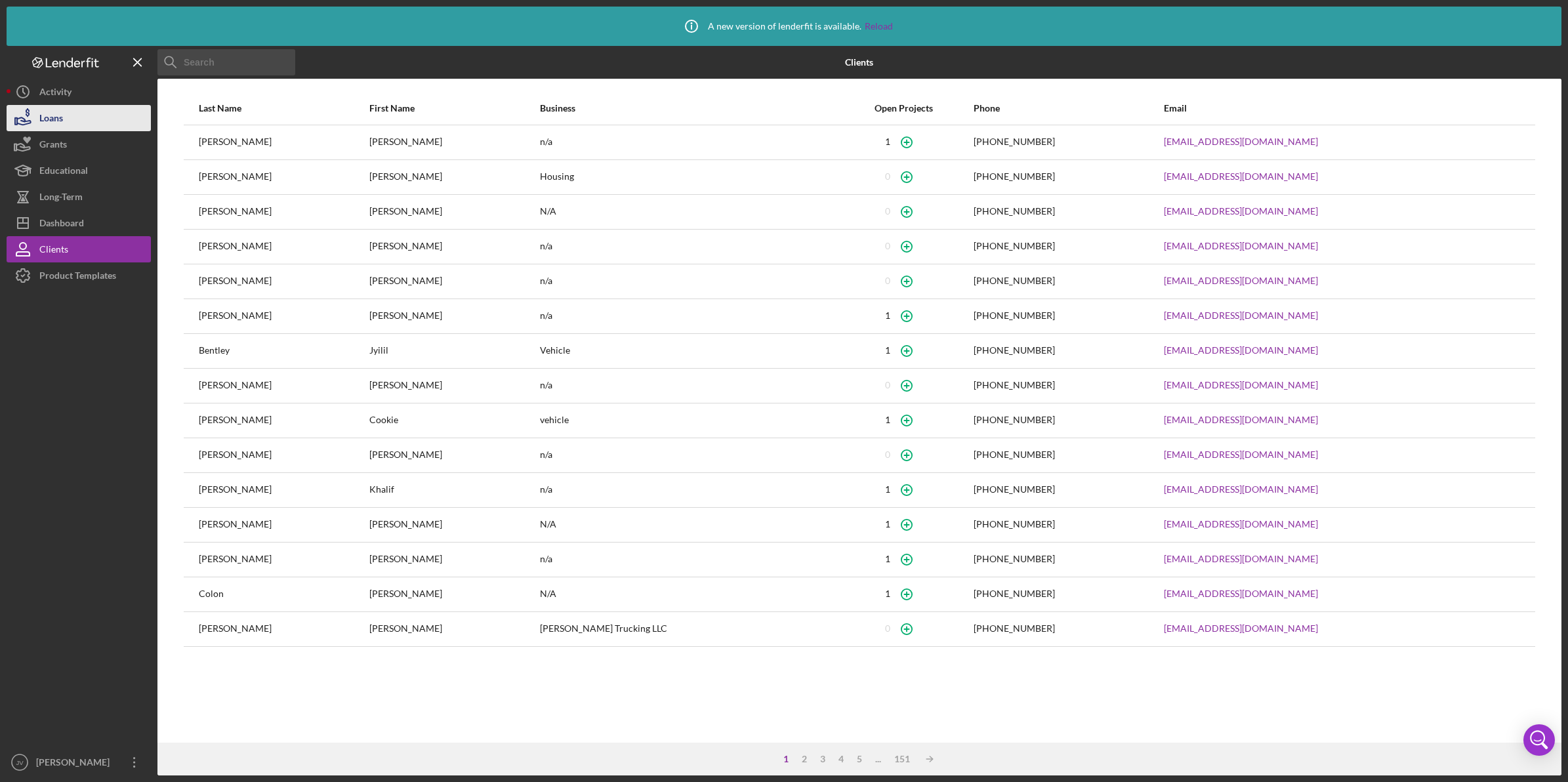
click at [88, 125] on button "Loans" at bounding box center [79, 118] width 144 height 26
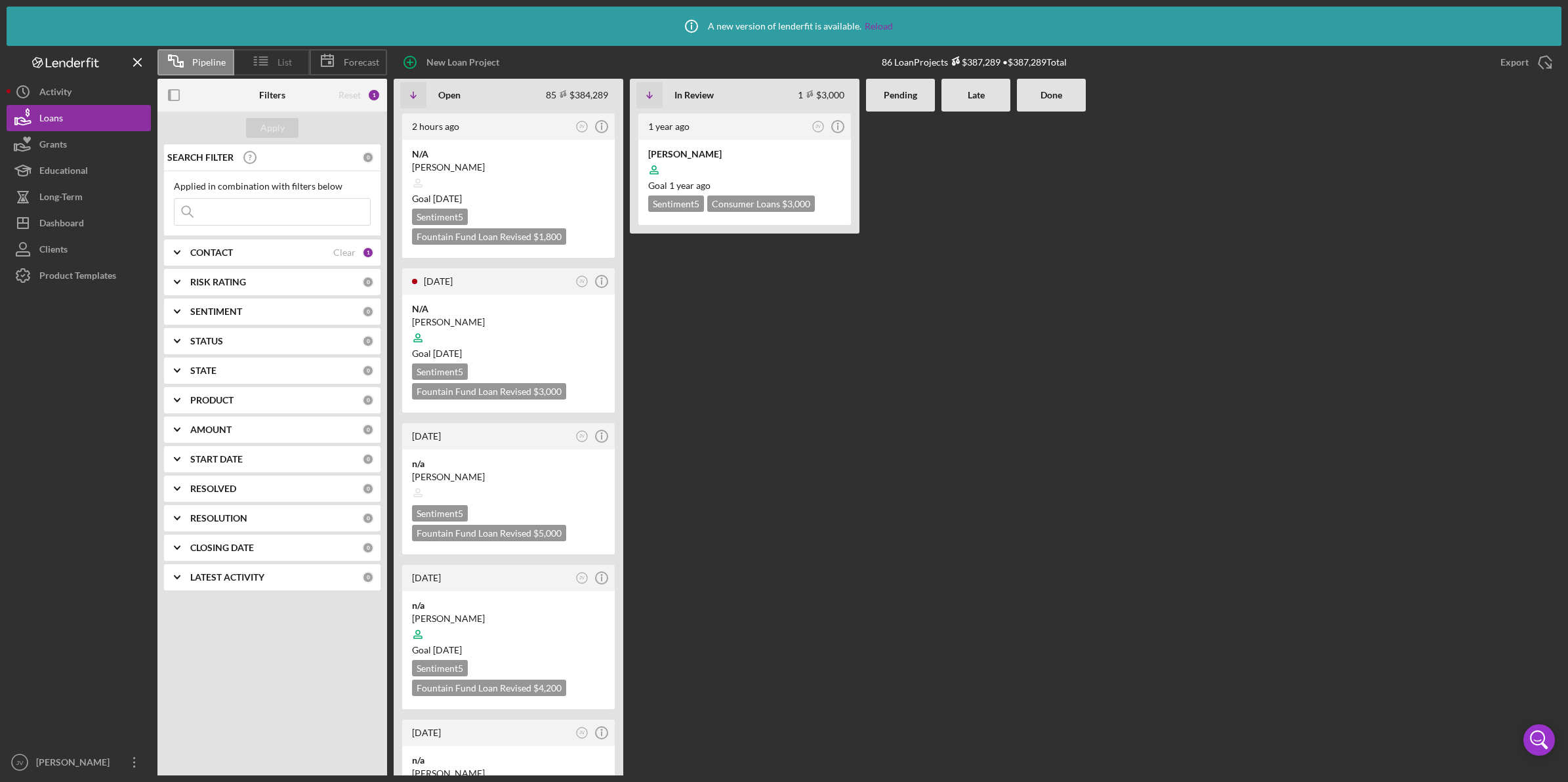
click at [267, 57] on line at bounding box center [263, 57] width 8 height 0
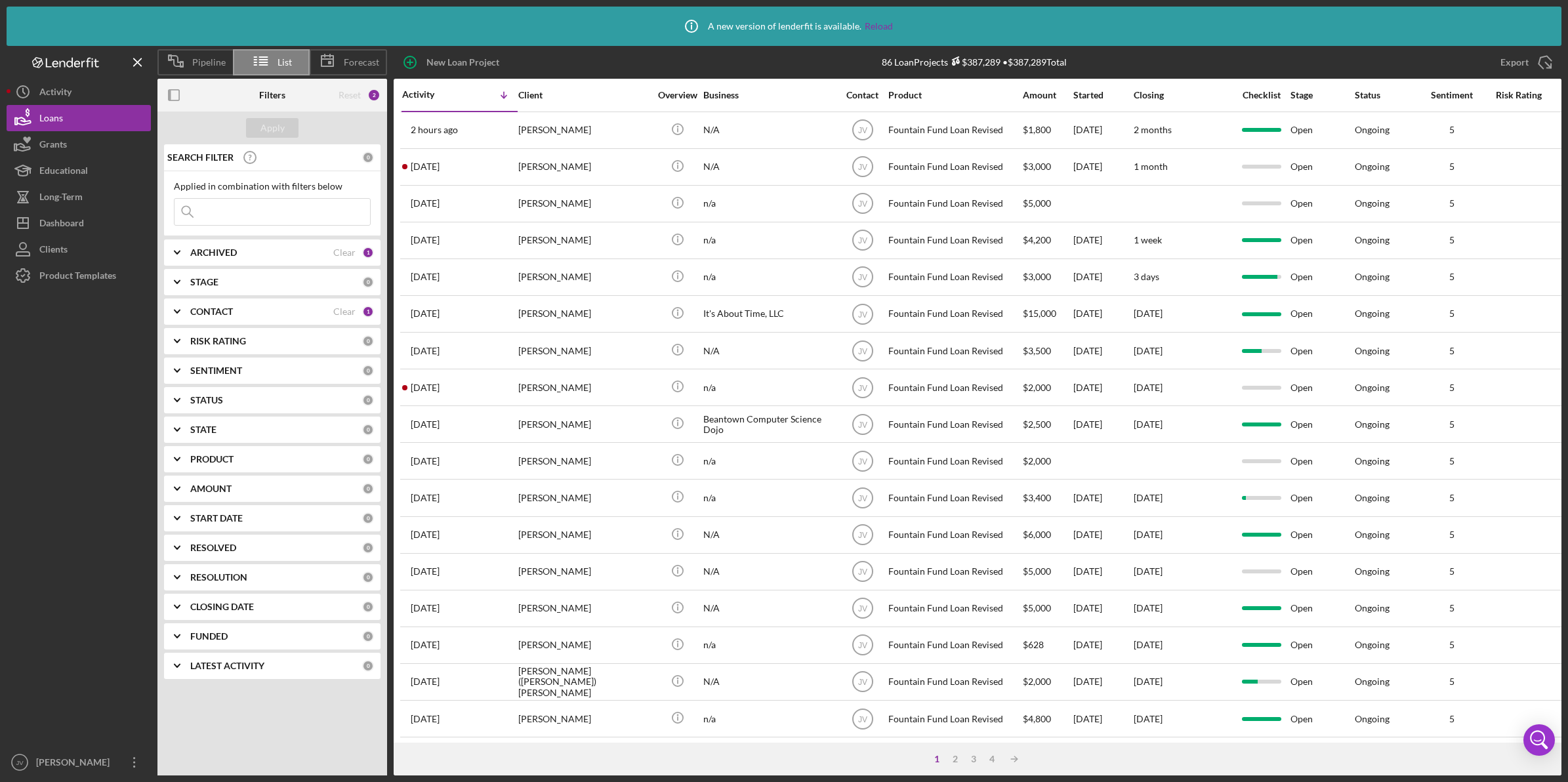
click at [254, 213] on input at bounding box center [272, 211] width 196 height 26
type input "takisa"
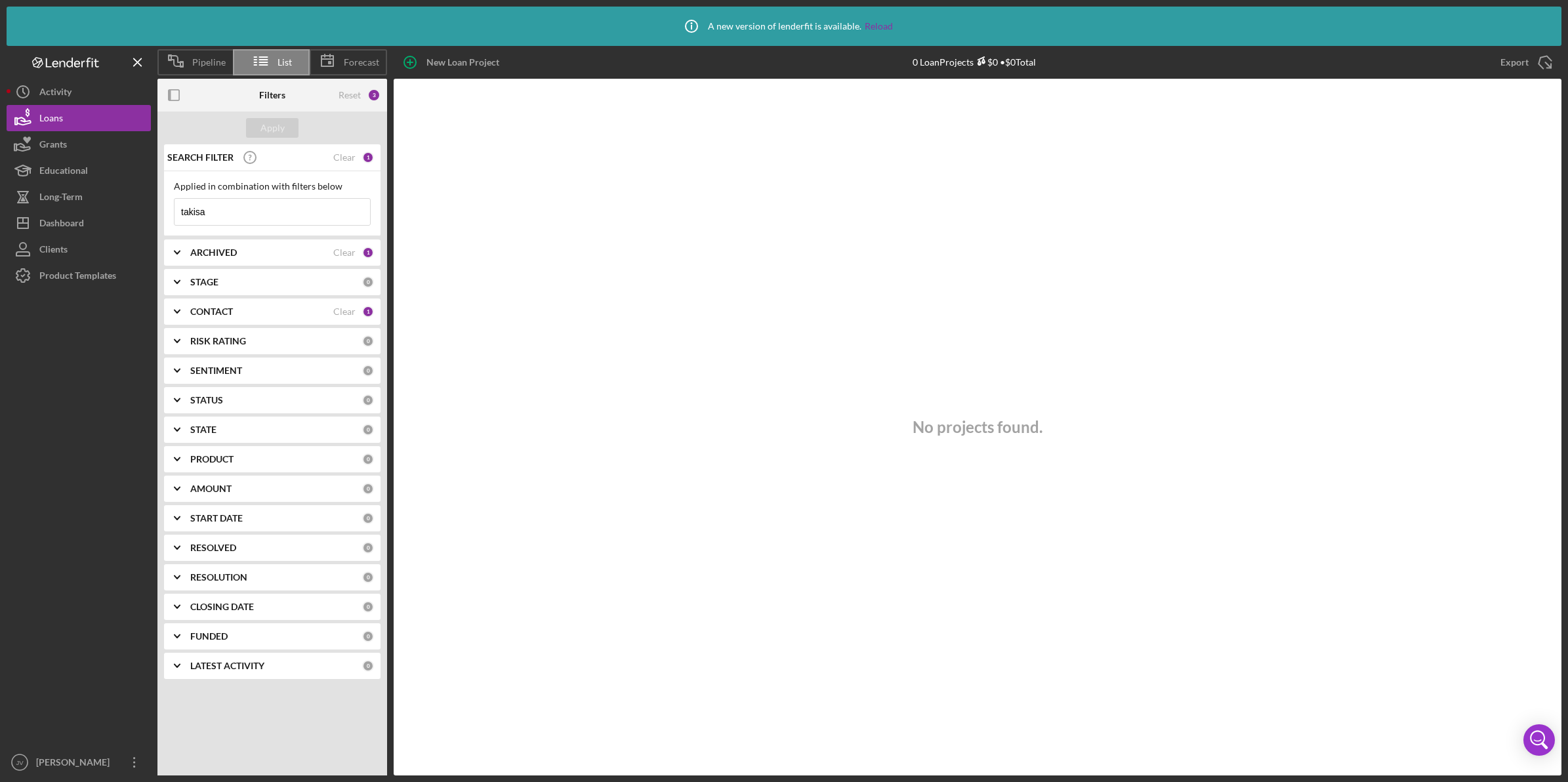
drag, startPoint x: 243, startPoint y: 211, endPoint x: 165, endPoint y: 208, distance: 78.1
click at [165, 208] on div "Applied in combination with filters below takisa Icon/Menu Close" at bounding box center [272, 204] width 217 height 65
type input "takisa"
click at [429, 69] on div "New Loan Project" at bounding box center [463, 62] width 72 height 26
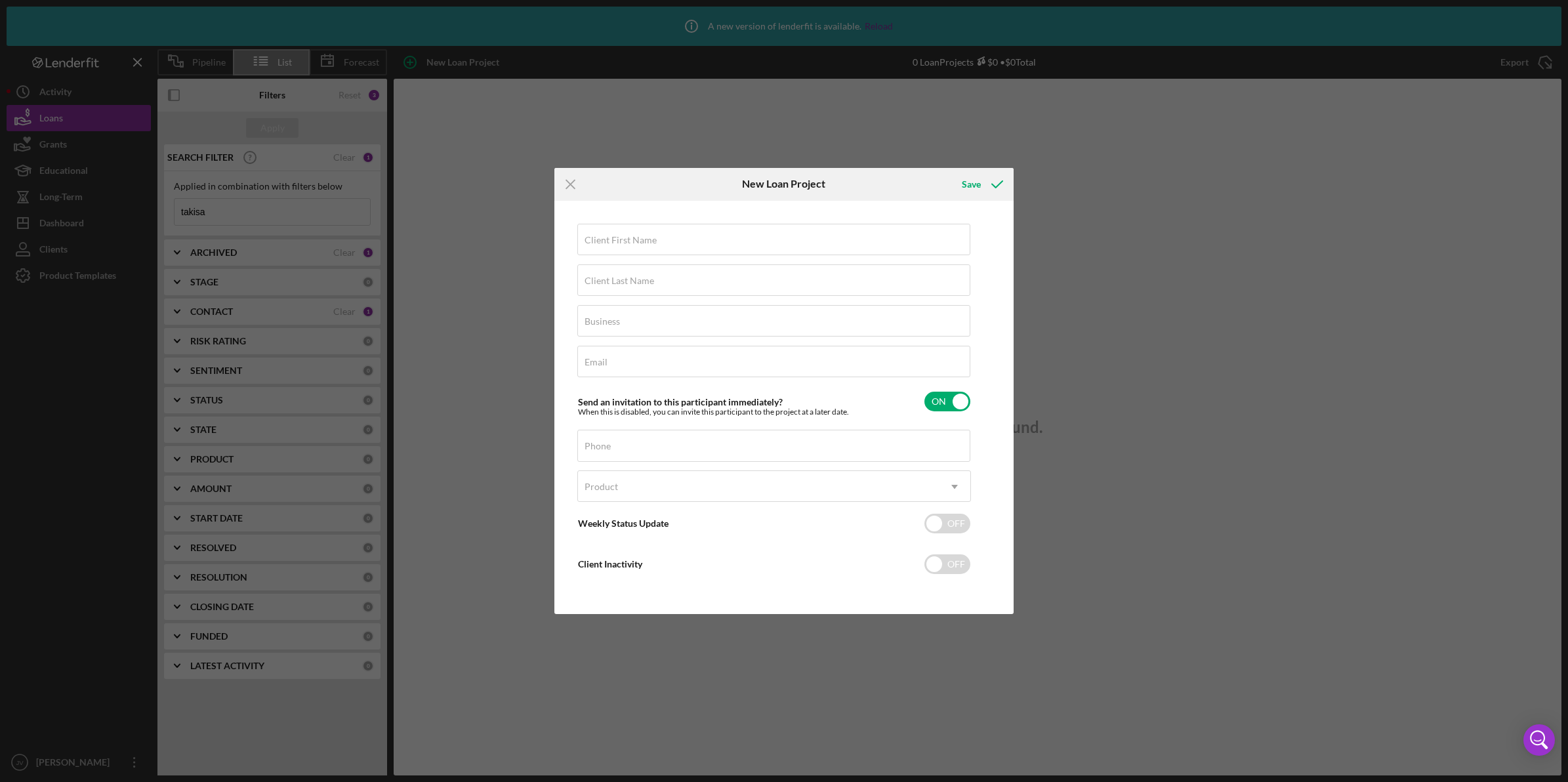
click at [655, 236] on label "Client First Name" at bounding box center [621, 240] width 72 height 11
click at [655, 236] on input "Client First Name" at bounding box center [774, 239] width 393 height 32
type input "Takisa"
type input "[PERSON_NAME]"
type input "n/a"
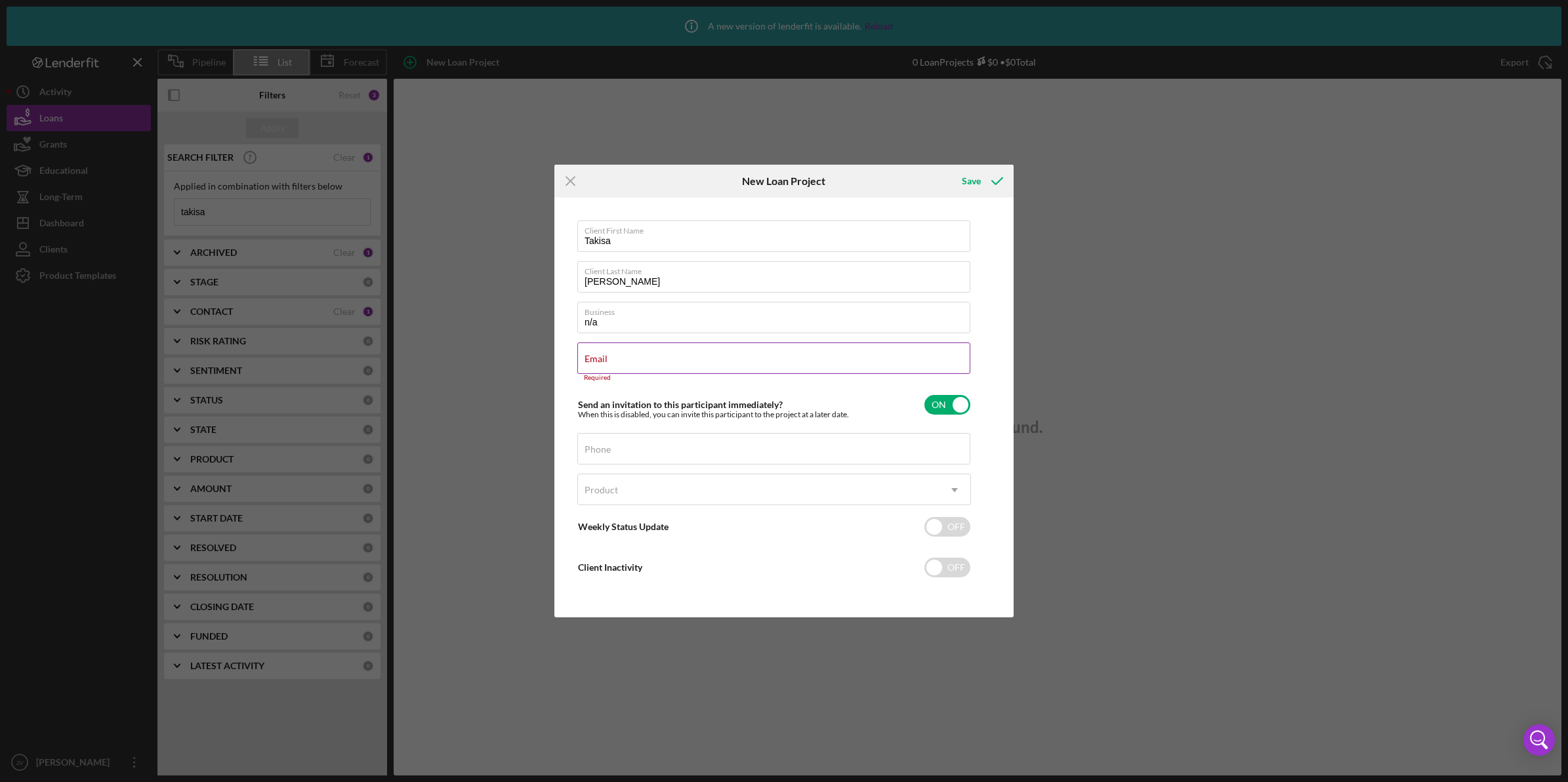
click at [595, 359] on label "Email" at bounding box center [596, 359] width 23 height 11
click at [595, 359] on input "Email" at bounding box center [774, 359] width 393 height 32
paste input "[EMAIL_ADDRESS][DOMAIN_NAME]"
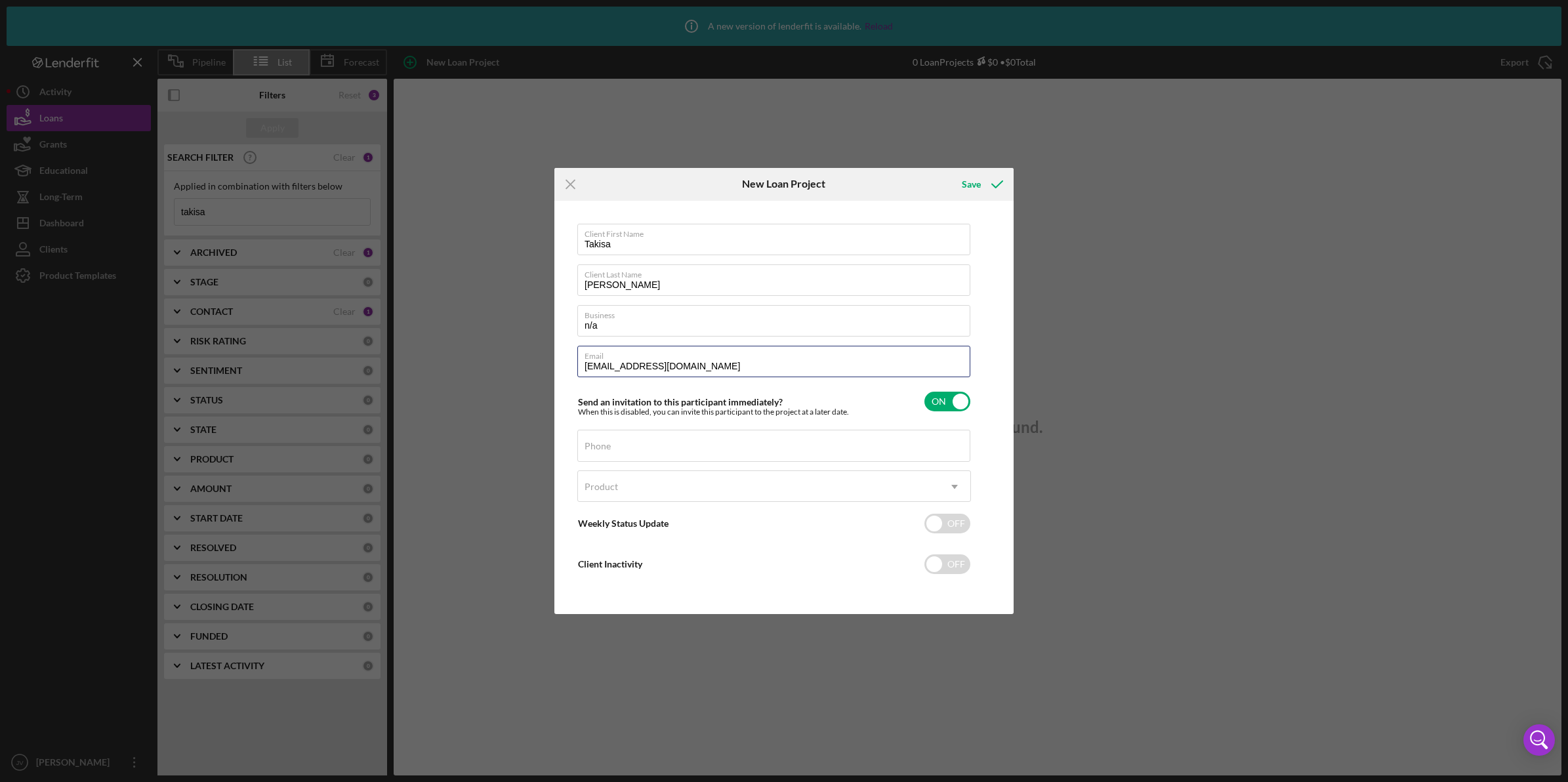
type input "[EMAIL_ADDRESS][DOMAIN_NAME]"
click at [524, 405] on div "Icon/Menu Close New Loan Project Save Client First Name [PERSON_NAME] Client La…" at bounding box center [784, 391] width 1568 height 782
click at [608, 445] on label "Phone" at bounding box center [597, 446] width 26 height 11
click at [608, 445] on input "Phone" at bounding box center [774, 445] width 393 height 32
type input "[PHONE_NUMBER]"
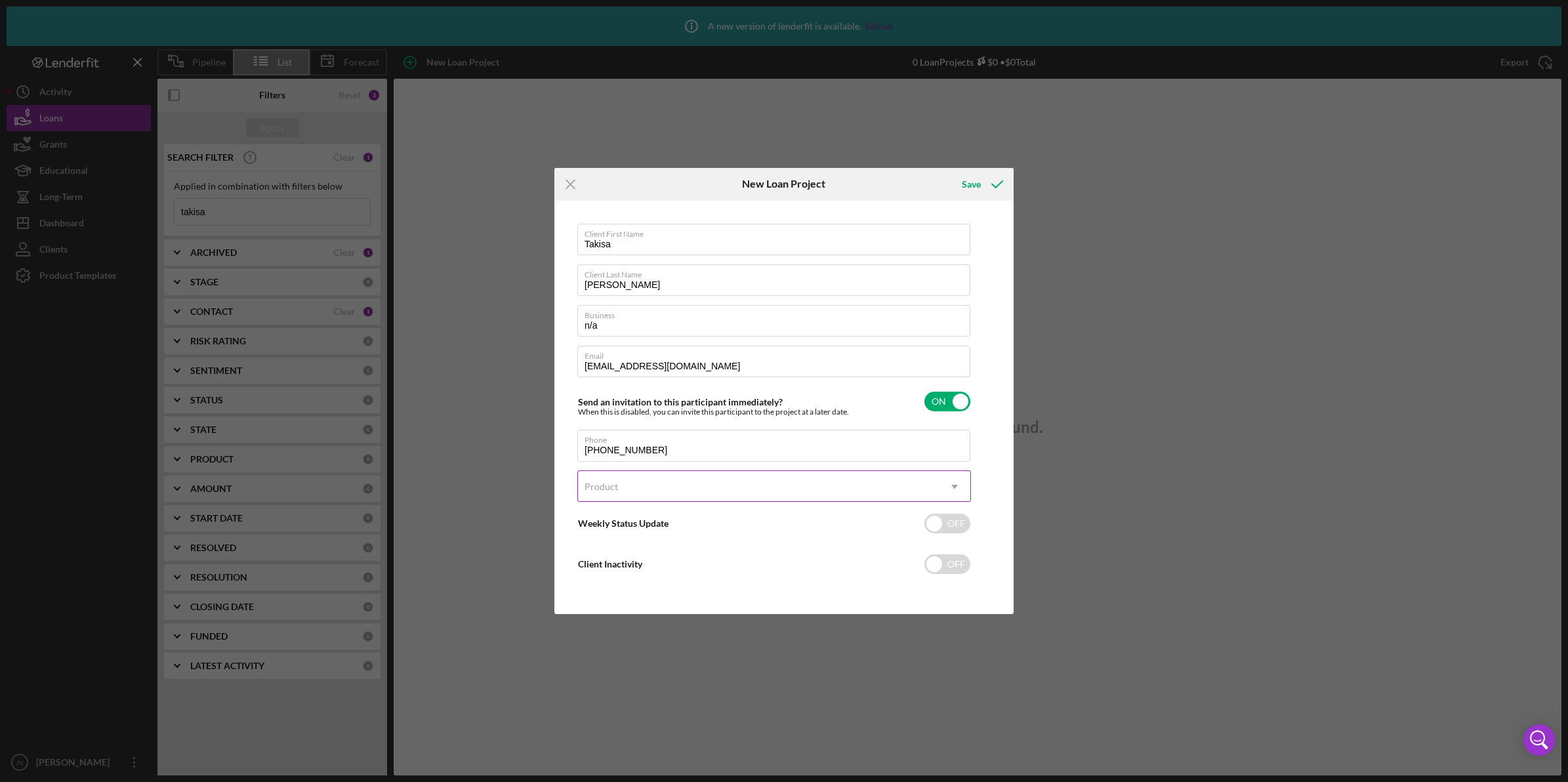
click at [639, 497] on div "Product" at bounding box center [759, 487] width 361 height 30
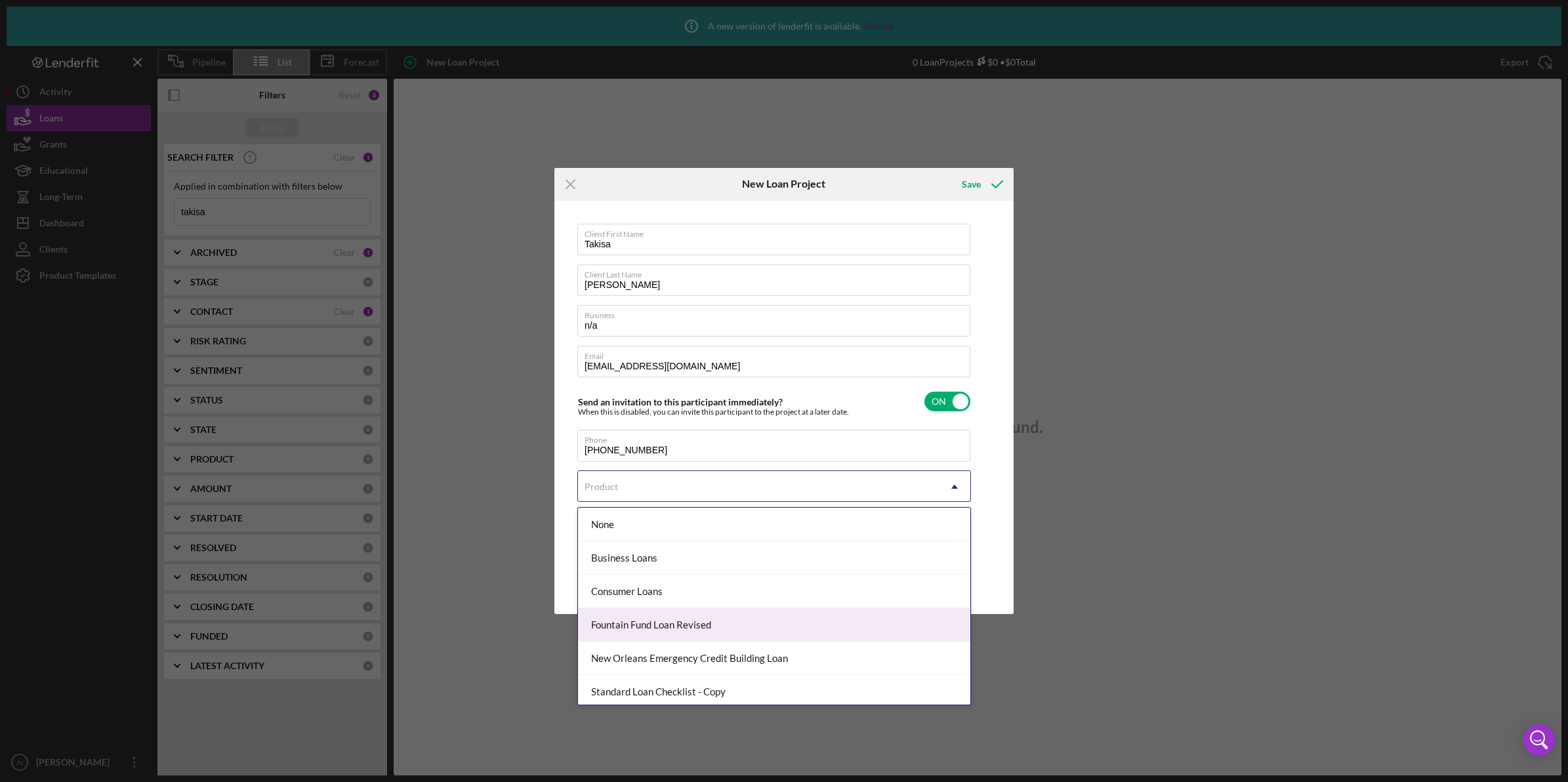
click at [687, 630] on div "Fountain Fund Loan Revised" at bounding box center [775, 625] width 393 height 33
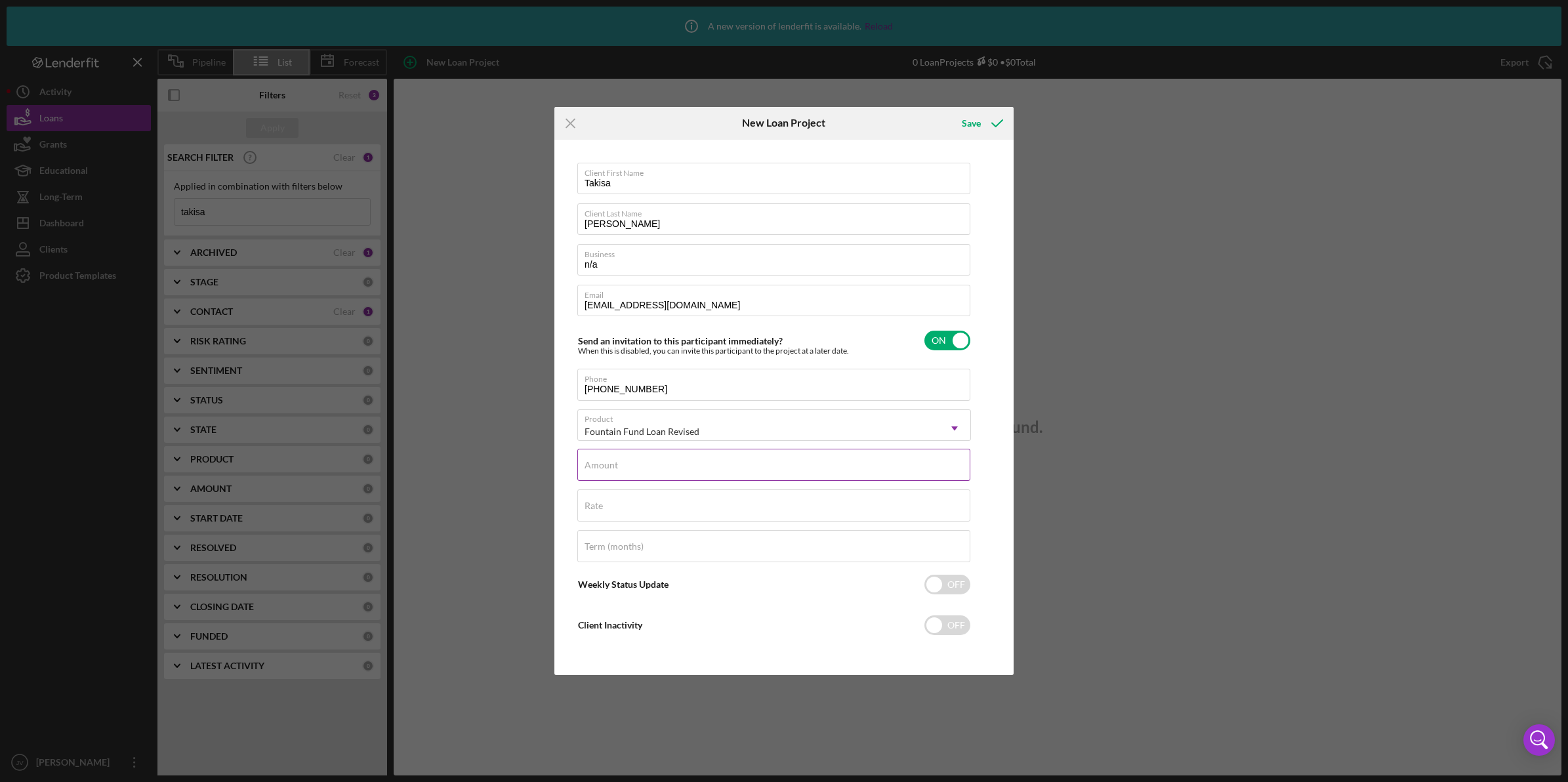
click at [651, 466] on input "Amount" at bounding box center [774, 465] width 393 height 32
type input "$500"
click at [1007, 481] on div "Client First Name [PERSON_NAME] Client Last Name [PERSON_NAME] Business n/a Ema…" at bounding box center [784, 407] width 453 height 529
click at [978, 119] on div "Save" at bounding box center [971, 123] width 19 height 26
